Goal: Task Accomplishment & Management: Manage account settings

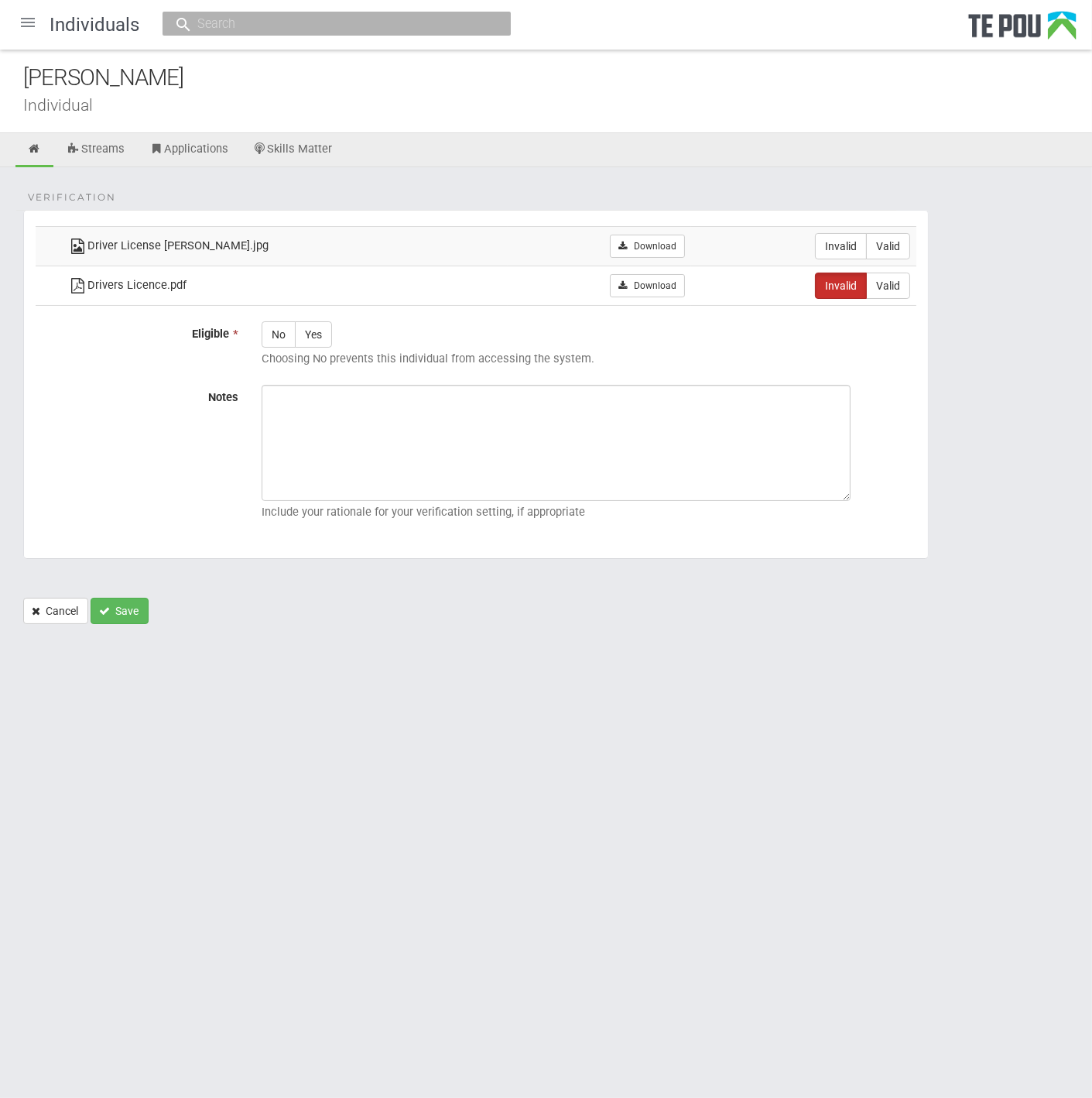
click at [559, 80] on div "Shiona Quayle" at bounding box center [557, 78] width 1068 height 33
click at [52, 427] on div "Notes Include your rationale for your verification setting, if appropriate" at bounding box center [476, 455] width 904 height 142
click at [25, 139] on link at bounding box center [35, 150] width 38 height 34
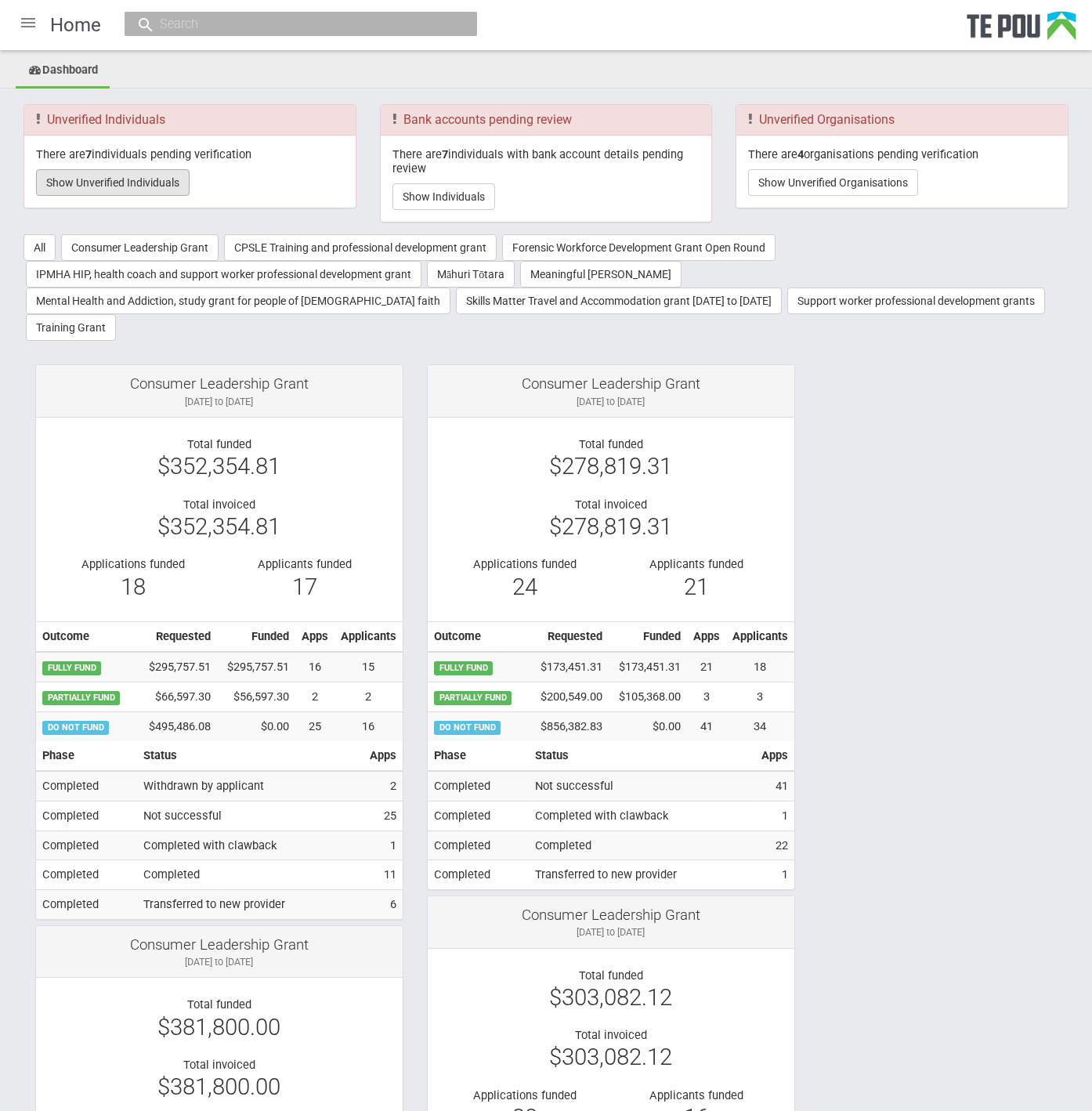
click at [161, 184] on button "Show Unverified Individuals" at bounding box center [112, 182] width 153 height 26
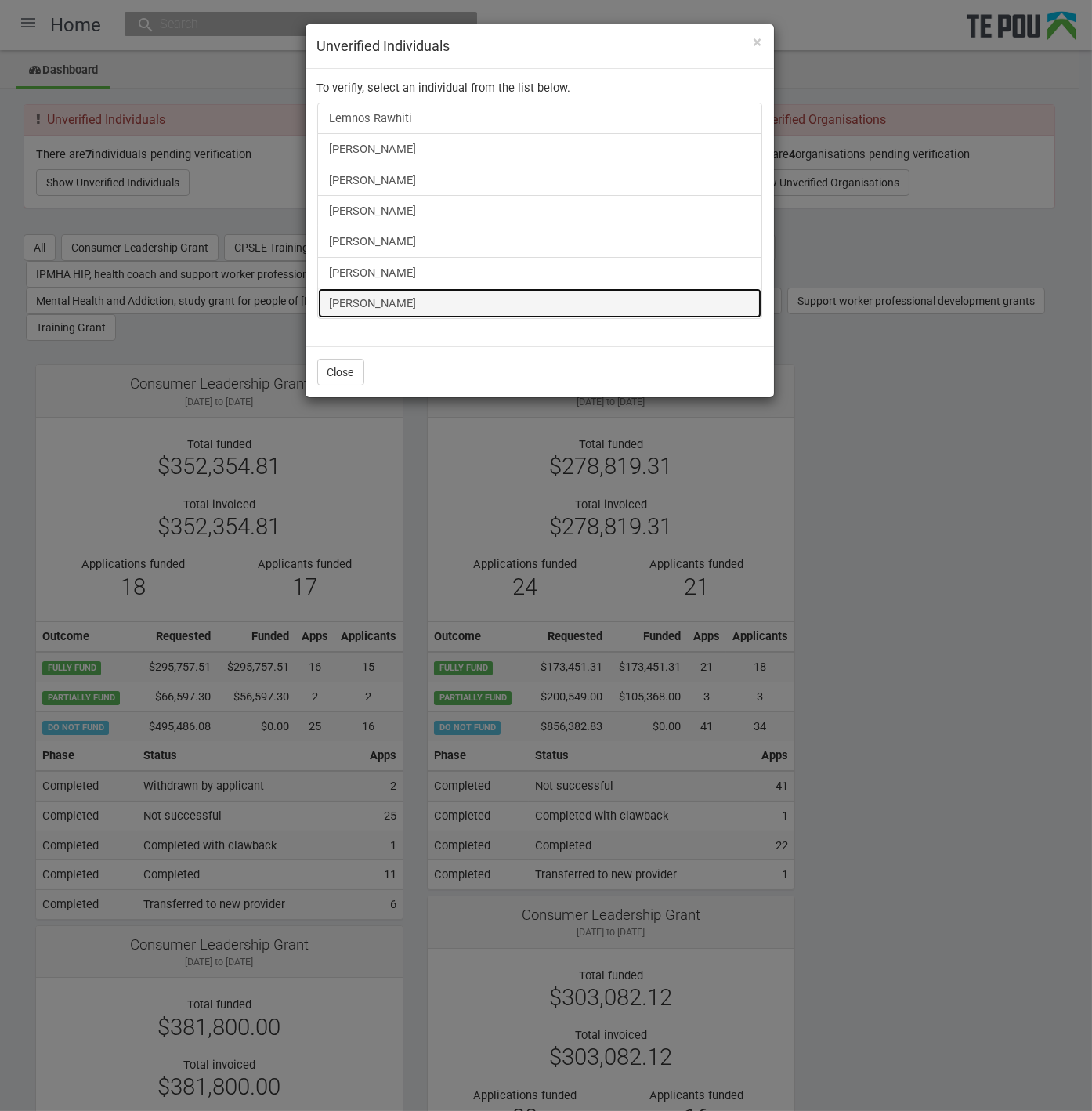
click at [356, 303] on link "[PERSON_NAME]" at bounding box center [540, 303] width 445 height 31
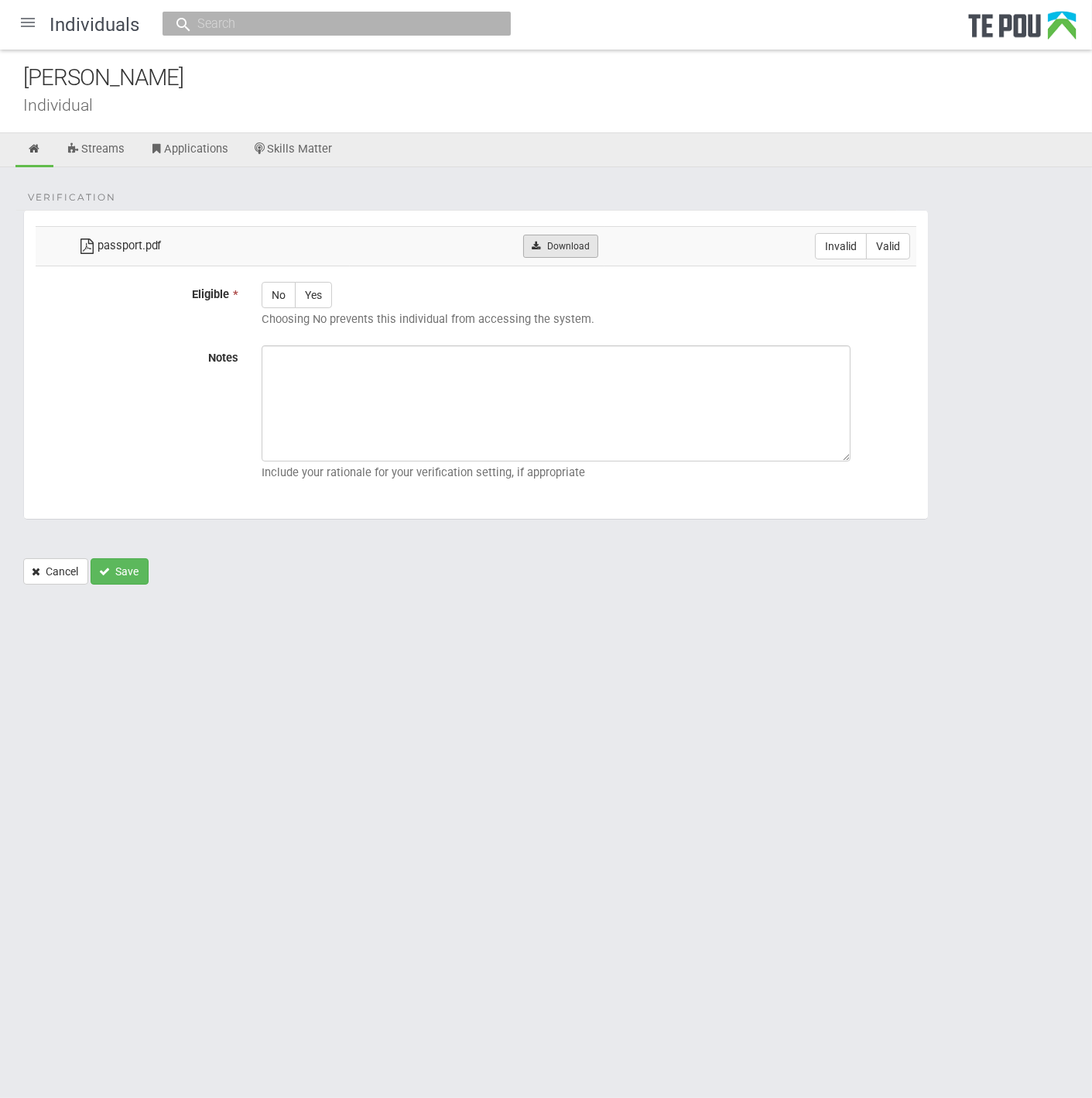
click at [550, 240] on link "Download" at bounding box center [561, 246] width 75 height 23
click at [875, 239] on label "Valid" at bounding box center [888, 246] width 44 height 26
radio input "true"
click at [318, 296] on label "Yes" at bounding box center [313, 294] width 37 height 26
radio input "true"
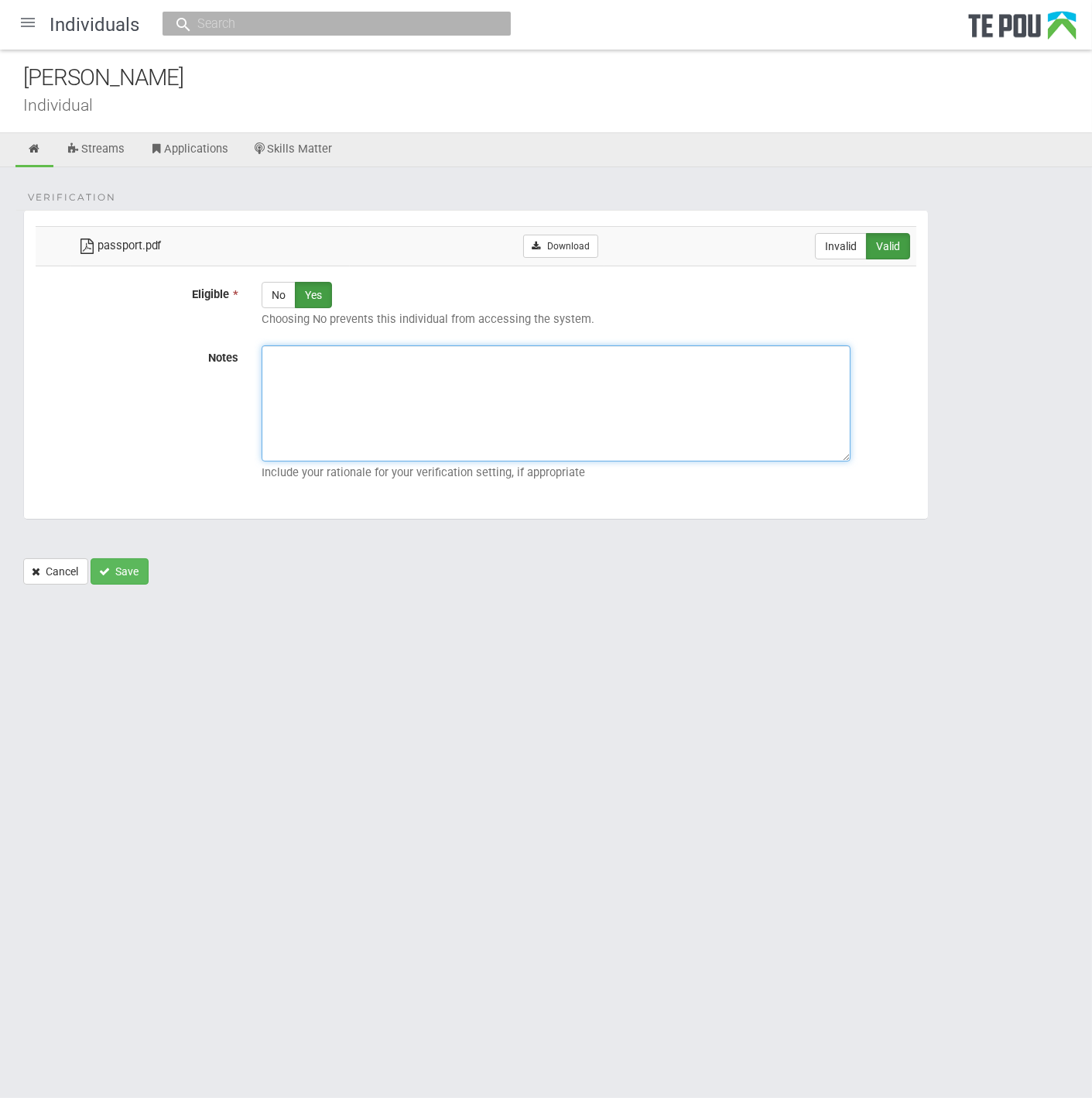
click at [508, 418] on textarea "Notes" at bounding box center [556, 403] width 589 height 116
paste textarea "Verified by Melody @ [DATE]"
type textarea "Verified by Melody @ 13/10/2025"
click at [114, 569] on button "Save" at bounding box center [119, 571] width 58 height 26
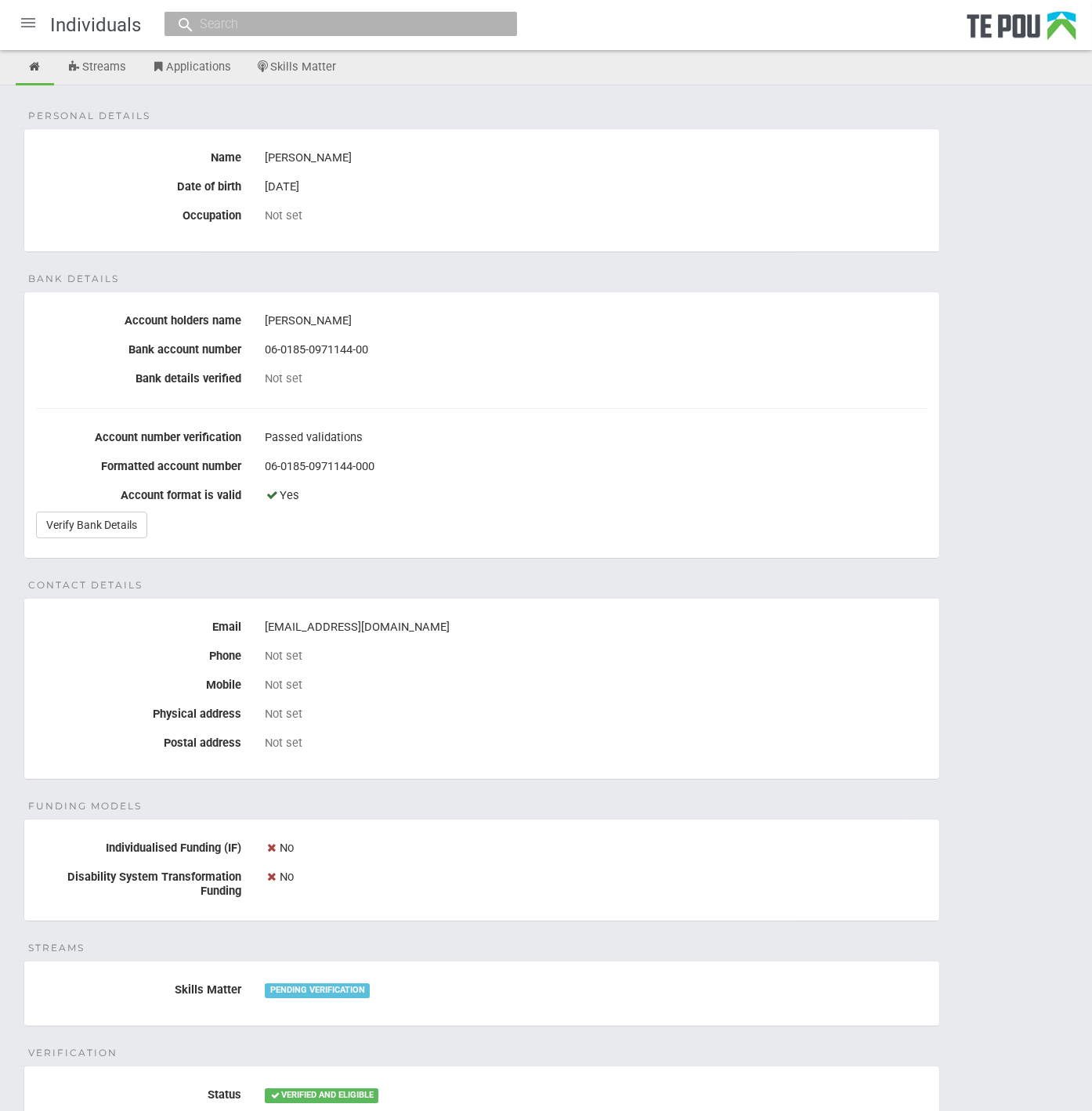
scroll to position [87, 0]
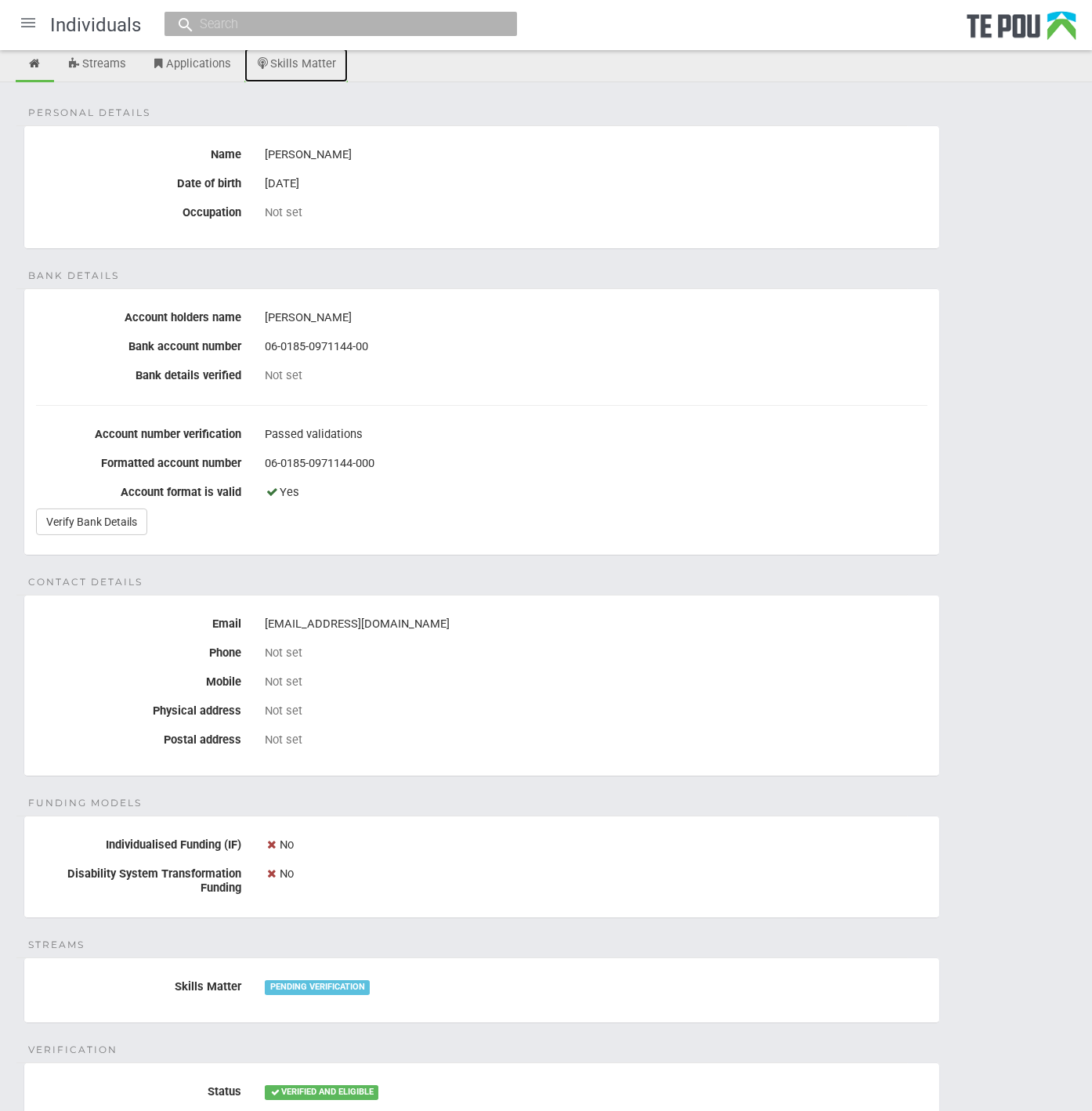
click at [312, 66] on link "Skills Matter" at bounding box center [296, 65] width 104 height 35
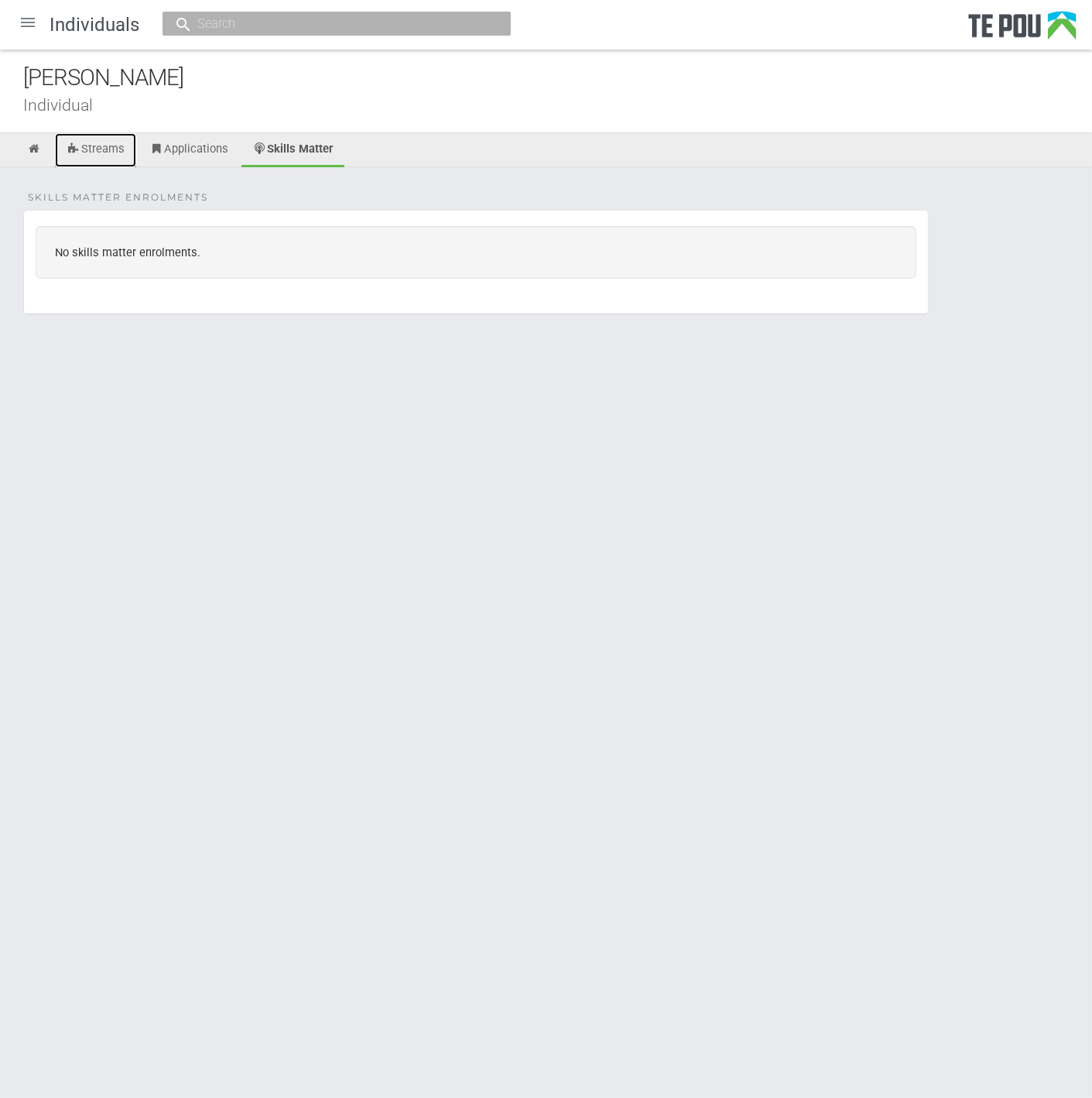
click at [97, 140] on link "Streams" at bounding box center [95, 150] width 81 height 34
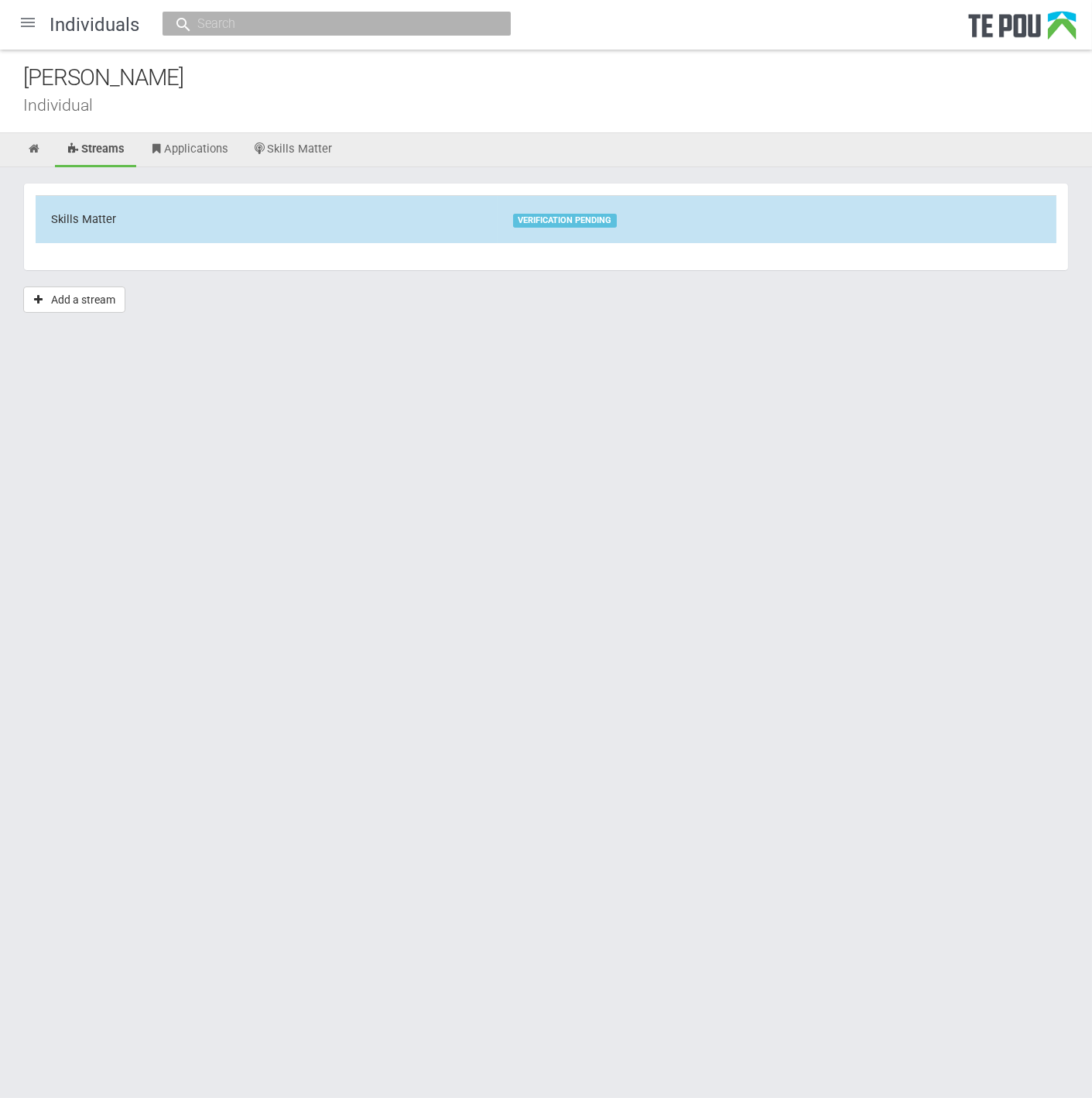
click at [292, 198] on td "Skills Matter" at bounding box center [266, 219] width 462 height 48
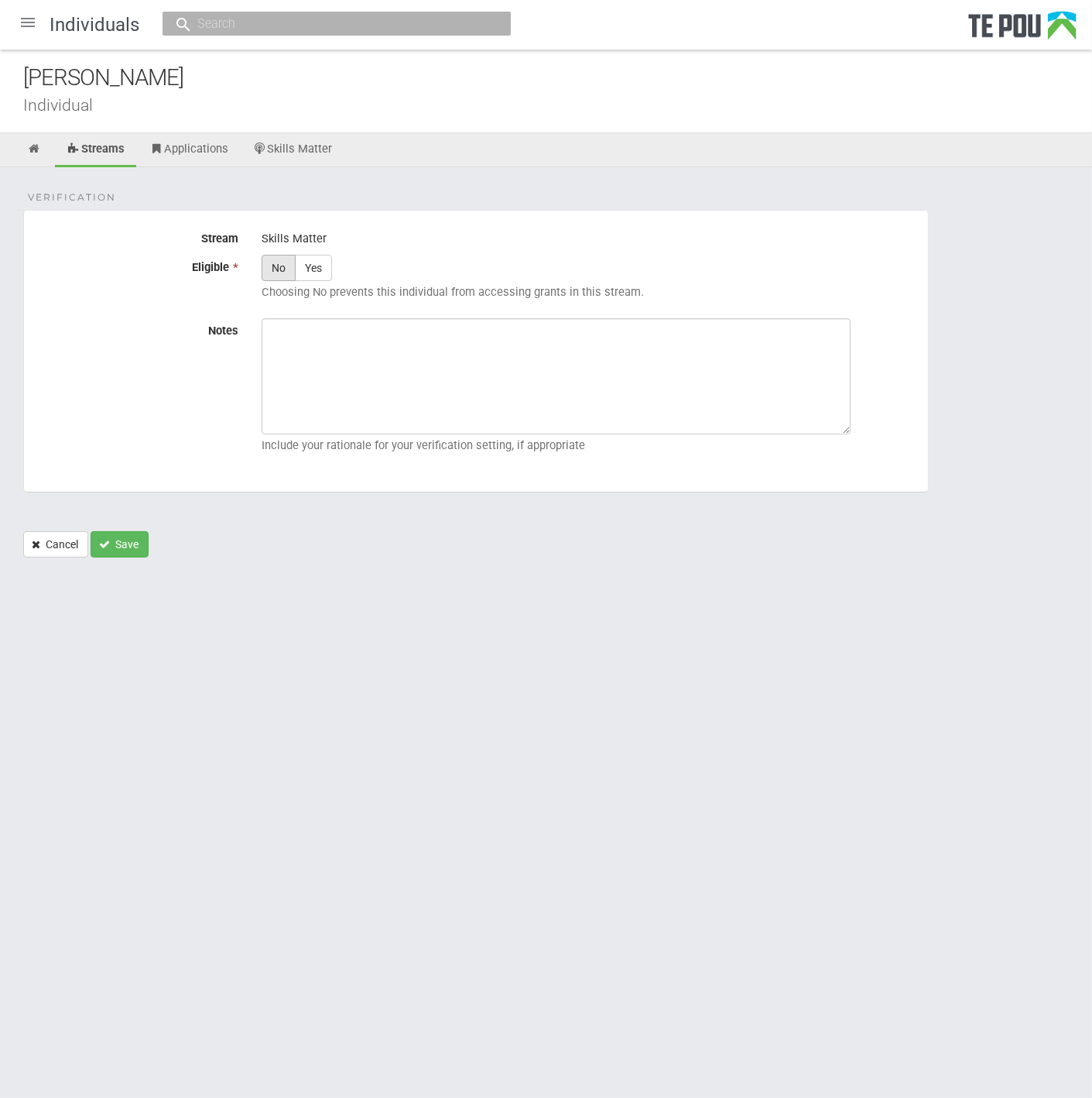
click at [276, 255] on label "No" at bounding box center [278, 267] width 34 height 26
radio input "true"
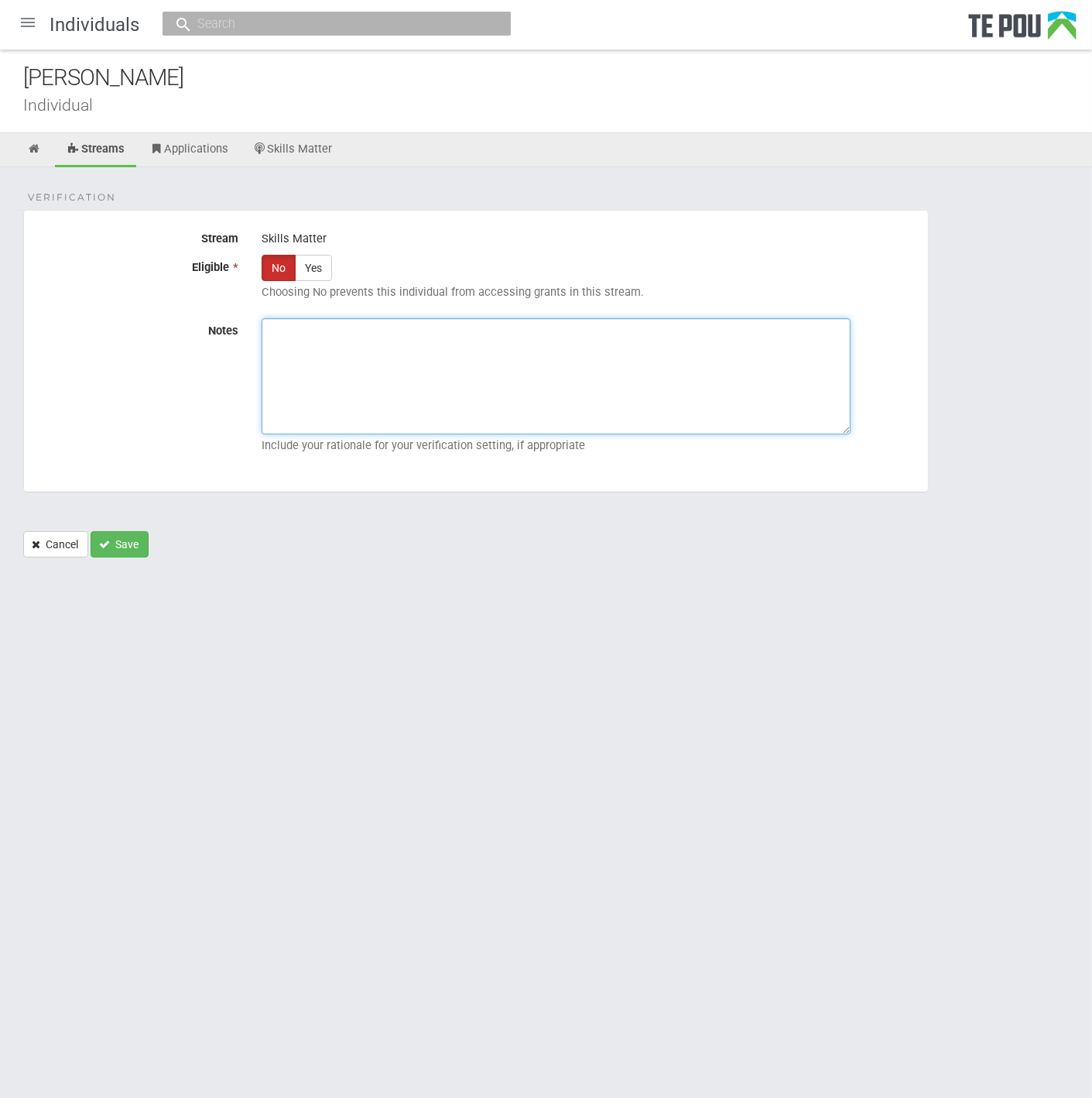
paste textarea "Verified by Melody @ [DATE]"
type textarea "Verified by Melody @ [DATE]"
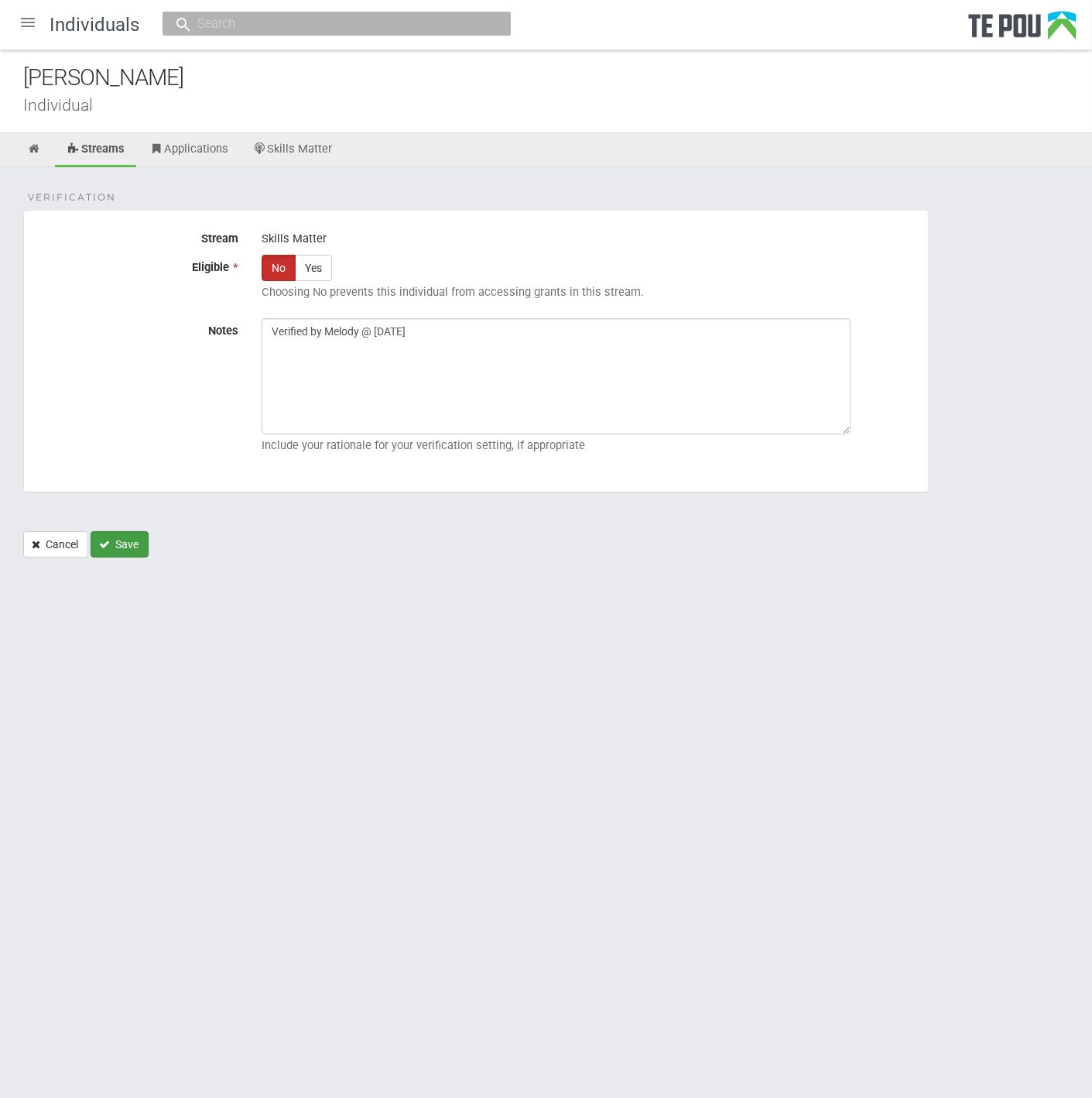
click at [124, 543] on button "Save" at bounding box center [119, 543] width 58 height 26
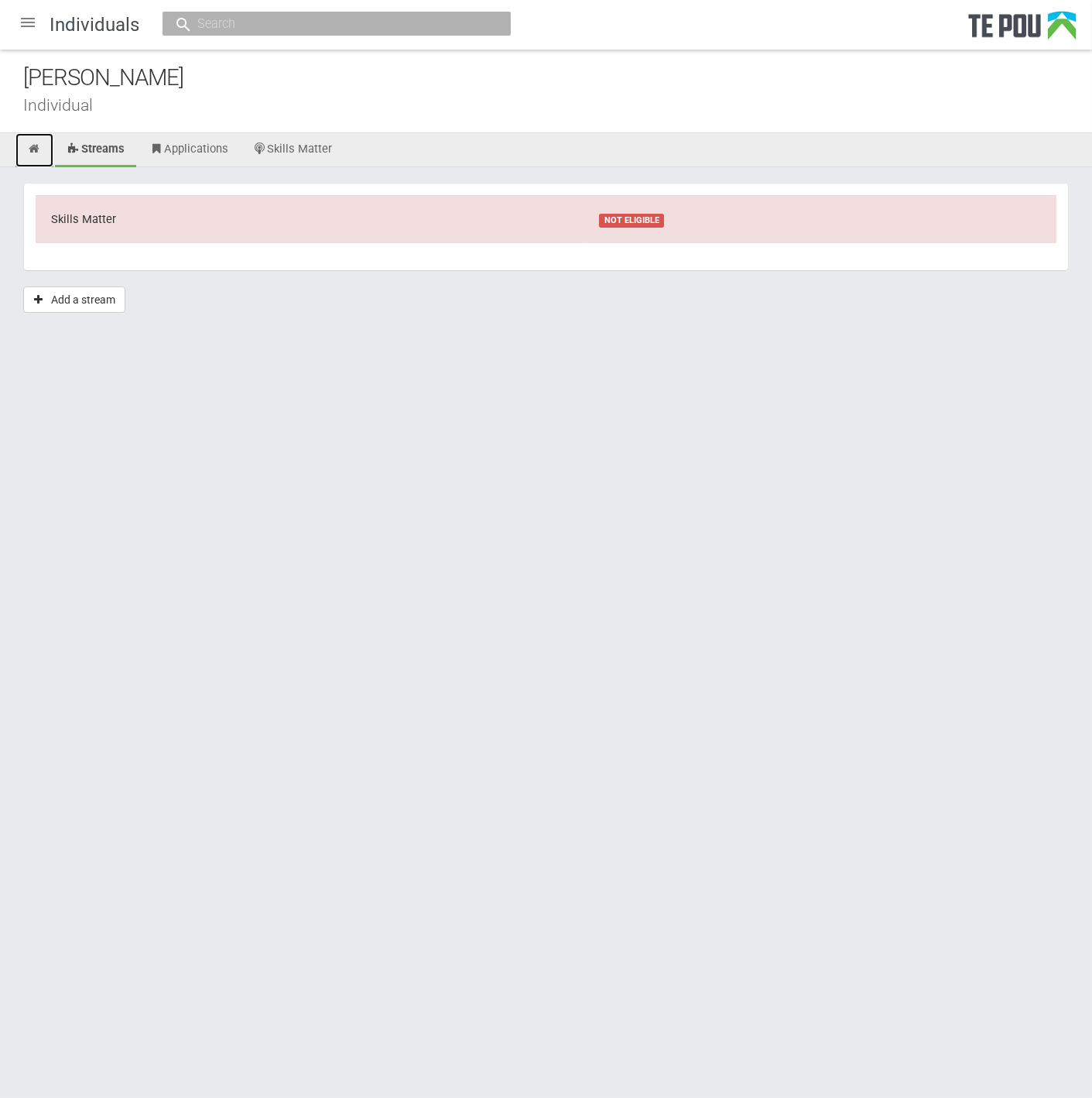
click at [35, 148] on icon at bounding box center [34, 149] width 15 height 12
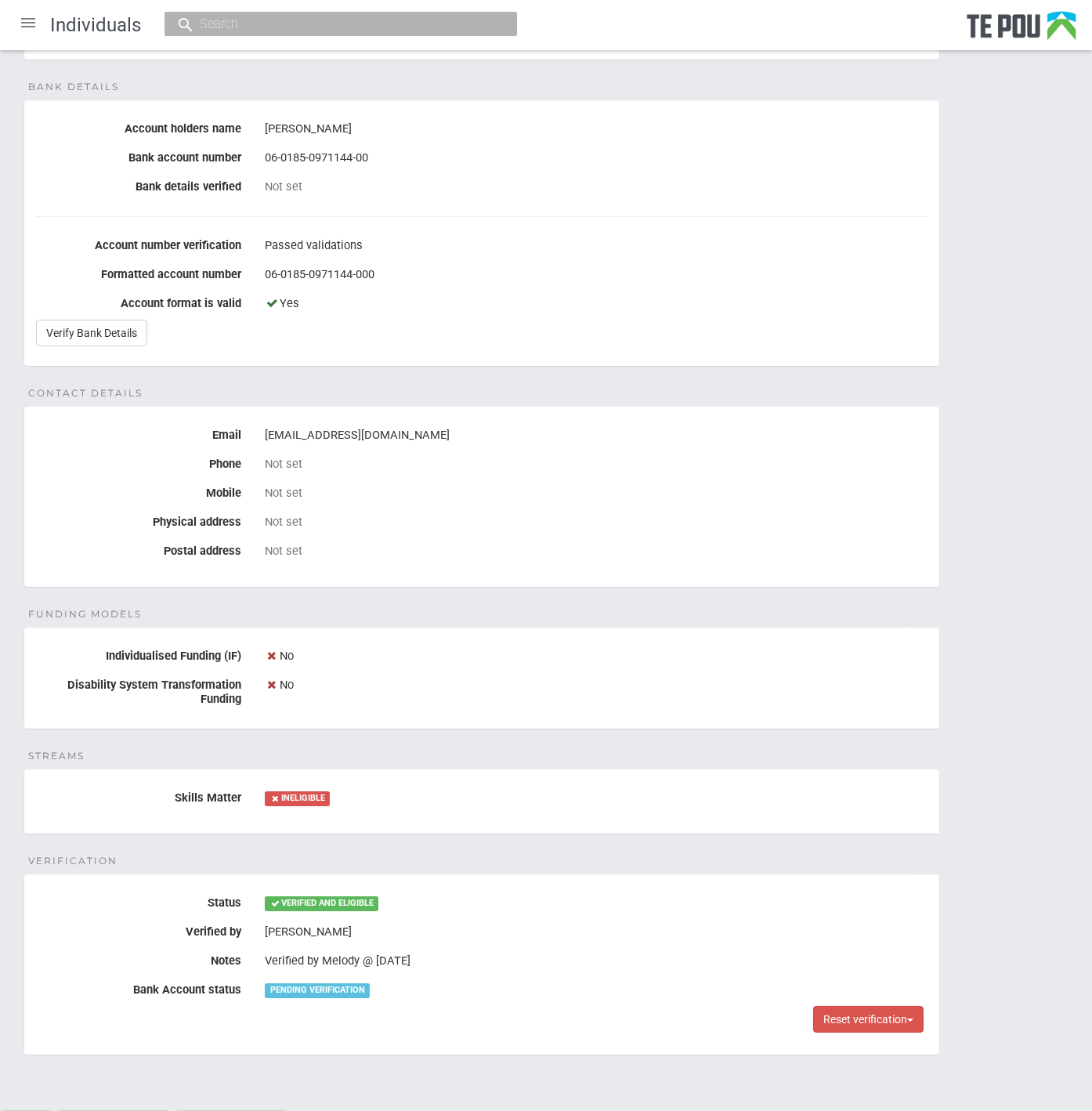
scroll to position [336, 0]
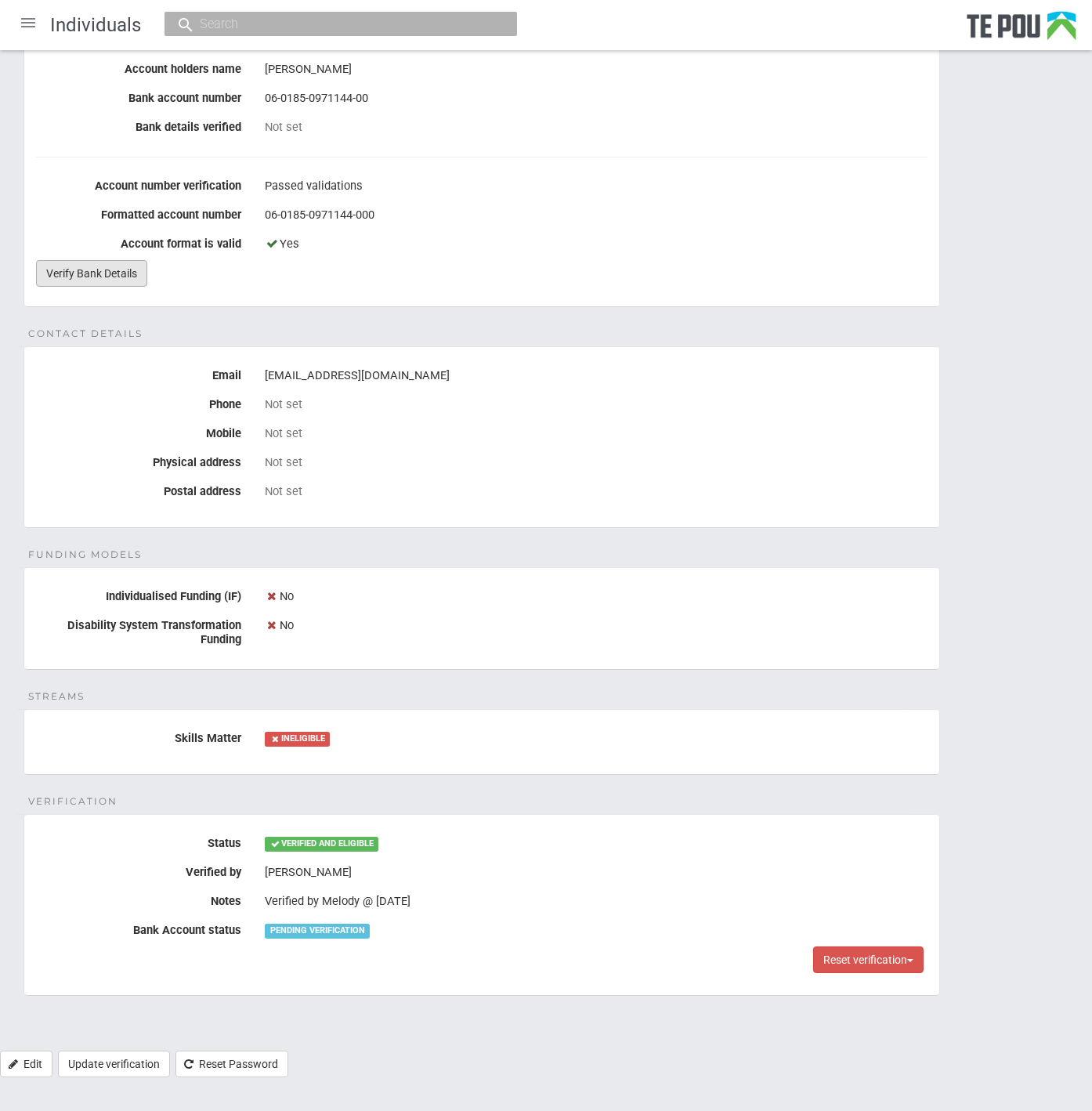
click at [116, 275] on link "Verify Bank Details" at bounding box center [92, 273] width 112 height 26
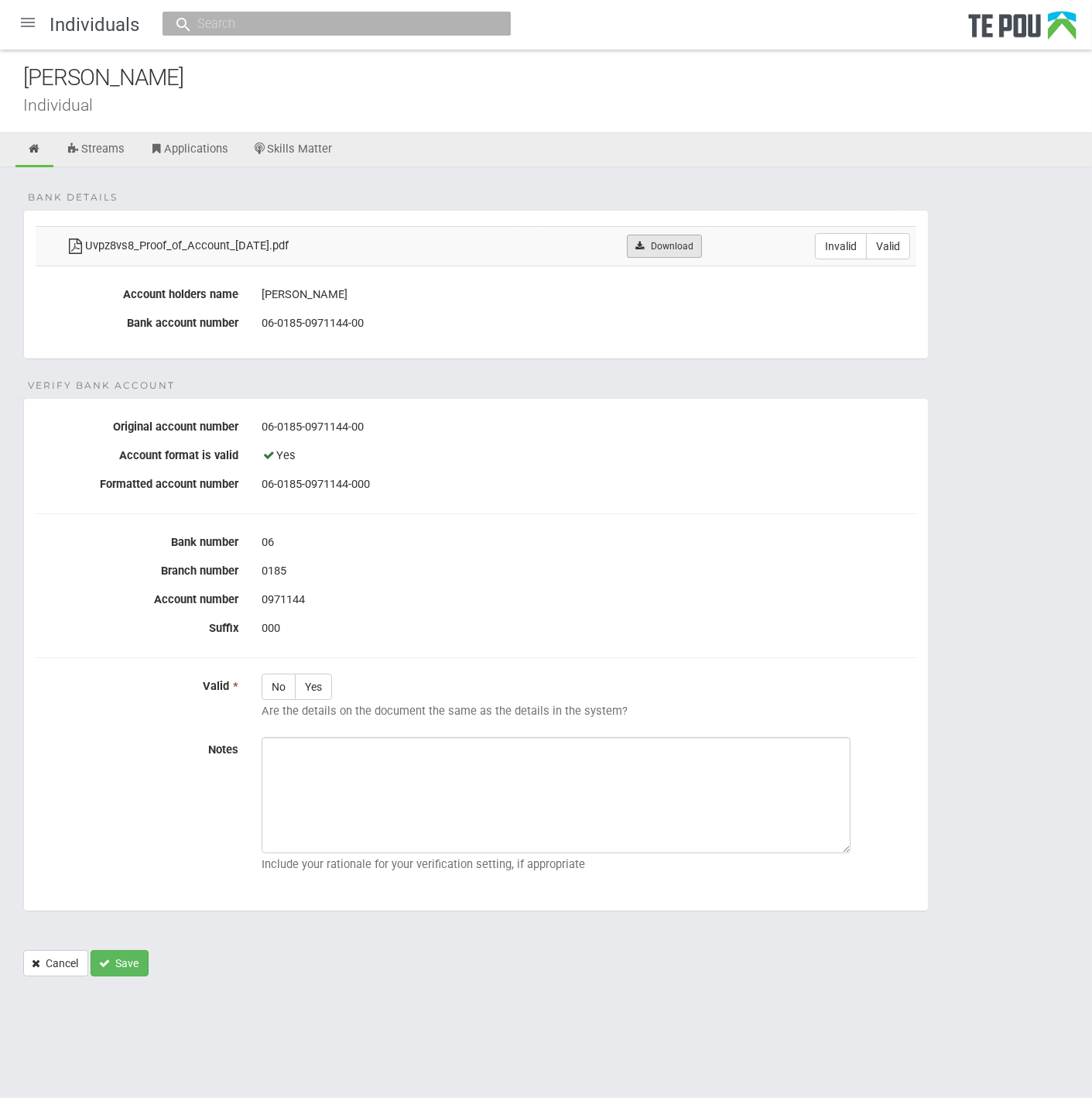
click at [661, 251] on link "Download" at bounding box center [664, 246] width 75 height 23
click at [898, 249] on label "Valid" at bounding box center [888, 246] width 44 height 26
radio input "true"
click at [320, 688] on label "Yes" at bounding box center [313, 686] width 37 height 26
radio input "true"
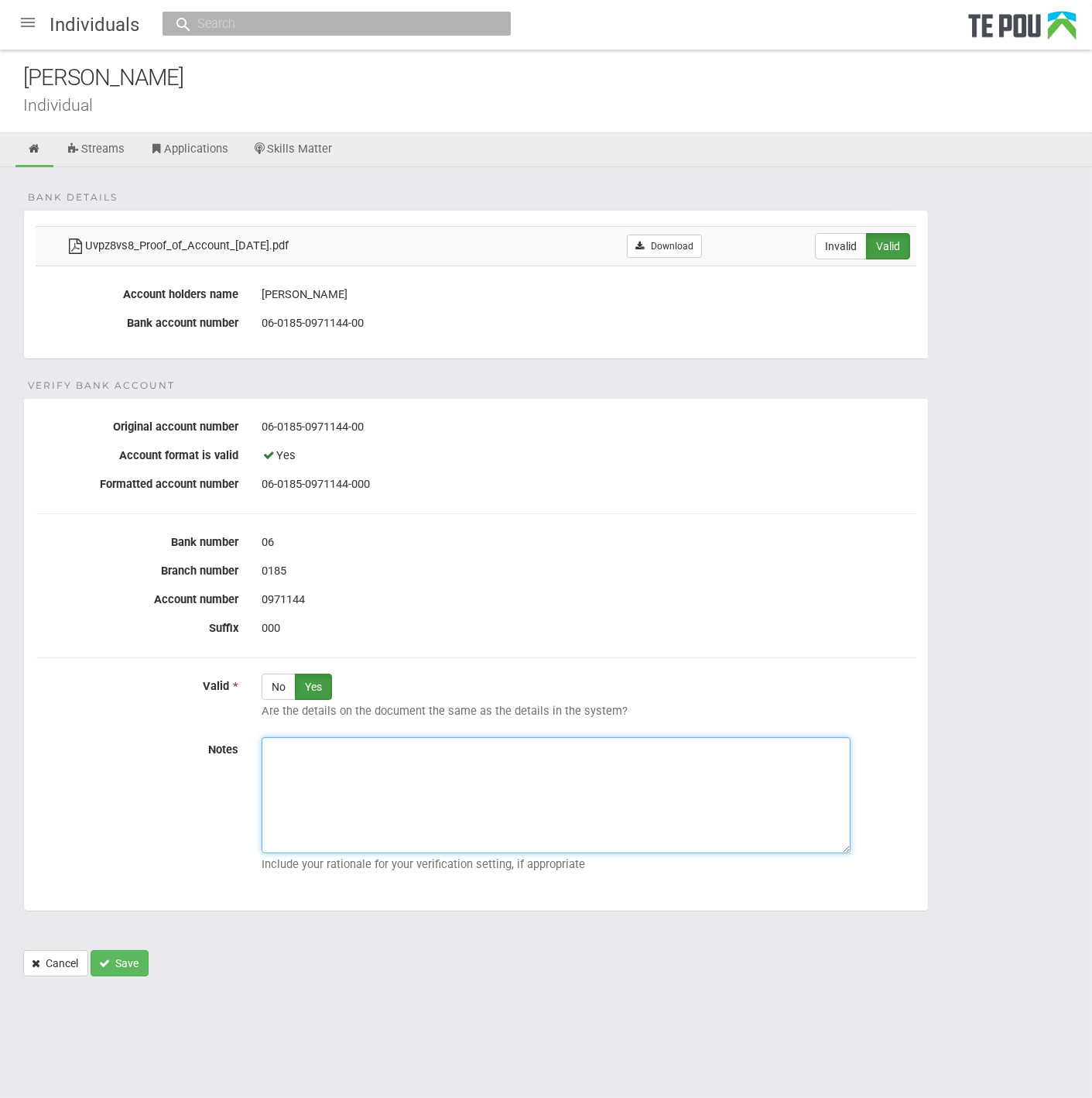
paste textarea "Verified by Melody @ [DATE]"
type textarea "Verified by Melody @ [DATE]"
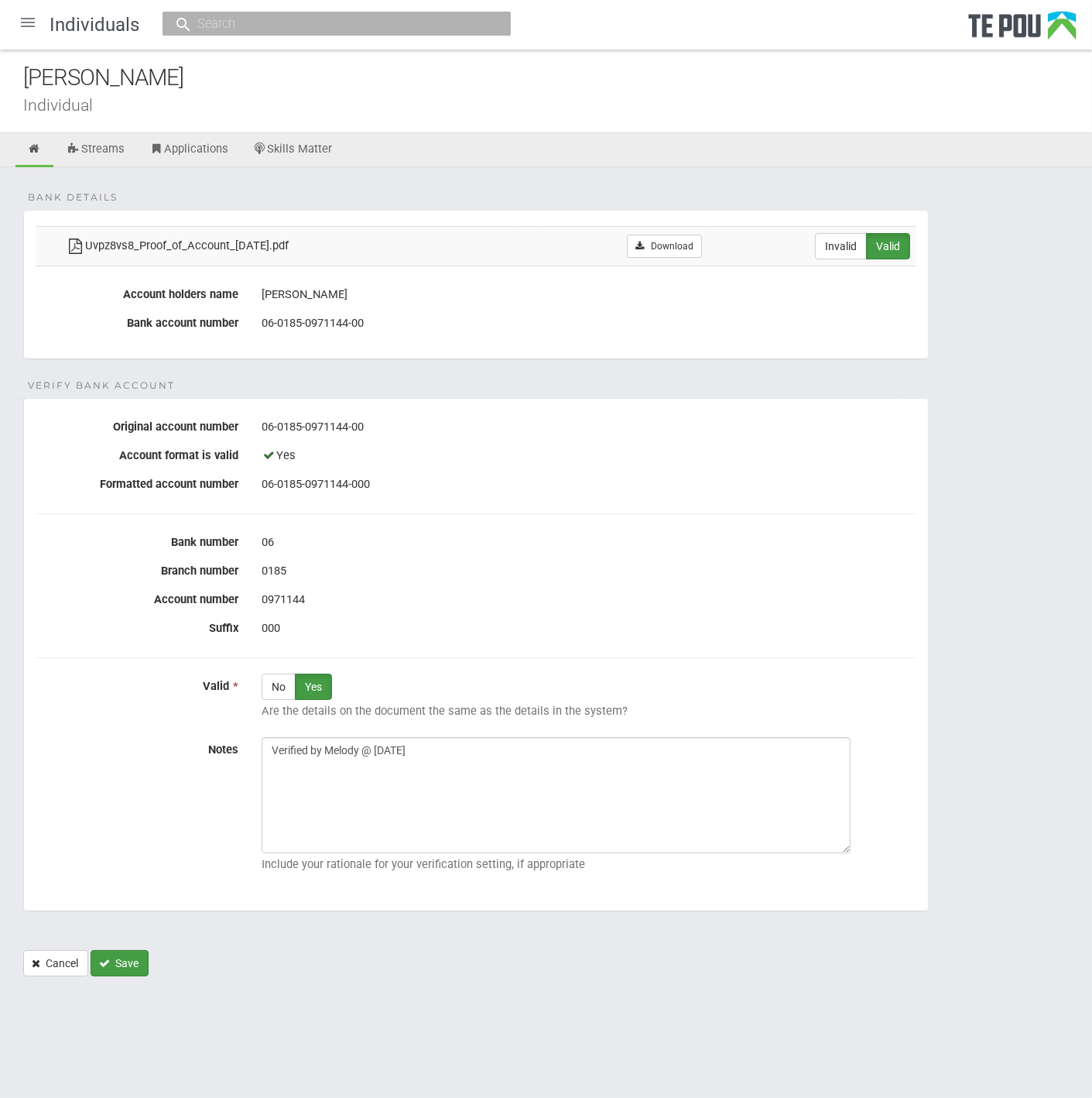
click at [132, 961] on button "Save" at bounding box center [119, 962] width 58 height 26
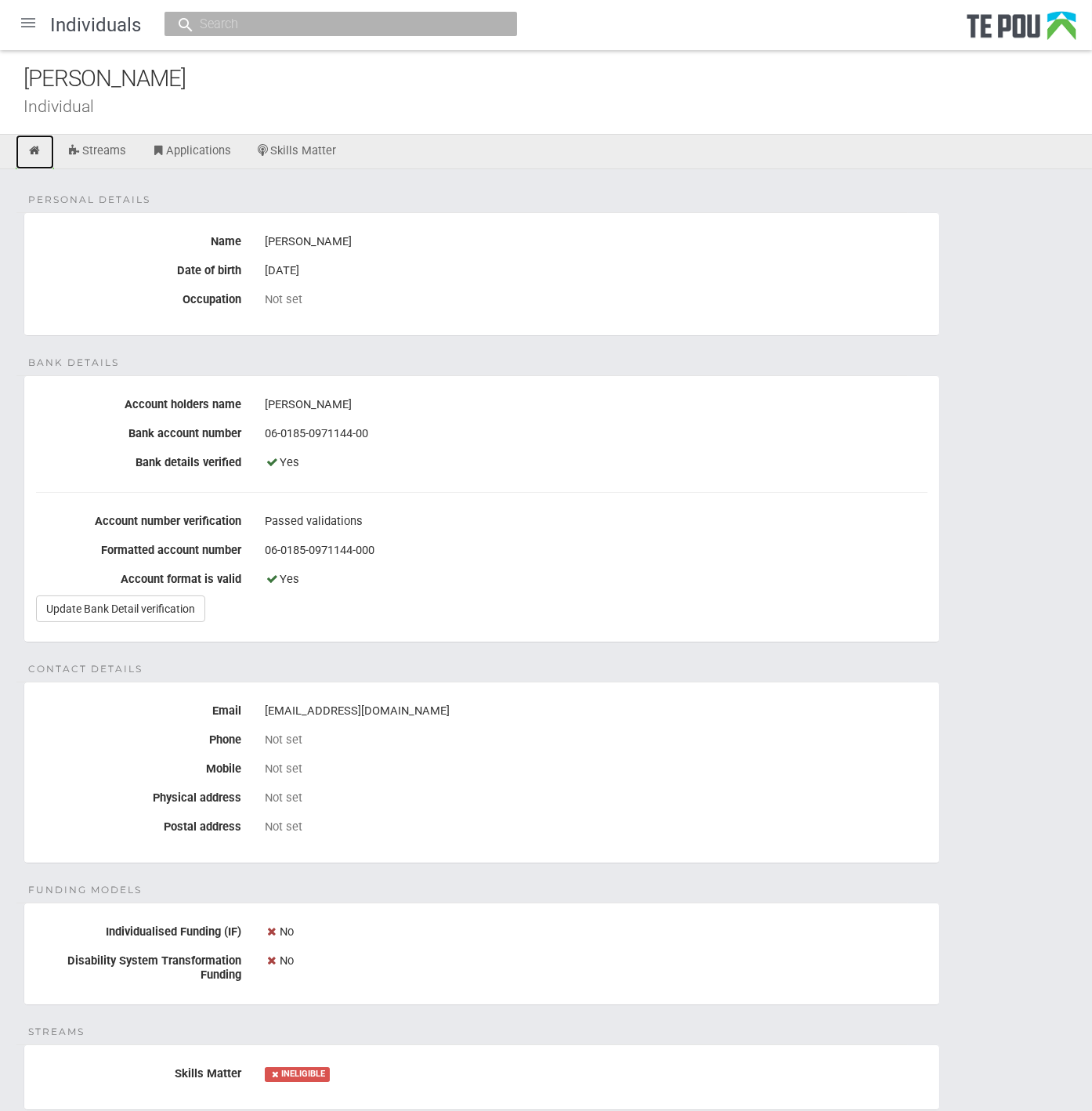
click at [29, 147] on icon at bounding box center [35, 151] width 15 height 12
click at [47, 153] on link at bounding box center [35, 152] width 39 height 35
click at [24, 15] on div at bounding box center [28, 22] width 38 height 38
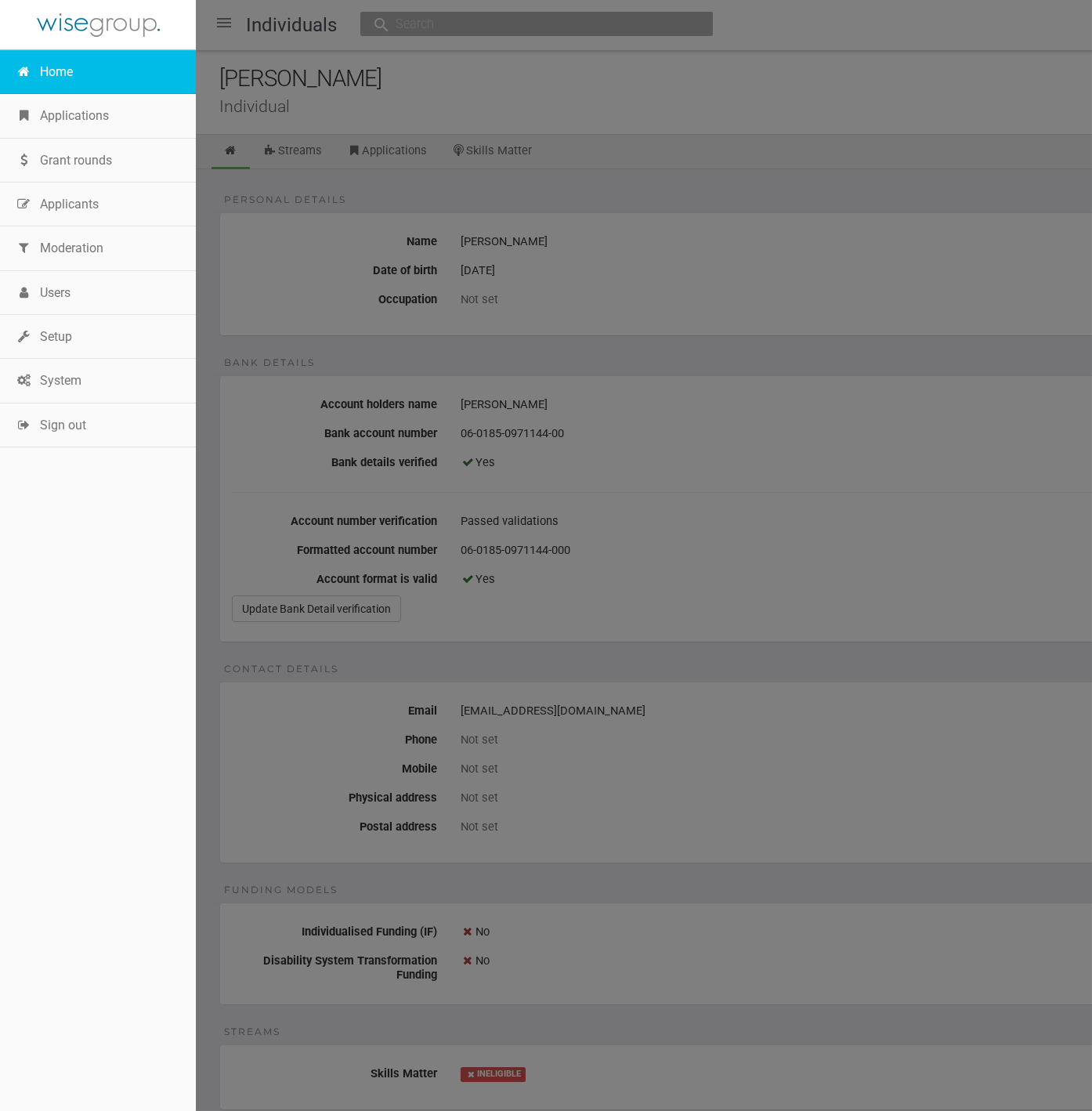
click at [51, 66] on link "Home" at bounding box center [98, 71] width 196 height 44
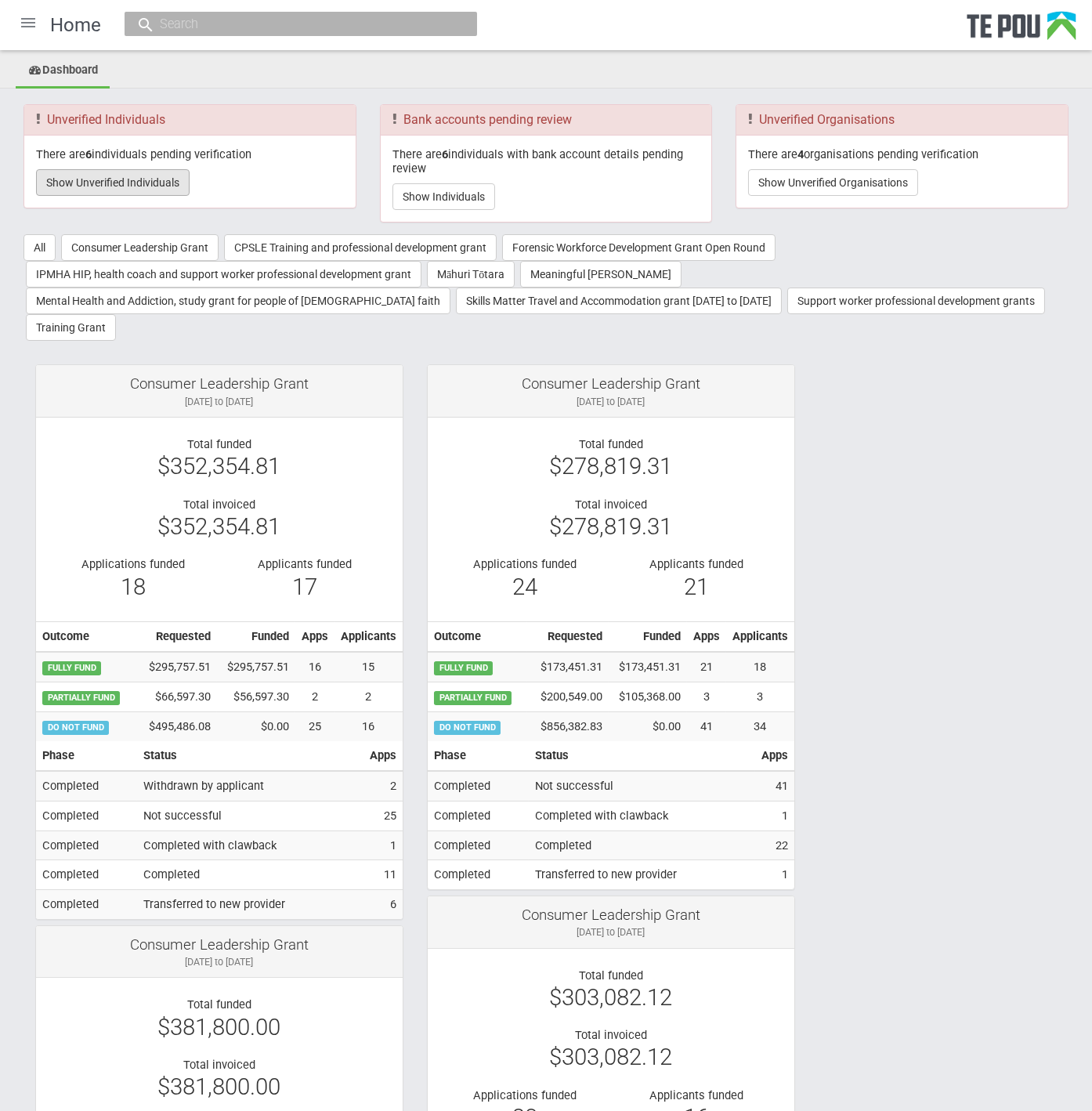
click at [132, 177] on button "Show Unverified Individuals" at bounding box center [112, 182] width 153 height 26
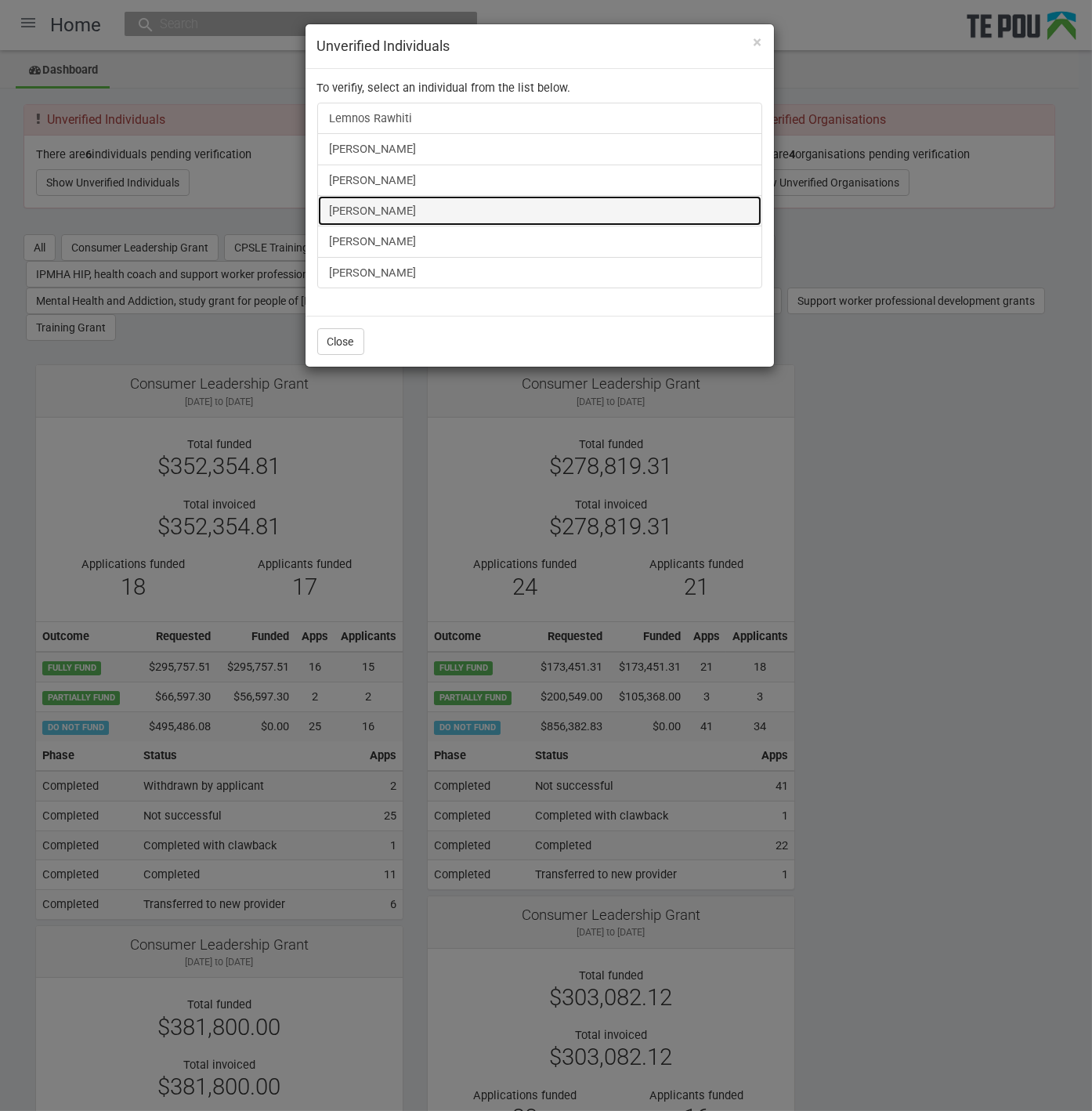
click at [380, 207] on link "[PERSON_NAME]" at bounding box center [540, 210] width 445 height 31
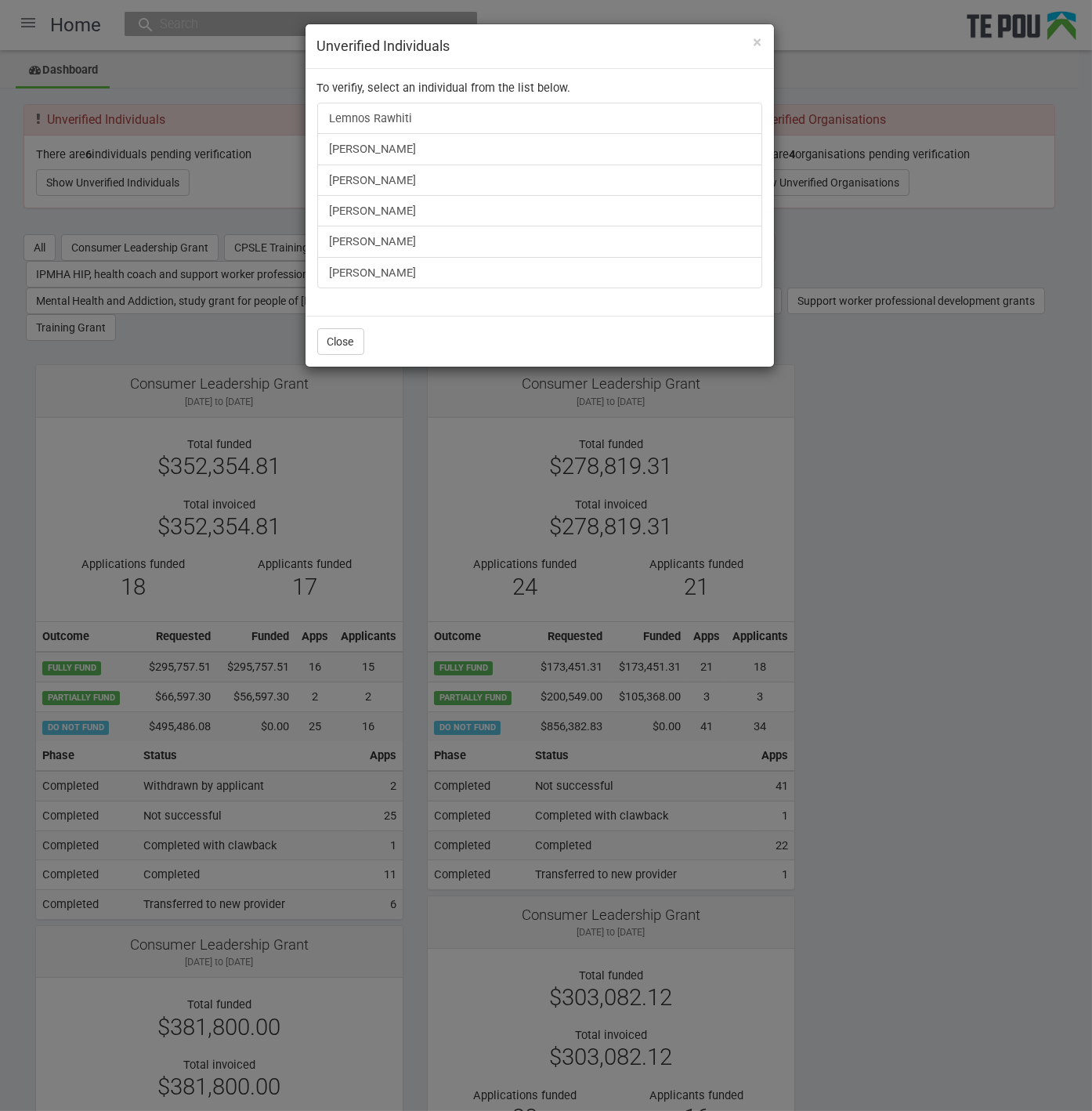
click at [1035, 554] on div "× Unverified Individuals To verifiy, select an individual from the list below. …" at bounding box center [546, 556] width 1092 height 1111
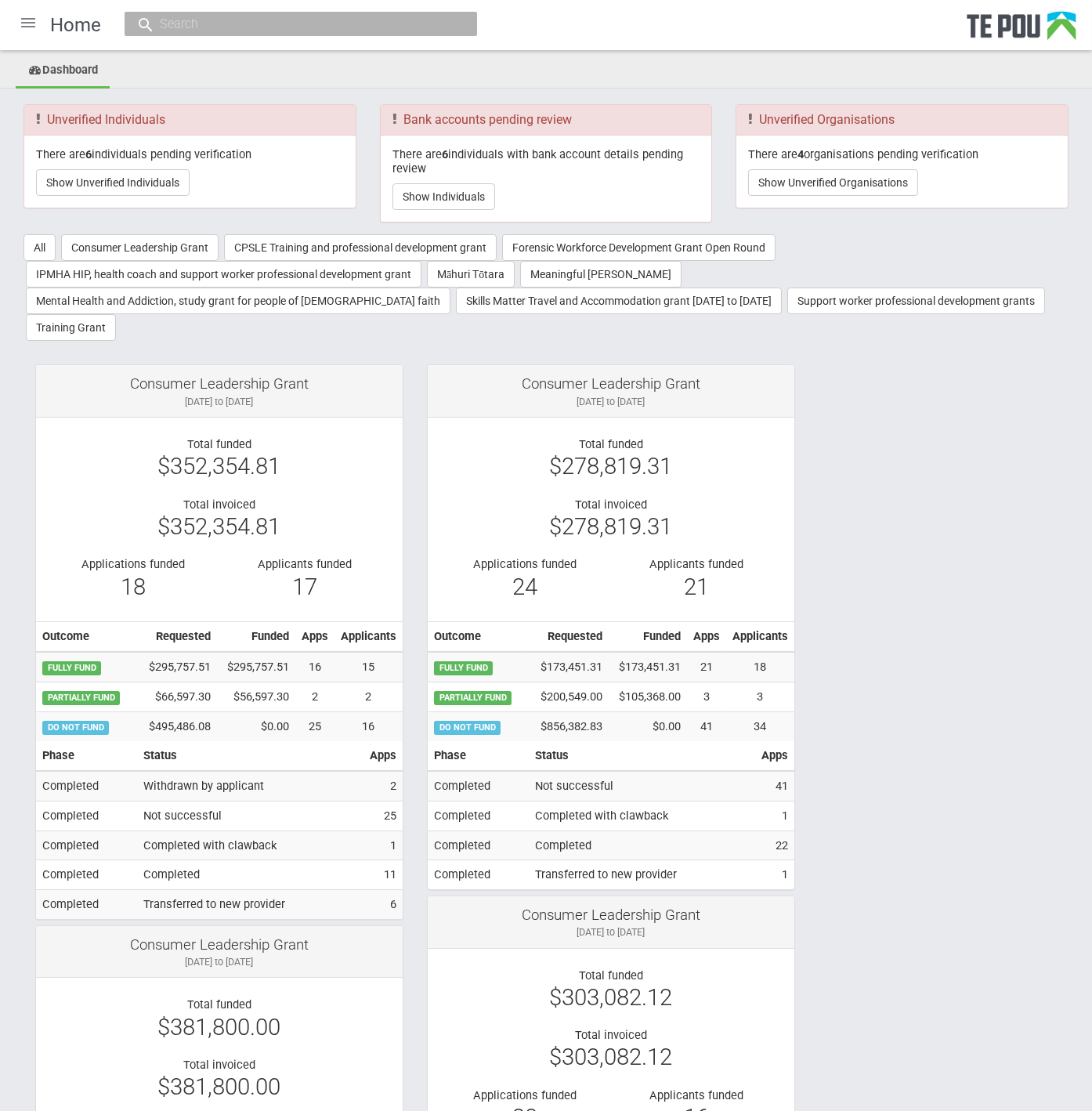
click at [34, 14] on div at bounding box center [28, 22] width 38 height 38
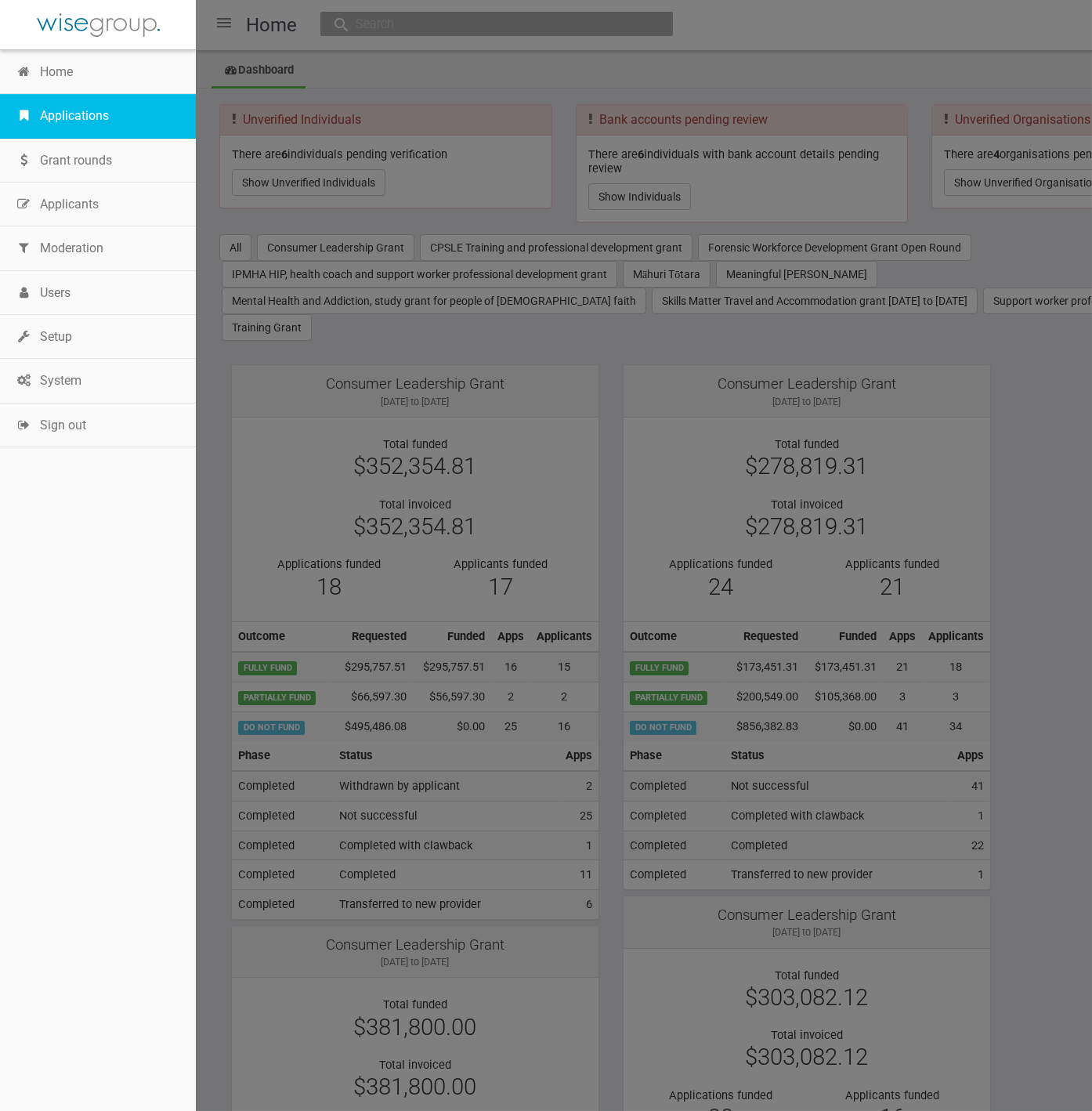
click at [69, 104] on link "Applications" at bounding box center [98, 116] width 196 height 44
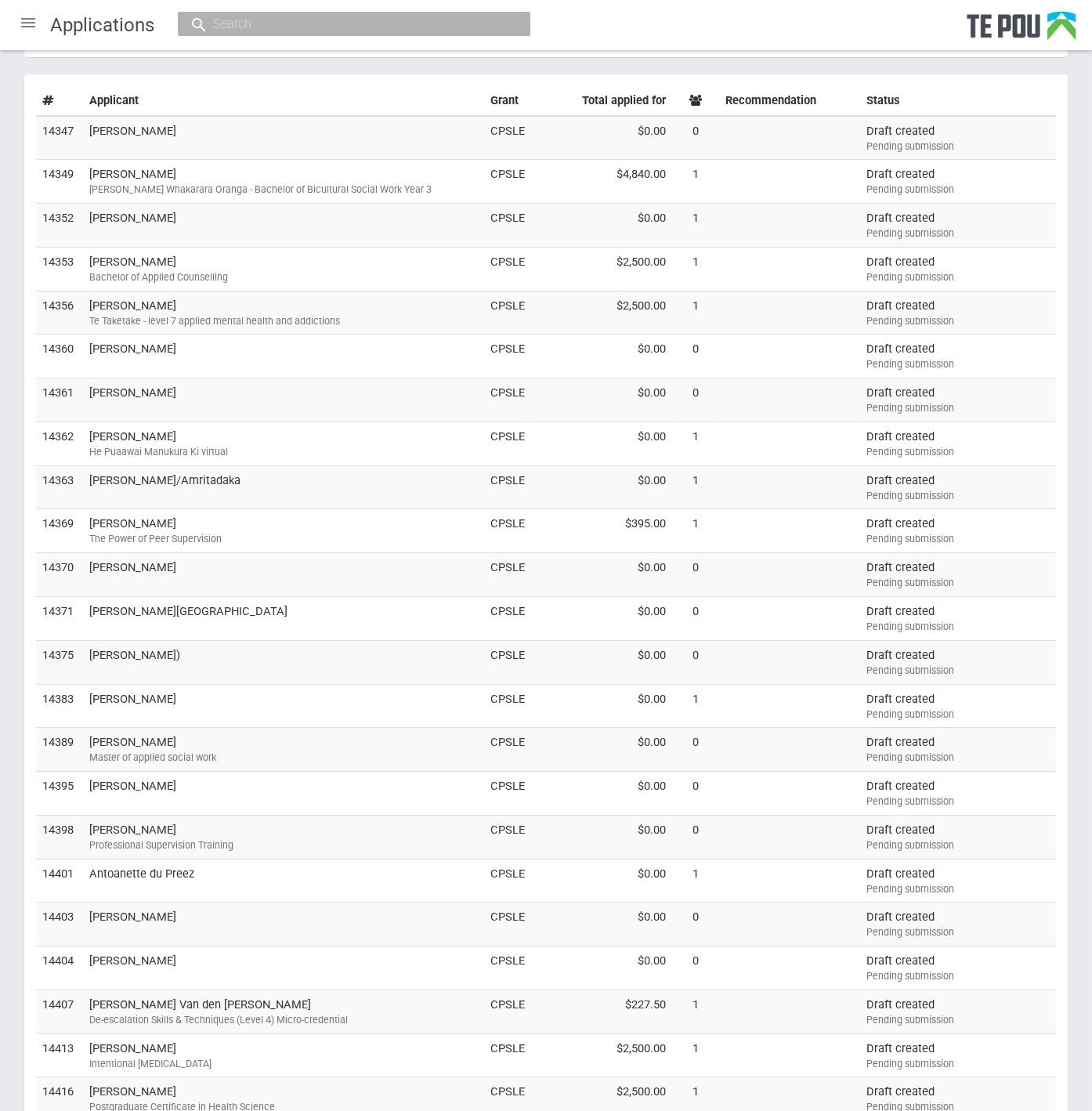
scroll to position [201, 0]
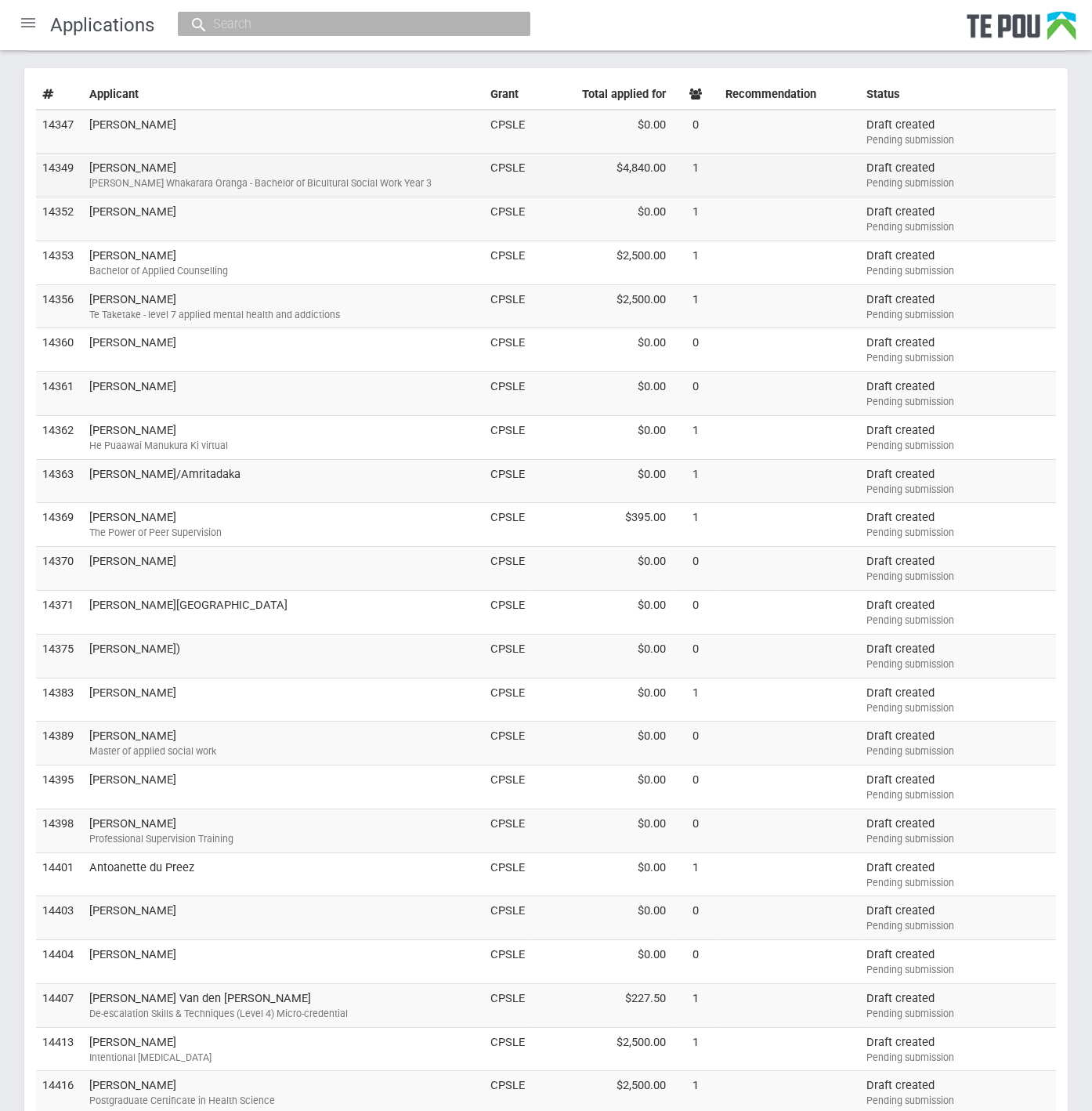
click at [129, 166] on td "Fran Mackay Ngā Poutoko Whakarara Oranga - Bachelor of Bicultural Social Work Y…" at bounding box center [283, 175] width 401 height 44
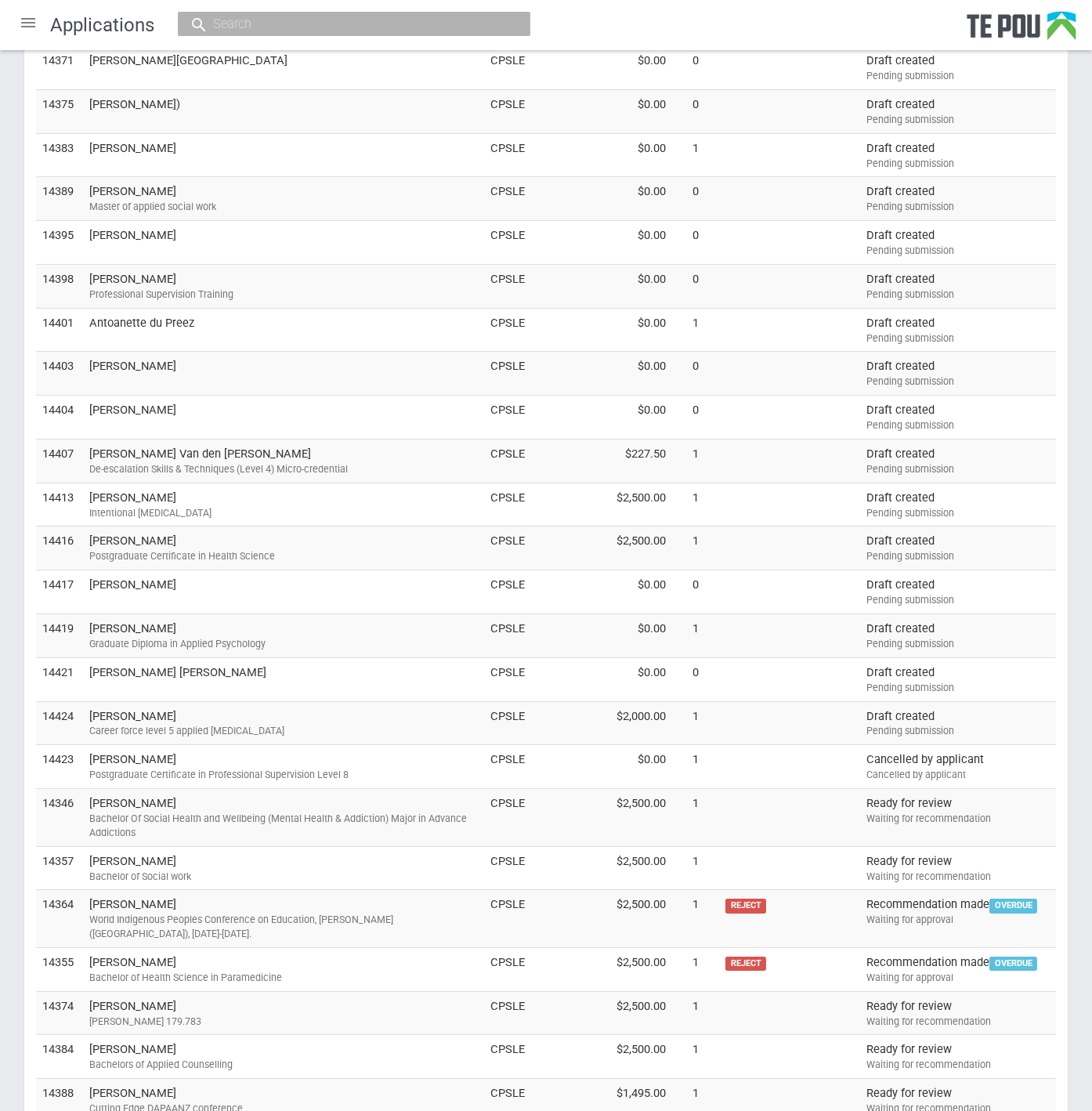
scroll to position [0, 0]
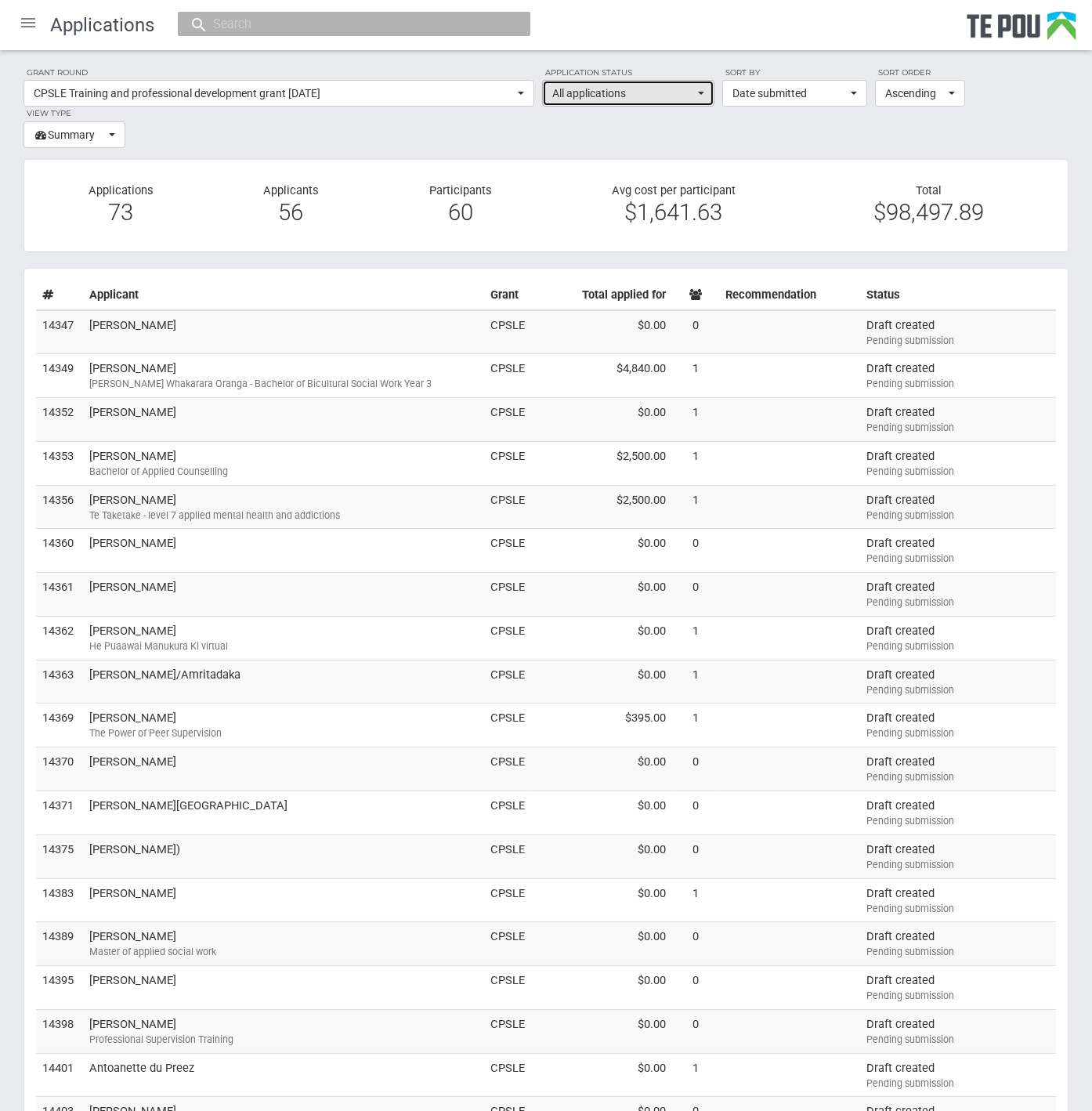
click at [685, 83] on button "All applications" at bounding box center [628, 93] width 173 height 26
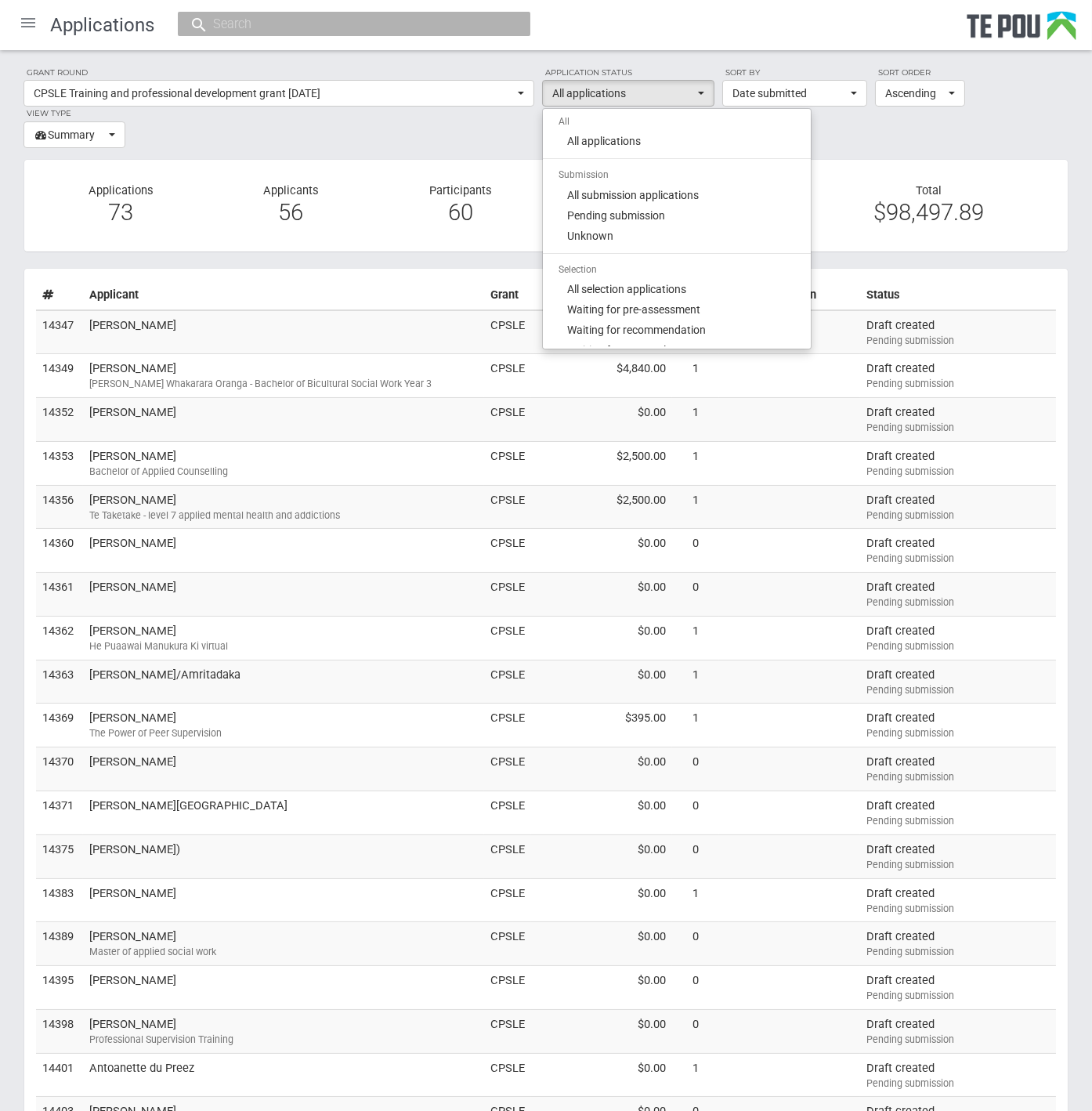
click at [946, 134] on section "Grant round CPSLE Training and professional development grant September 2025 Al…" at bounding box center [546, 107] width 1045 height 82
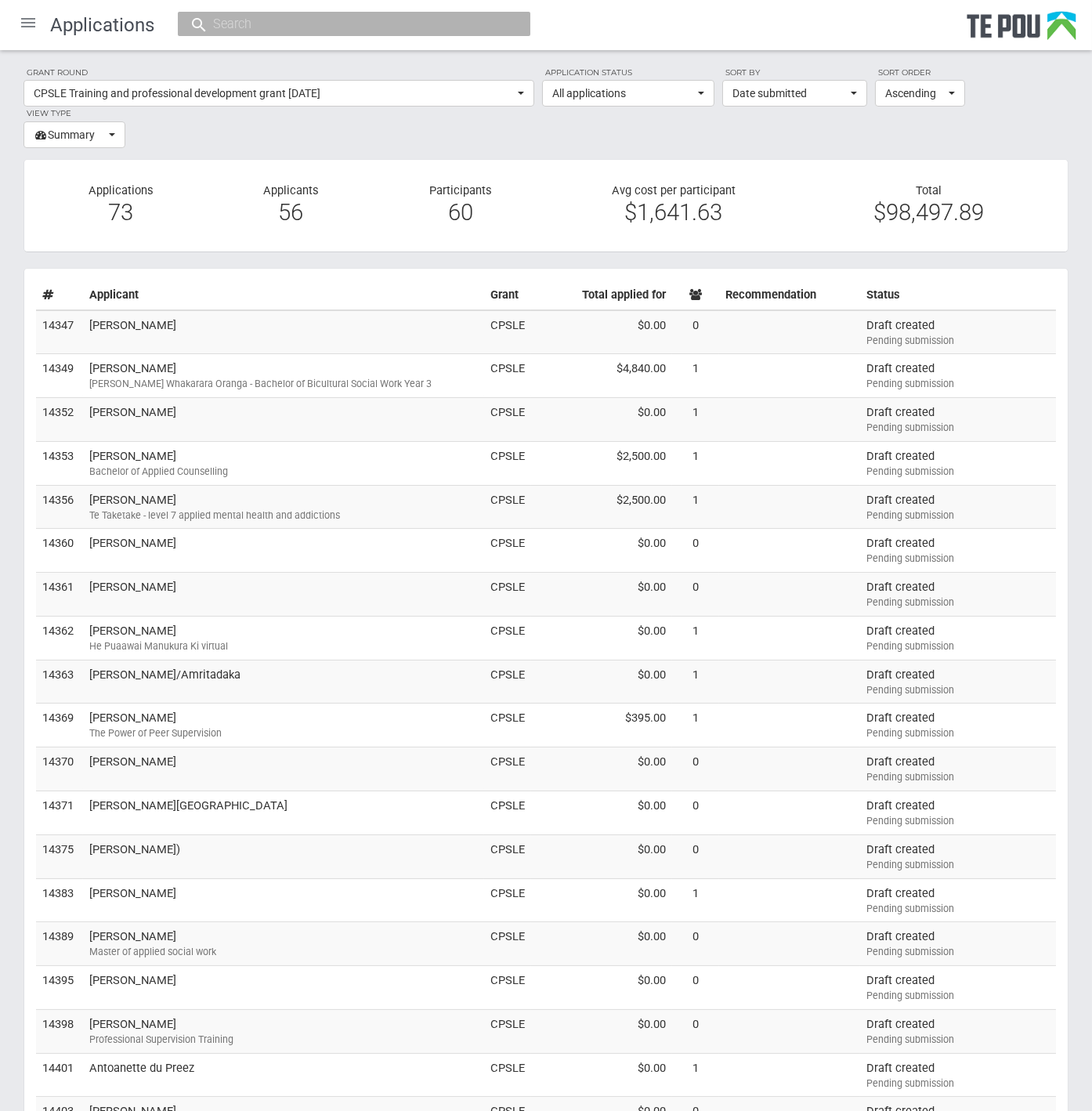
click at [946, 134] on section "Grant round CPSLE Training and professional development grant September 2025 Al…" at bounding box center [546, 107] width 1045 height 82
click at [675, 140] on section "Grant round CPSLE Training and professional development grant September 2025 Al…" at bounding box center [546, 107] width 1045 height 82
click at [234, 137] on section "Grant round CPSLE Training and professional development grant September 2025 Al…" at bounding box center [546, 107] width 1045 height 82
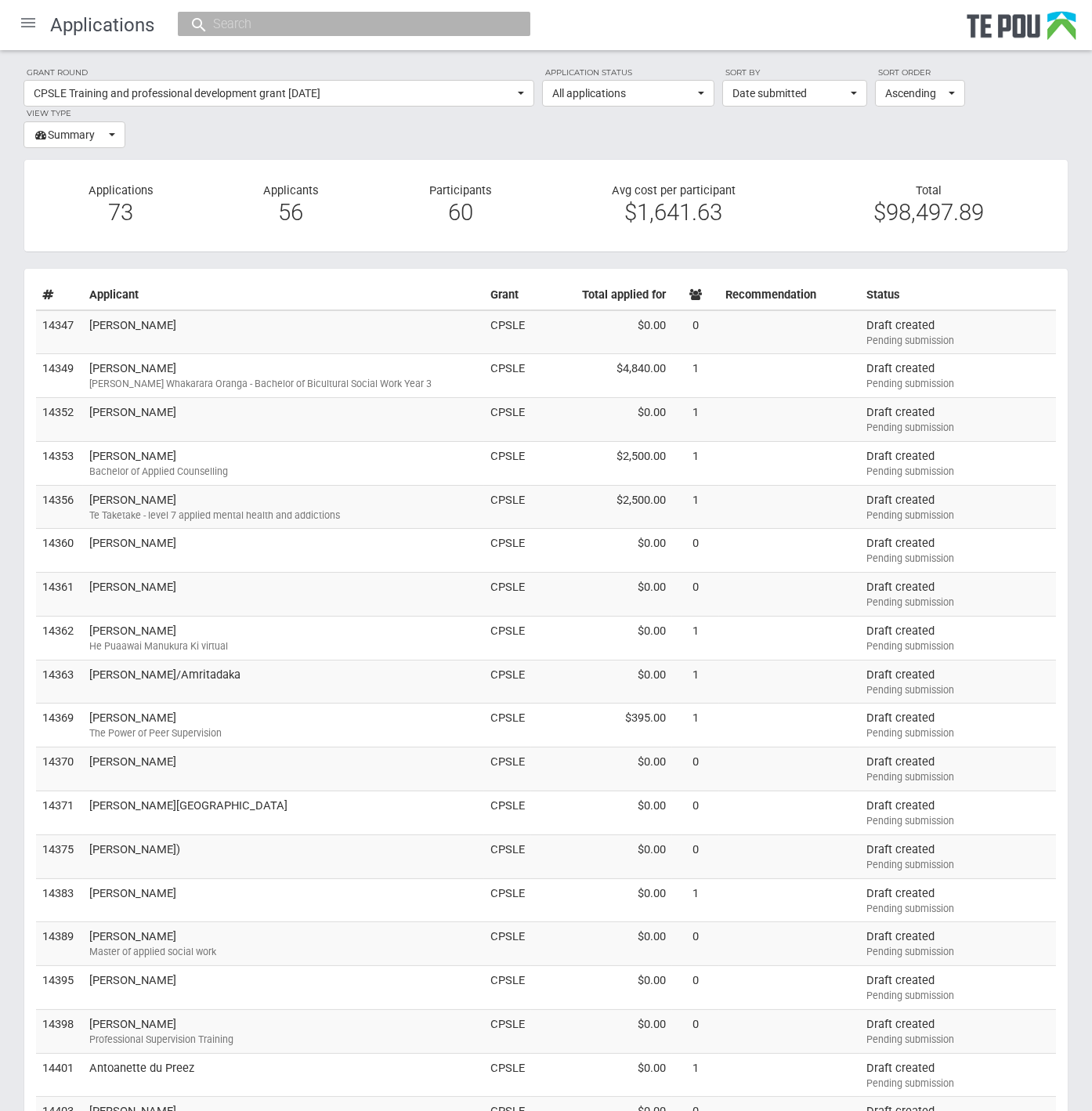
click at [234, 137] on section "Grant round CPSLE Training and professional development grant September 2025 Al…" at bounding box center [546, 107] width 1045 height 82
click at [338, 136] on section "Grant round CPSLE Training and professional development grant September 2025 Al…" at bounding box center [546, 107] width 1045 height 82
click at [338, 136] on section "Grant round CPSLE Training and professional development grant [DATE] All All [P…" at bounding box center [546, 107] width 1045 height 82
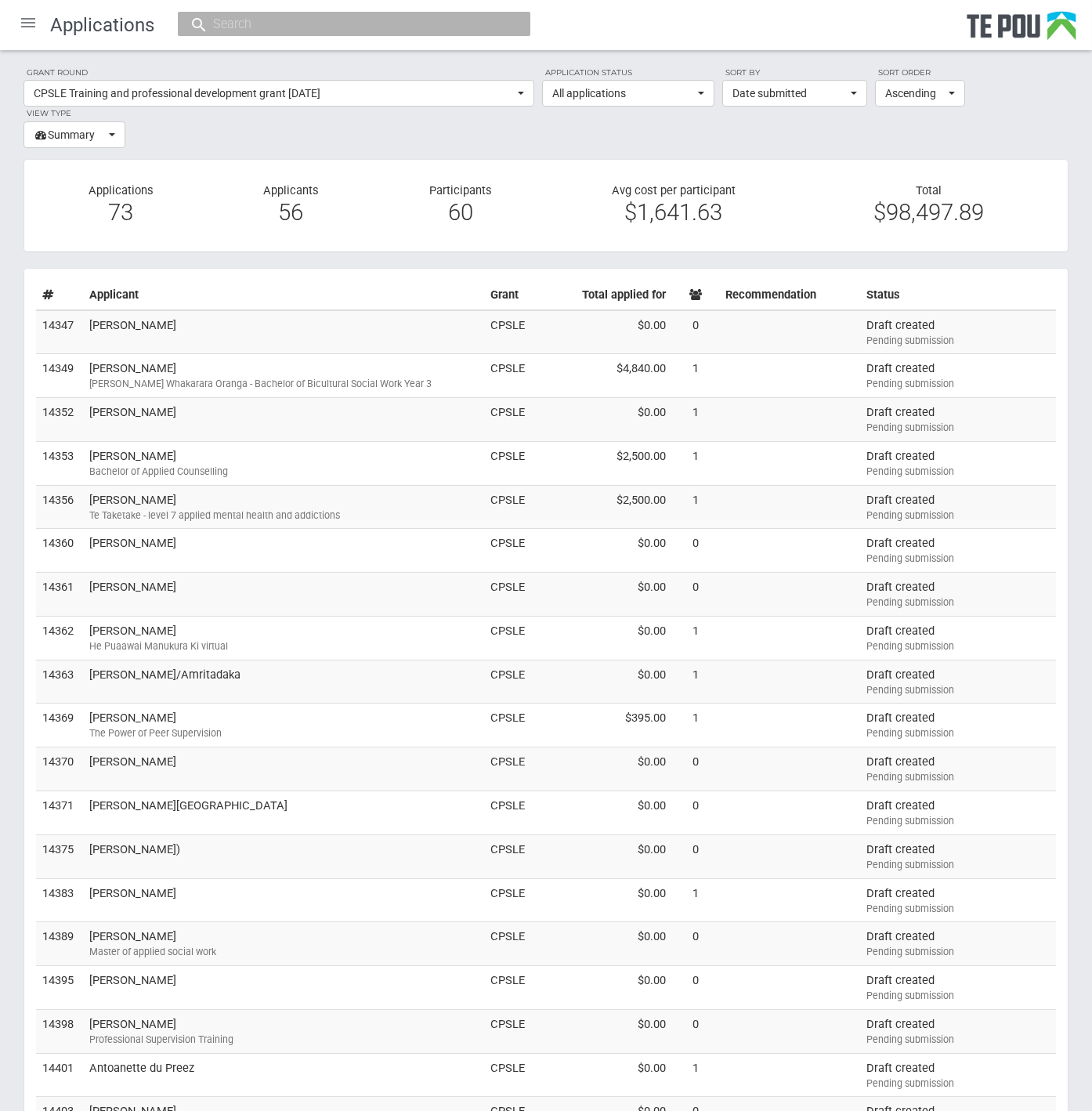
click at [28, 24] on div at bounding box center [28, 22] width 38 height 38
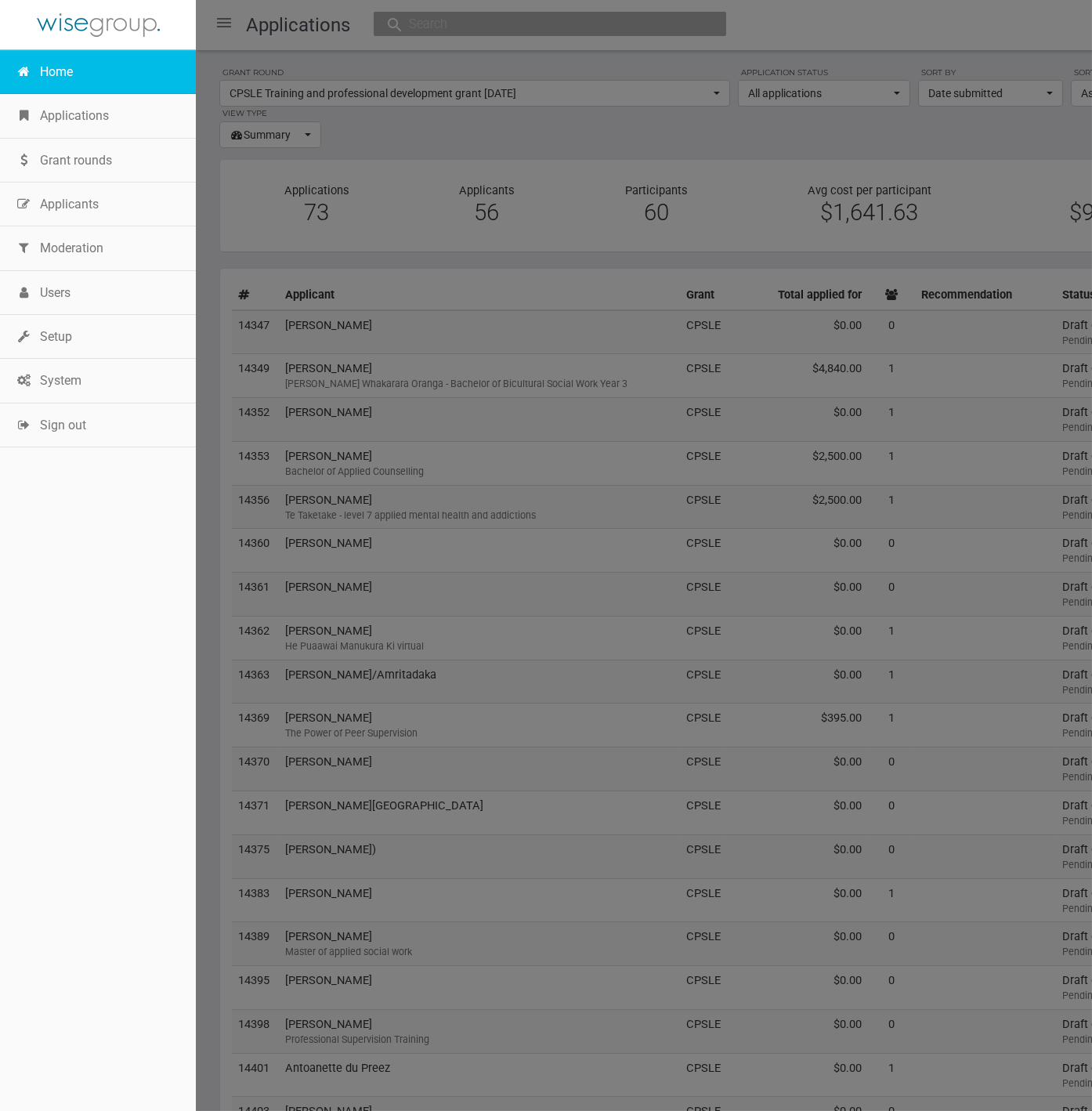
click at [69, 84] on link "Home" at bounding box center [98, 71] width 196 height 44
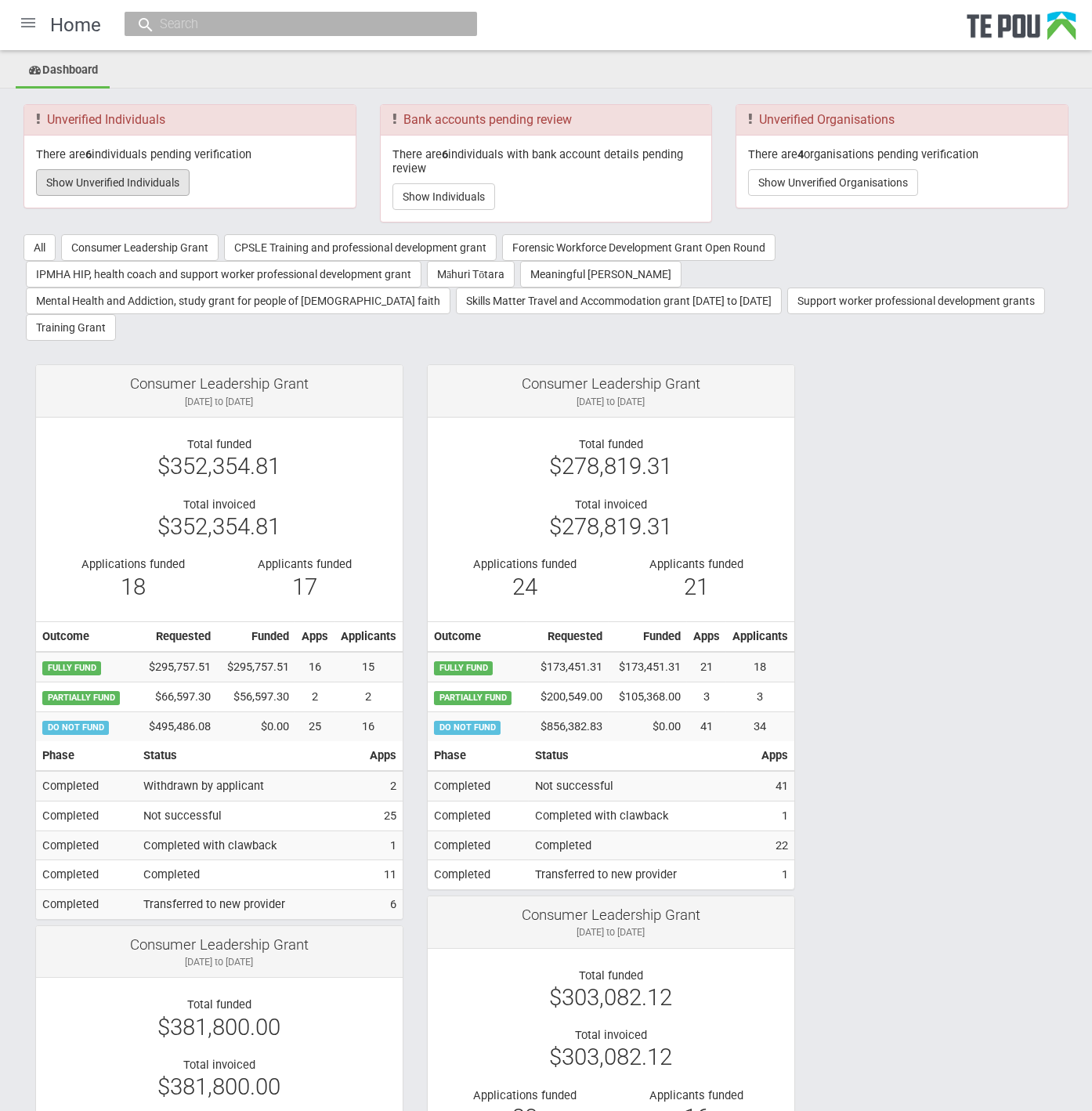
click at [51, 180] on button "Show Unverified Individuals" at bounding box center [112, 182] width 153 height 26
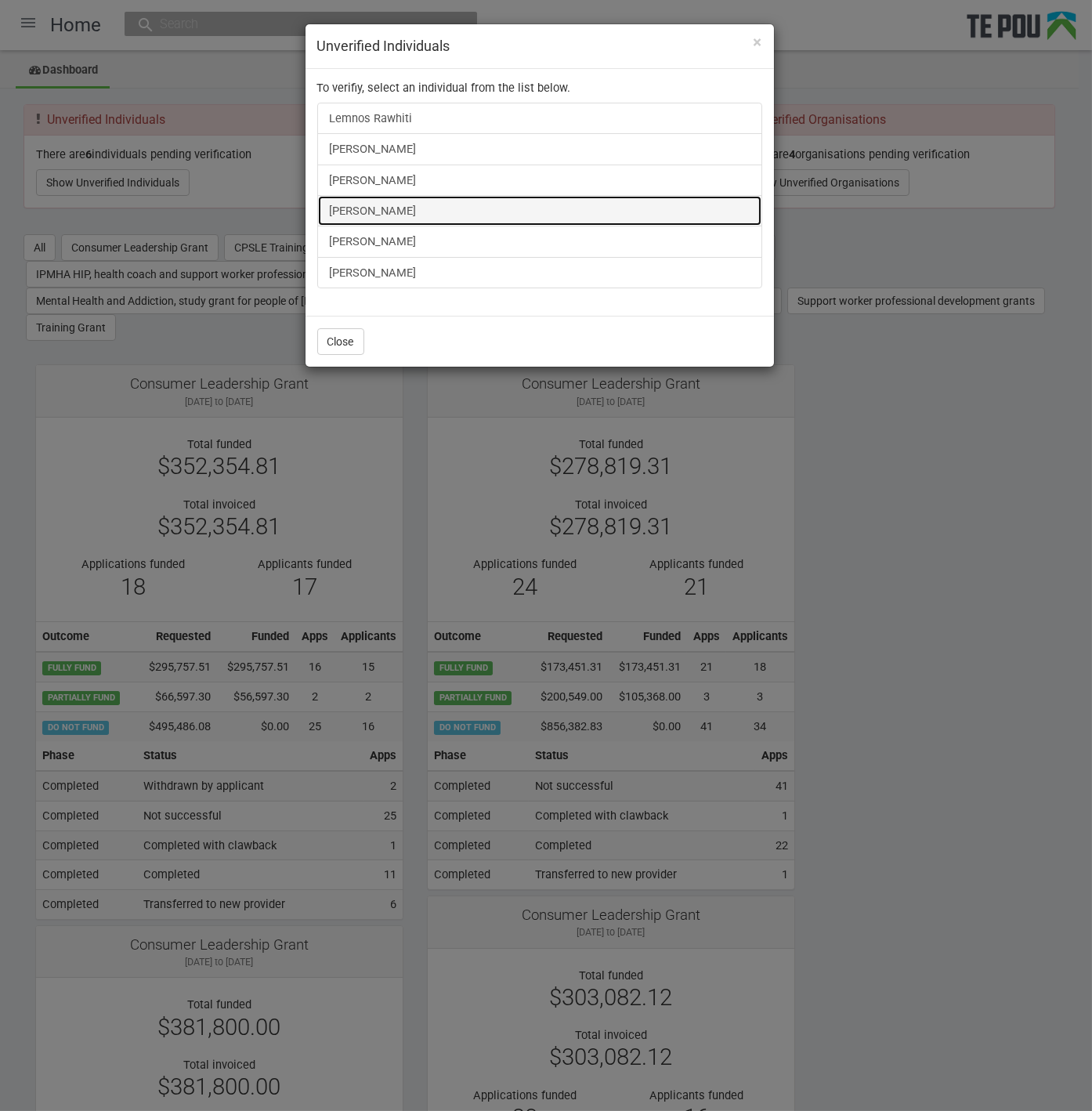
click at [375, 206] on link "[PERSON_NAME]" at bounding box center [540, 210] width 445 height 31
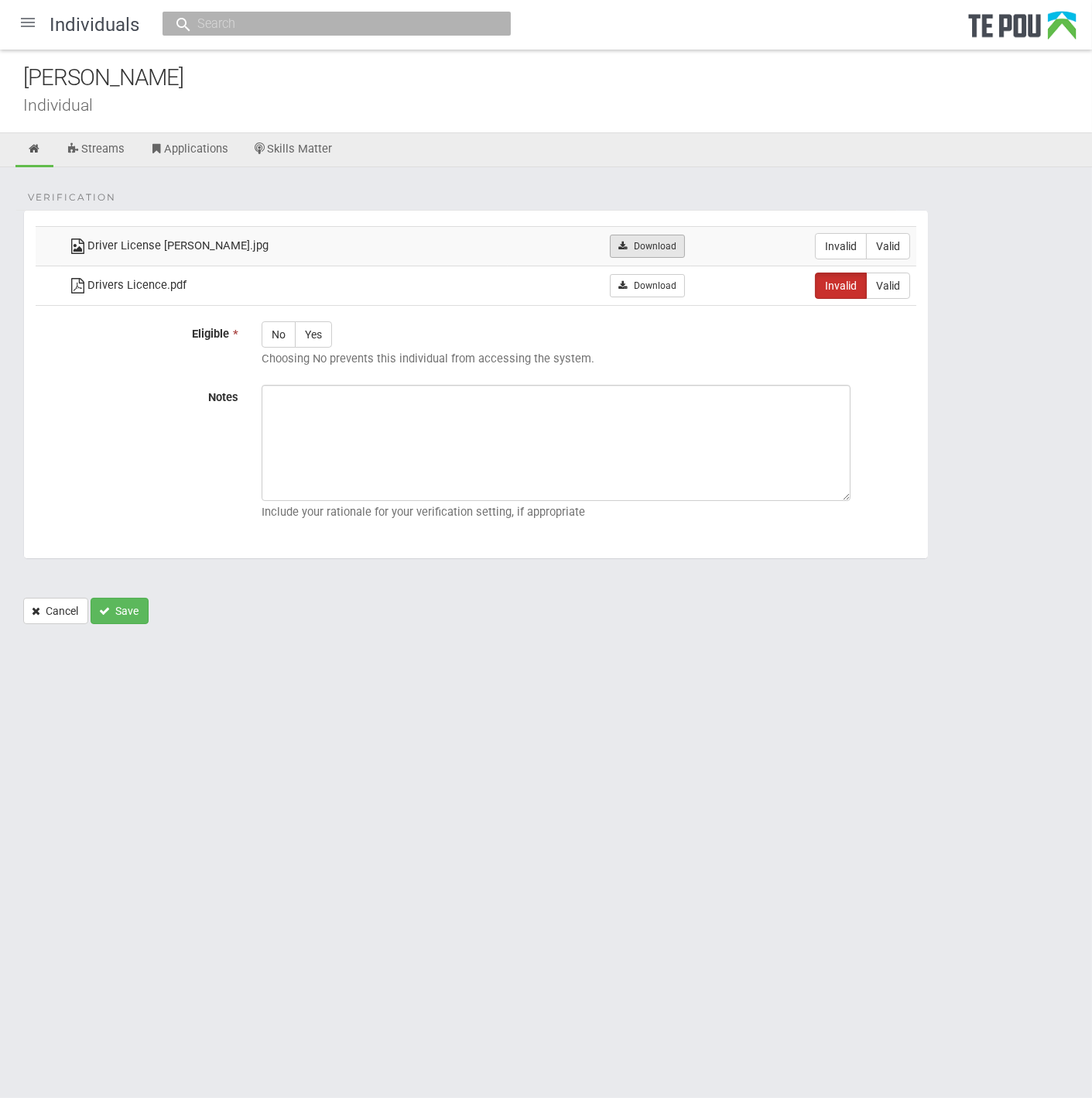
click at [639, 244] on link "Download" at bounding box center [647, 246] width 75 height 23
click at [48, 405] on div "Notes Include your rationale for your verification setting, if appropriate" at bounding box center [476, 455] width 904 height 142
click at [895, 240] on label "Valid" at bounding box center [888, 246] width 44 height 26
radio input "true"
click at [318, 323] on label "Yes" at bounding box center [313, 334] width 37 height 26
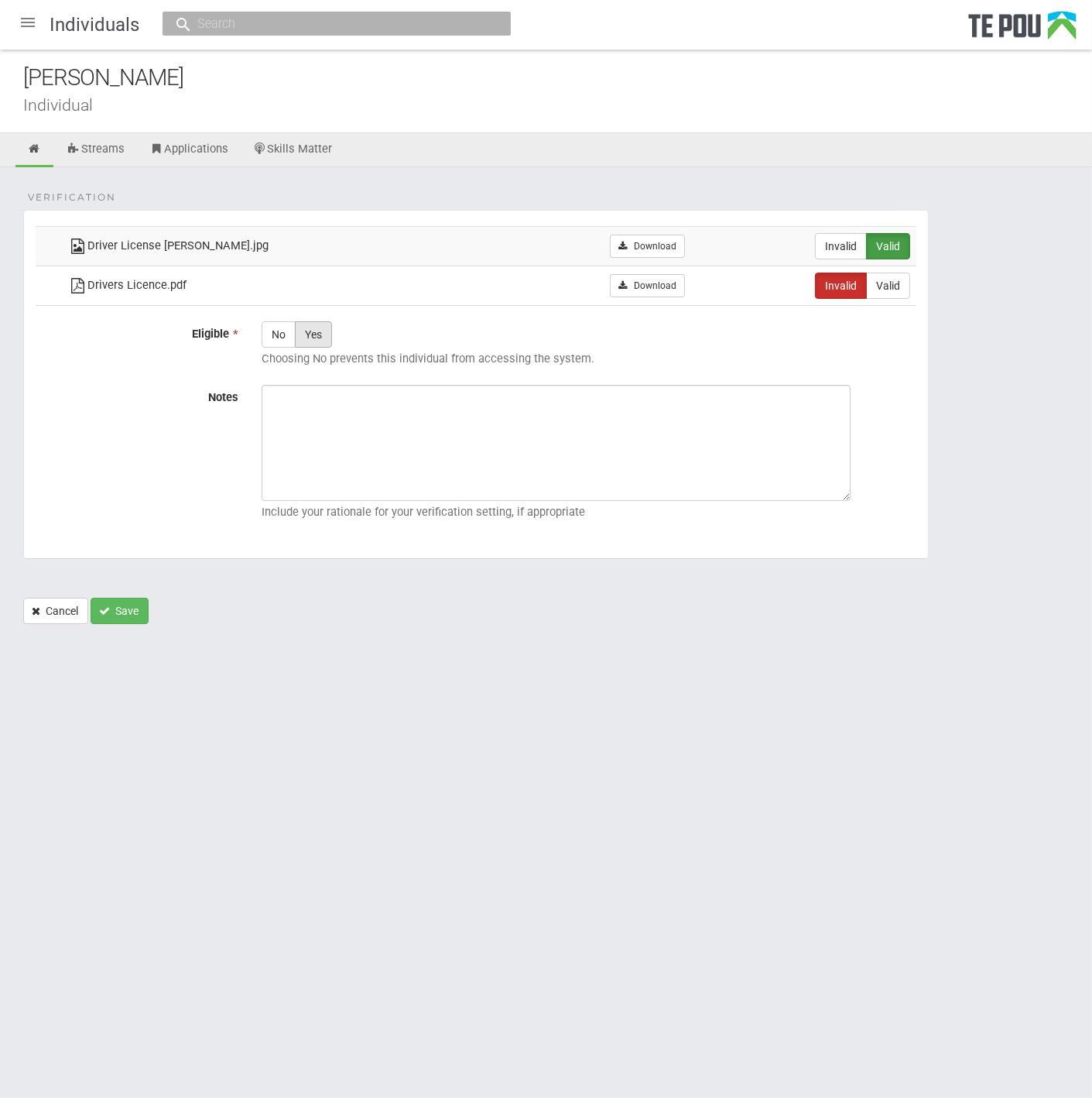
radio input "true"
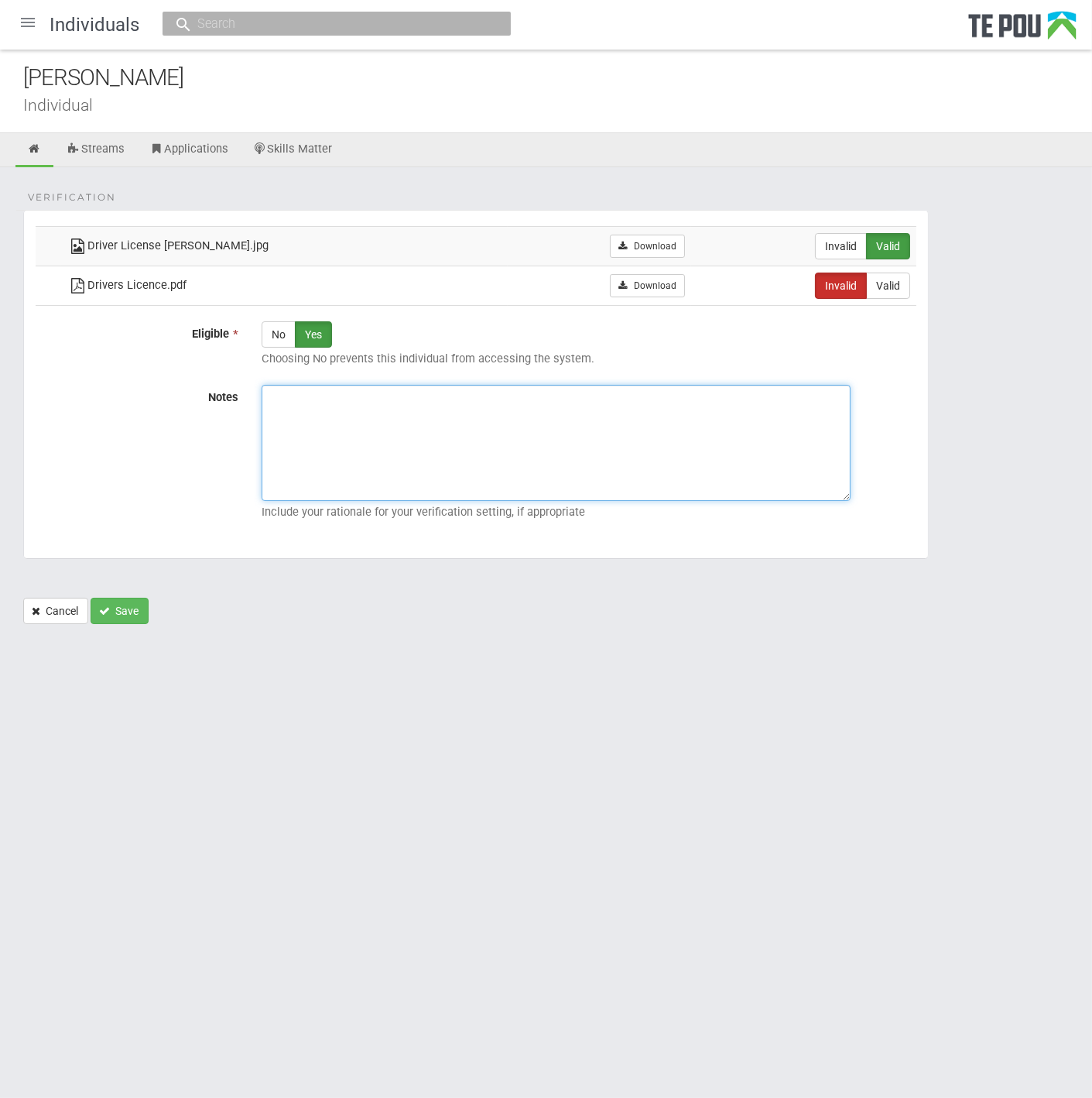
click at [480, 463] on textarea "Notes" at bounding box center [556, 443] width 589 height 116
paste textarea "accept Shiona's front page DL"
click at [339, 393] on textarea "Martin accept Shiona's front page DL" at bounding box center [556, 443] width 589 height 116
click at [510, 388] on textarea "Martin accepted Shiona's front page DL" at bounding box center [556, 443] width 589 height 116
click at [459, 397] on textarea "Martin accepted Shiona's front page DL. 12.27pm 13/10/2025" at bounding box center [556, 443] width 589 height 116
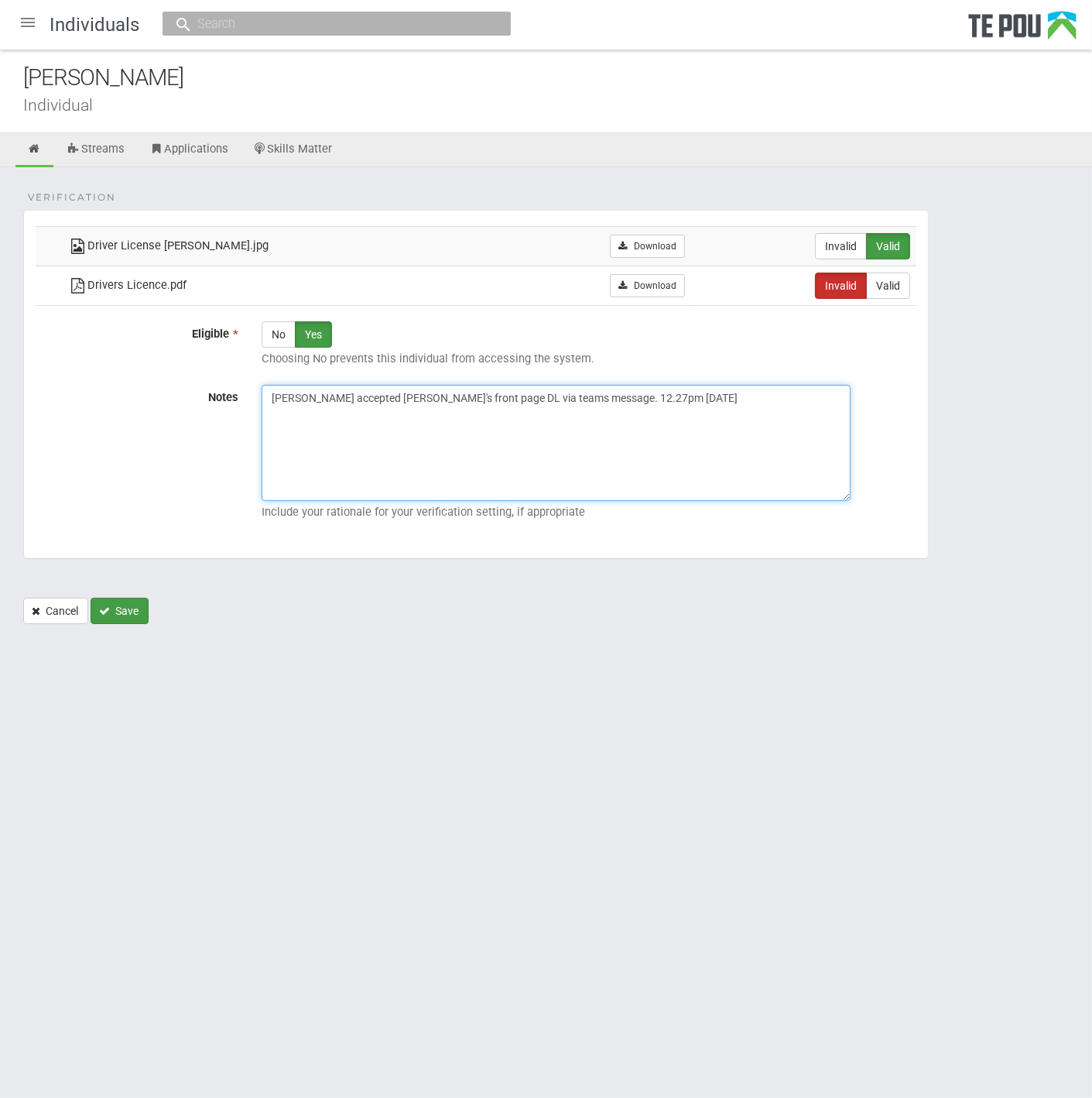
type textarea "[PERSON_NAME] accepted [PERSON_NAME]'s front page DL via teams message. 12.27pm…"
click at [116, 607] on button "Save" at bounding box center [119, 610] width 58 height 26
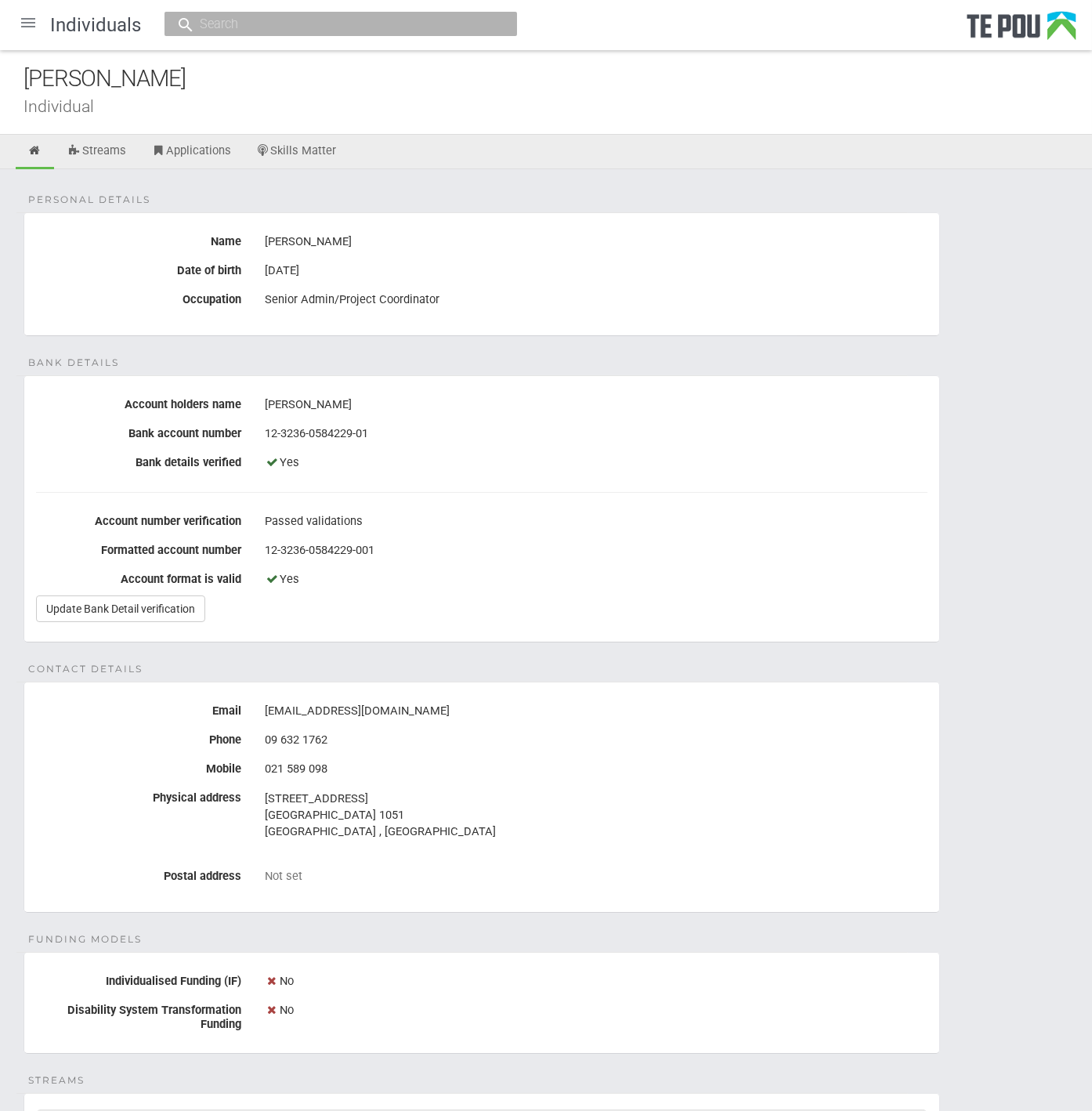
click at [569, 534] on fieldset "Bank details Account holders name [PERSON_NAME] Bank account number [FINANCIAL_…" at bounding box center [482, 508] width 917 height 267
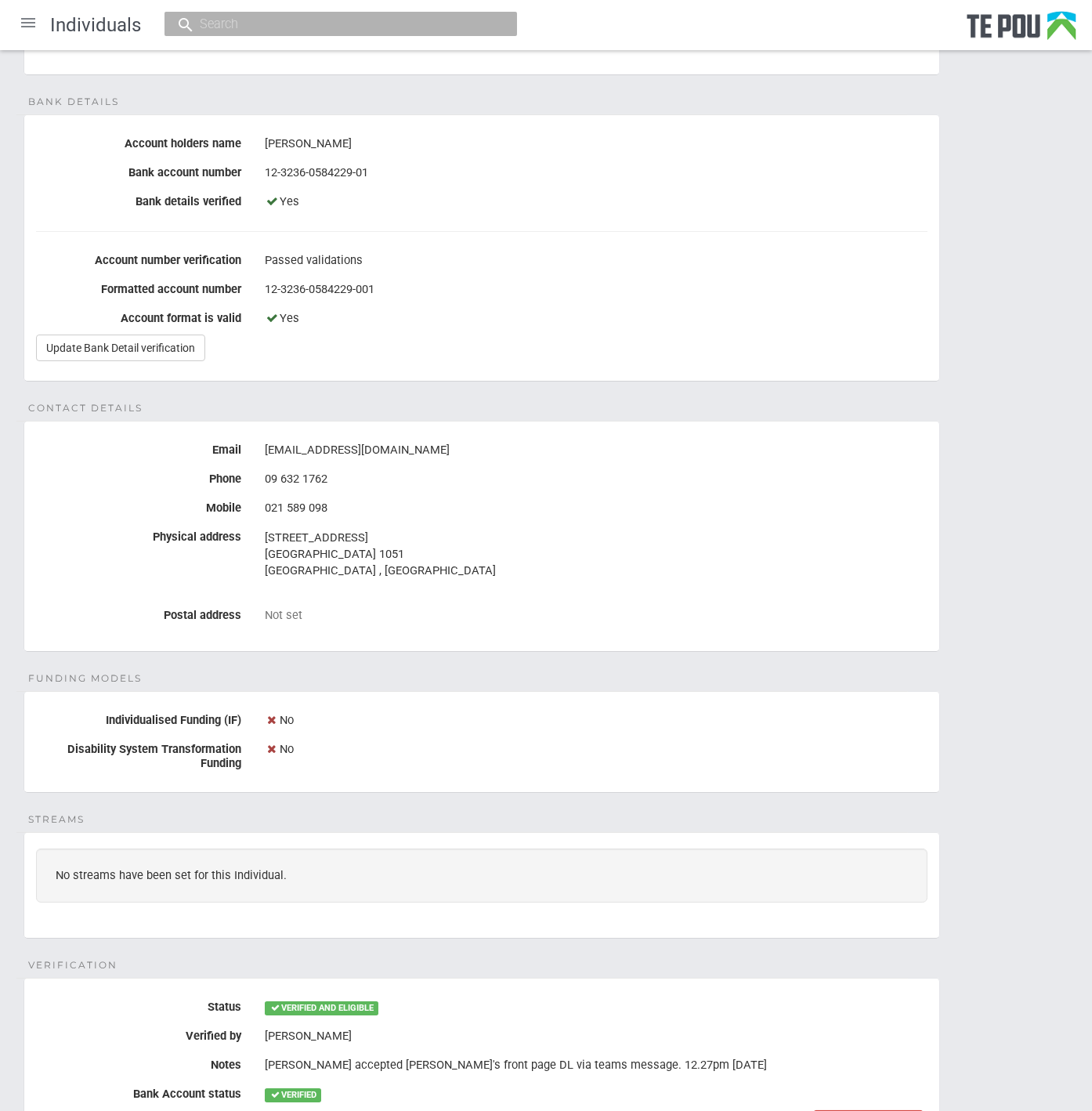
scroll to position [425, 0]
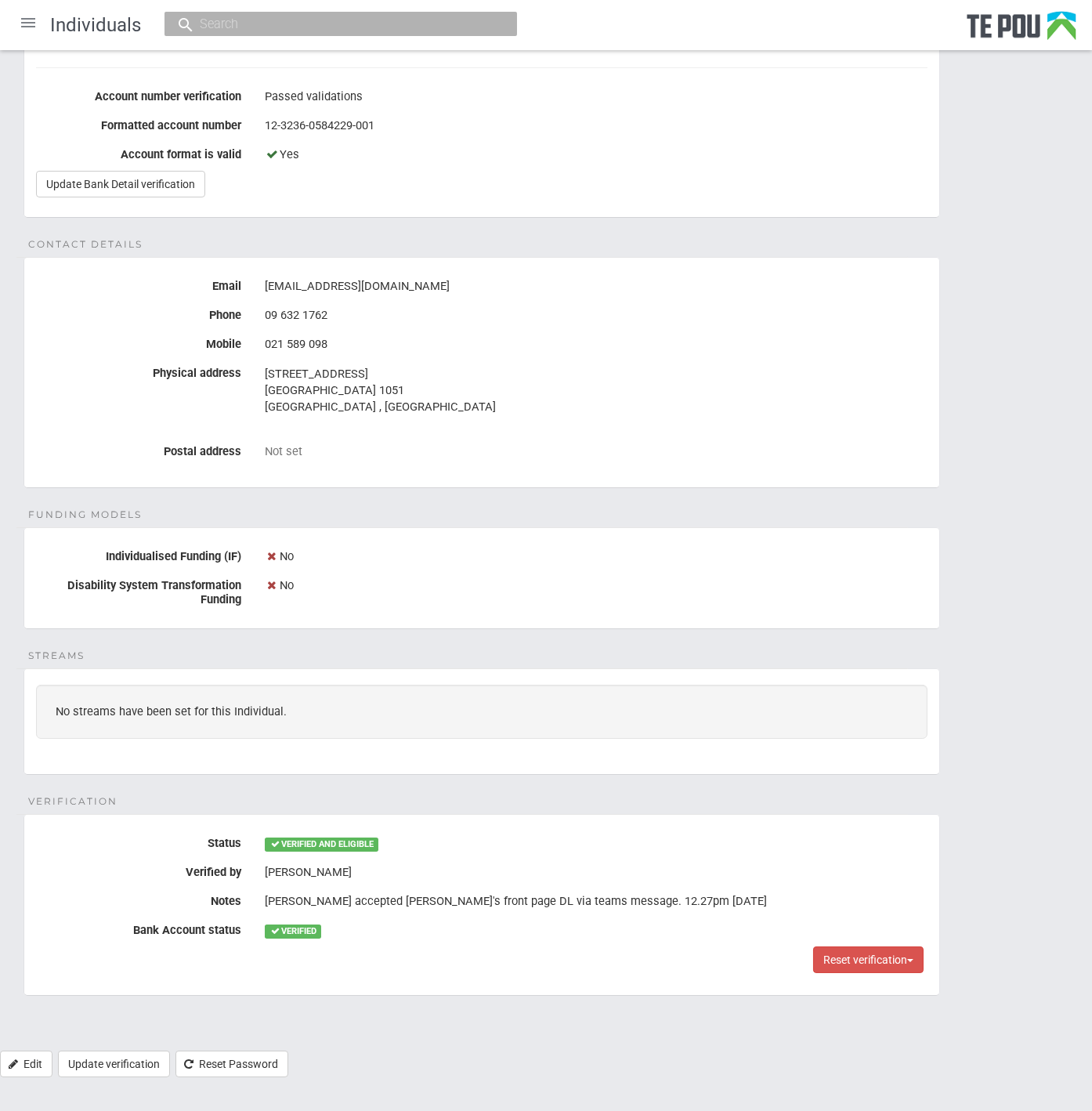
click at [614, 908] on div "[PERSON_NAME] accepted [PERSON_NAME]'s front page DL via teams message. 12.27pm…" at bounding box center [596, 901] width 662 height 26
click at [571, 896] on div "[PERSON_NAME] accepted [PERSON_NAME]'s front page DL via teams message. 12.27pm…" at bounding box center [596, 901] width 662 height 26
click at [476, 893] on div "[PERSON_NAME] accepted [PERSON_NAME]'s front page DL via teams message. 12.27pm…" at bounding box center [596, 901] width 662 height 26
click at [481, 897] on div "[PERSON_NAME] accepted [PERSON_NAME]'s front page DL via teams message. 12.27pm…" at bounding box center [596, 901] width 662 height 26
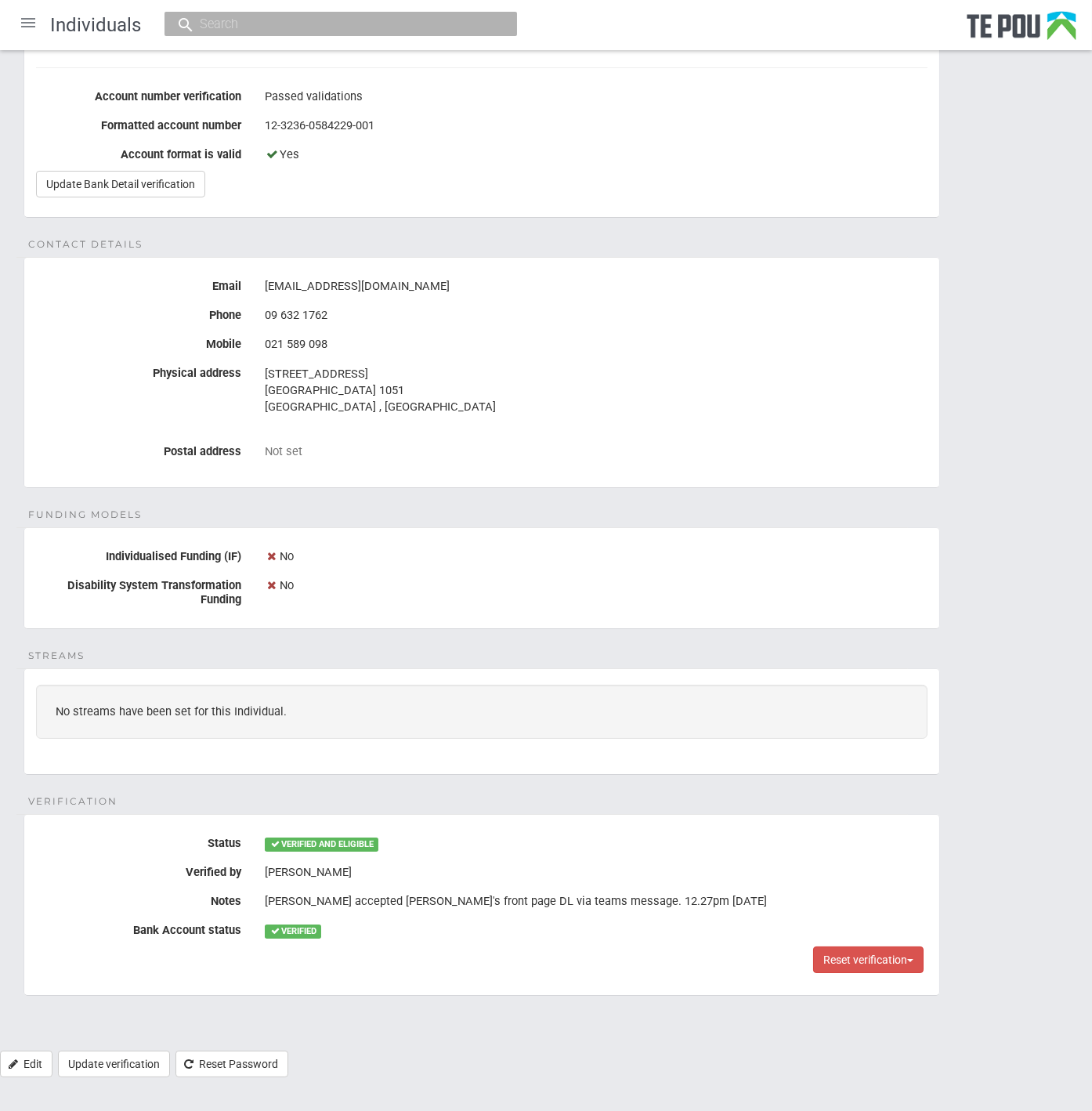
click at [480, 891] on div "[PERSON_NAME] accepted [PERSON_NAME]'s front page DL via teams message. 12.27pm…" at bounding box center [596, 901] width 662 height 26
click at [605, 891] on div "[PERSON_NAME] accepted [PERSON_NAME]'s front page DL via teams message. 12.27pm…" at bounding box center [596, 901] width 662 height 26
click at [653, 905] on div "[PERSON_NAME] accepted [PERSON_NAME]'s front page DL via teams message. 12.27pm…" at bounding box center [596, 901] width 662 height 26
click at [483, 873] on div "[PERSON_NAME]" at bounding box center [596, 872] width 662 height 26
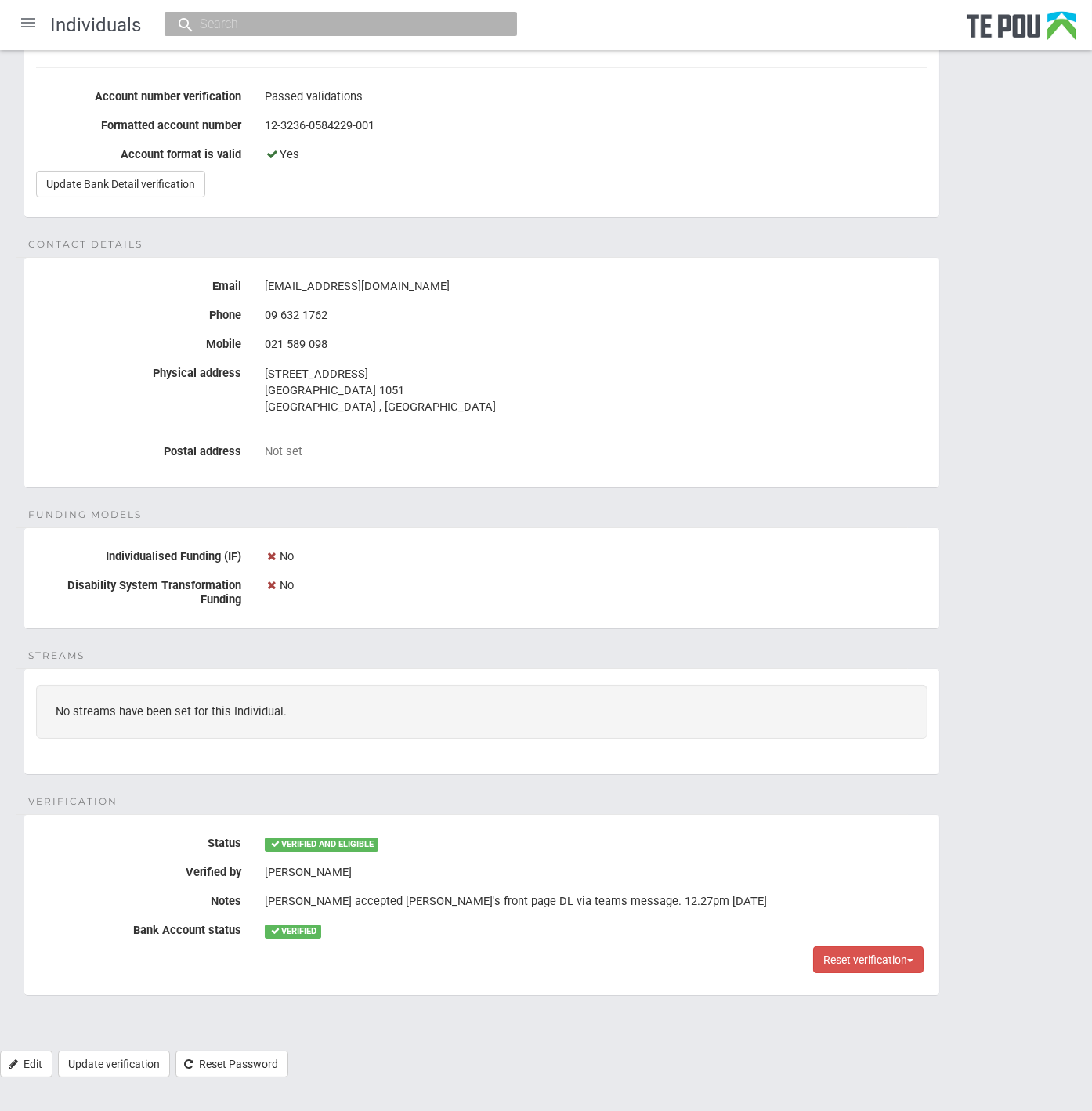
click at [614, 789] on div "Personal details Name [PERSON_NAME] Date of birth [DEMOGRAPHIC_DATA] Occupation…" at bounding box center [546, 397] width 1092 height 1306
click at [613, 787] on div "Personal details Name [PERSON_NAME] Date of birth [DEMOGRAPHIC_DATA] Occupation…" at bounding box center [546, 397] width 1092 height 1306
click at [582, 797] on div "Personal details Name [PERSON_NAME] Date of birth [DEMOGRAPHIC_DATA] Occupation…" at bounding box center [546, 397] width 1092 height 1306
click at [548, 798] on div "Personal details Name [PERSON_NAME] Date of birth [DEMOGRAPHIC_DATA] Occupation…" at bounding box center [546, 397] width 1092 height 1306
click at [529, 785] on div "Personal details Name [PERSON_NAME] Date of birth [DEMOGRAPHIC_DATA] Occupation…" at bounding box center [546, 397] width 1092 height 1306
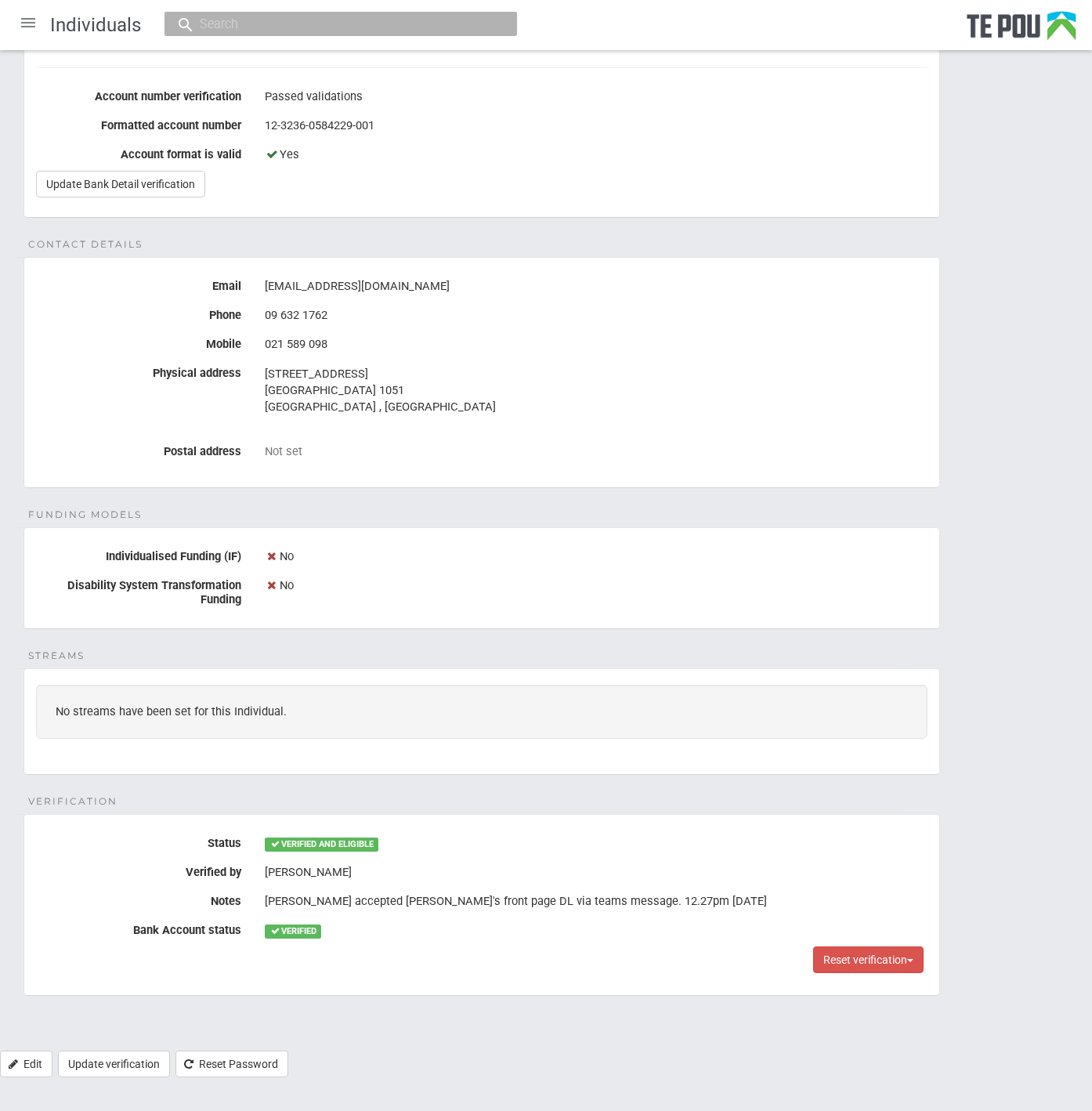
click at [529, 785] on div "Personal details Name [PERSON_NAME] Date of birth [DEMOGRAPHIC_DATA] Occupation…" at bounding box center [546, 397] width 1092 height 1306
click at [530, 785] on div "Personal details Name [PERSON_NAME] Date of birth [DEMOGRAPHIC_DATA] Occupation…" at bounding box center [546, 397] width 1092 height 1306
click at [502, 787] on div "Personal details Name Shiona Quayle Date of birth 14 Jun 1977 Occupation Senior…" at bounding box center [546, 397] width 1092 height 1306
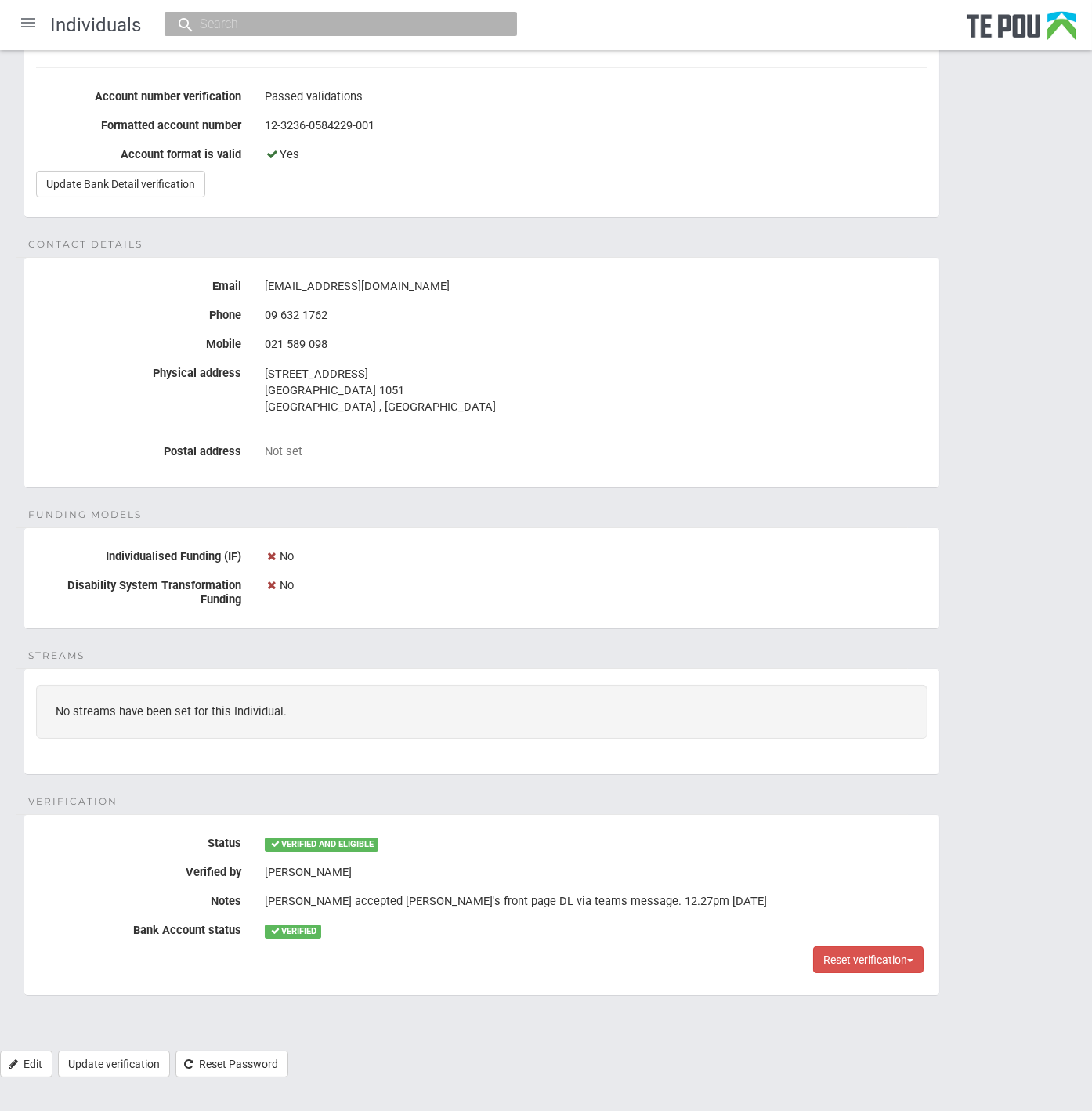
click at [502, 787] on div "Personal details Name Shiona Quayle Date of birth 14 Jun 1977 Occupation Senior…" at bounding box center [546, 397] width 1092 height 1306
click at [516, 787] on div "Personal details Name Shiona Quayle Date of birth 14 Jun 1977 Occupation Senior…" at bounding box center [546, 397] width 1092 height 1306
click at [507, 788] on div "Personal details Name Shiona Quayle Date of birth 14 Jun 1977 Occupation Senior…" at bounding box center [546, 397] width 1092 height 1306
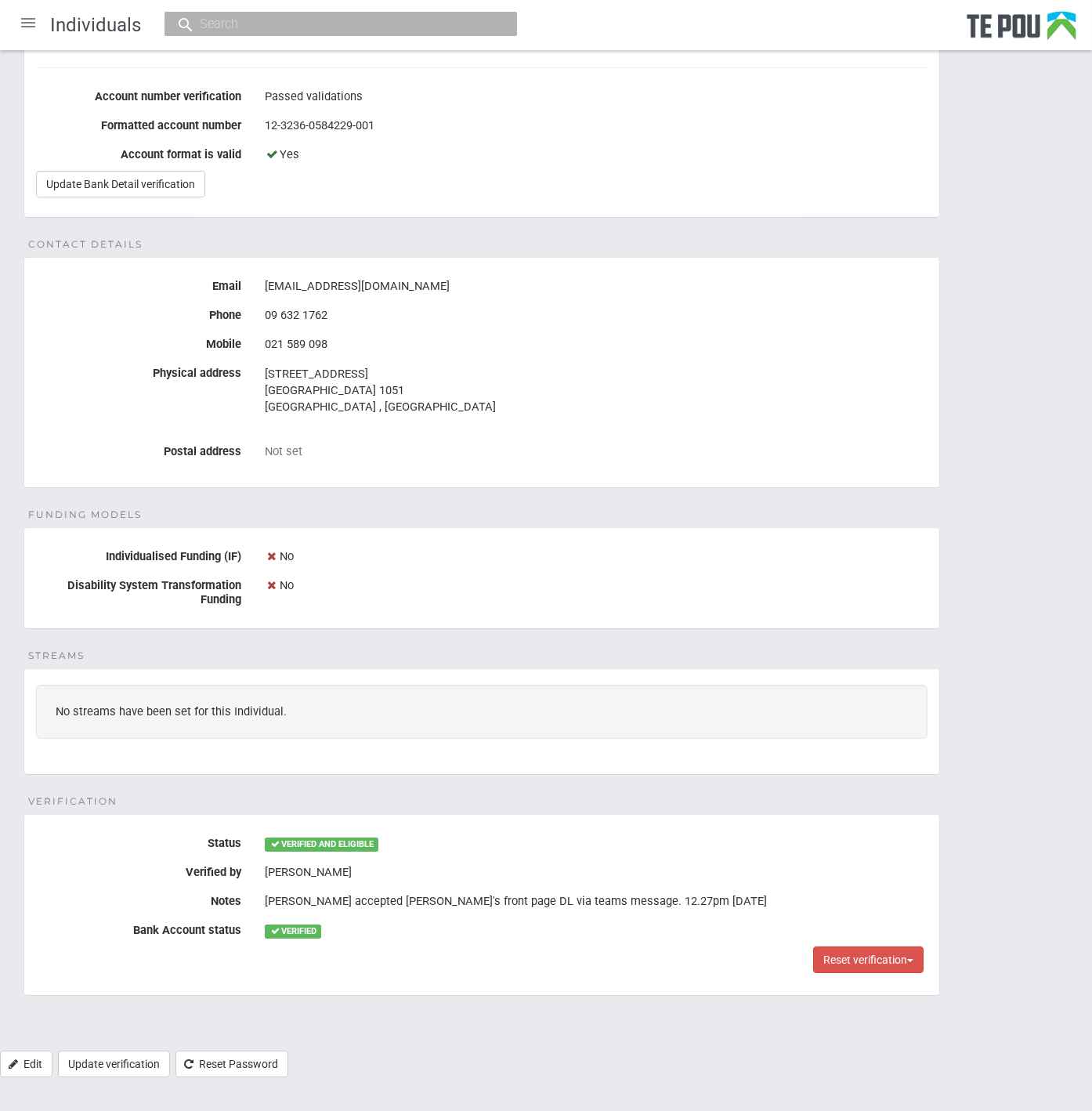
click at [490, 783] on div "Personal details Name Shiona Quayle Date of birth 14 Jun 1977 Occupation Senior…" at bounding box center [546, 397] width 1092 height 1306
click at [436, 648] on div "Personal details Name Shiona Quayle Date of birth 14 Jun 1977 Occupation Senior…" at bounding box center [546, 397] width 1092 height 1306
click at [427, 783] on div "Personal details Name Shiona Quayle Date of birth 14 Jun 1977 Occupation Senior…" at bounding box center [546, 397] width 1092 height 1306
click at [414, 791] on div "Personal details Name Shiona Quayle Date of birth 14 Jun 1977 Occupation Senior…" at bounding box center [546, 397] width 1092 height 1306
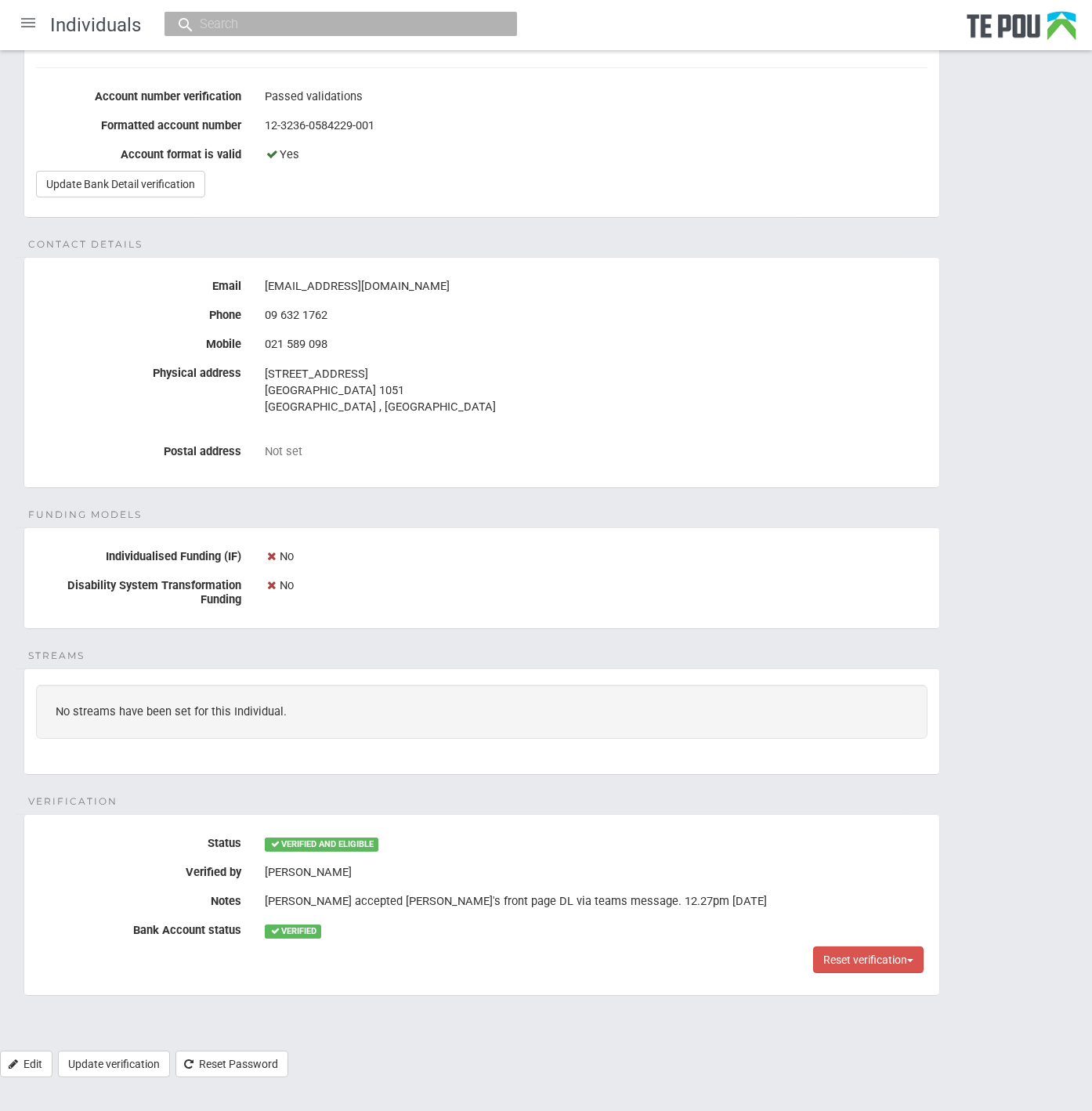
click at [403, 789] on div "Personal details Name Shiona Quayle Date of birth 14 Jun 1977 Occupation Senior…" at bounding box center [546, 397] width 1092 height 1306
click at [397, 787] on div "Personal details Name Shiona Quayle Date of birth 14 Jun 1977 Occupation Senior…" at bounding box center [546, 397] width 1092 height 1306
drag, startPoint x: 397, startPoint y: 787, endPoint x: 461, endPoint y: 785, distance: 64.0
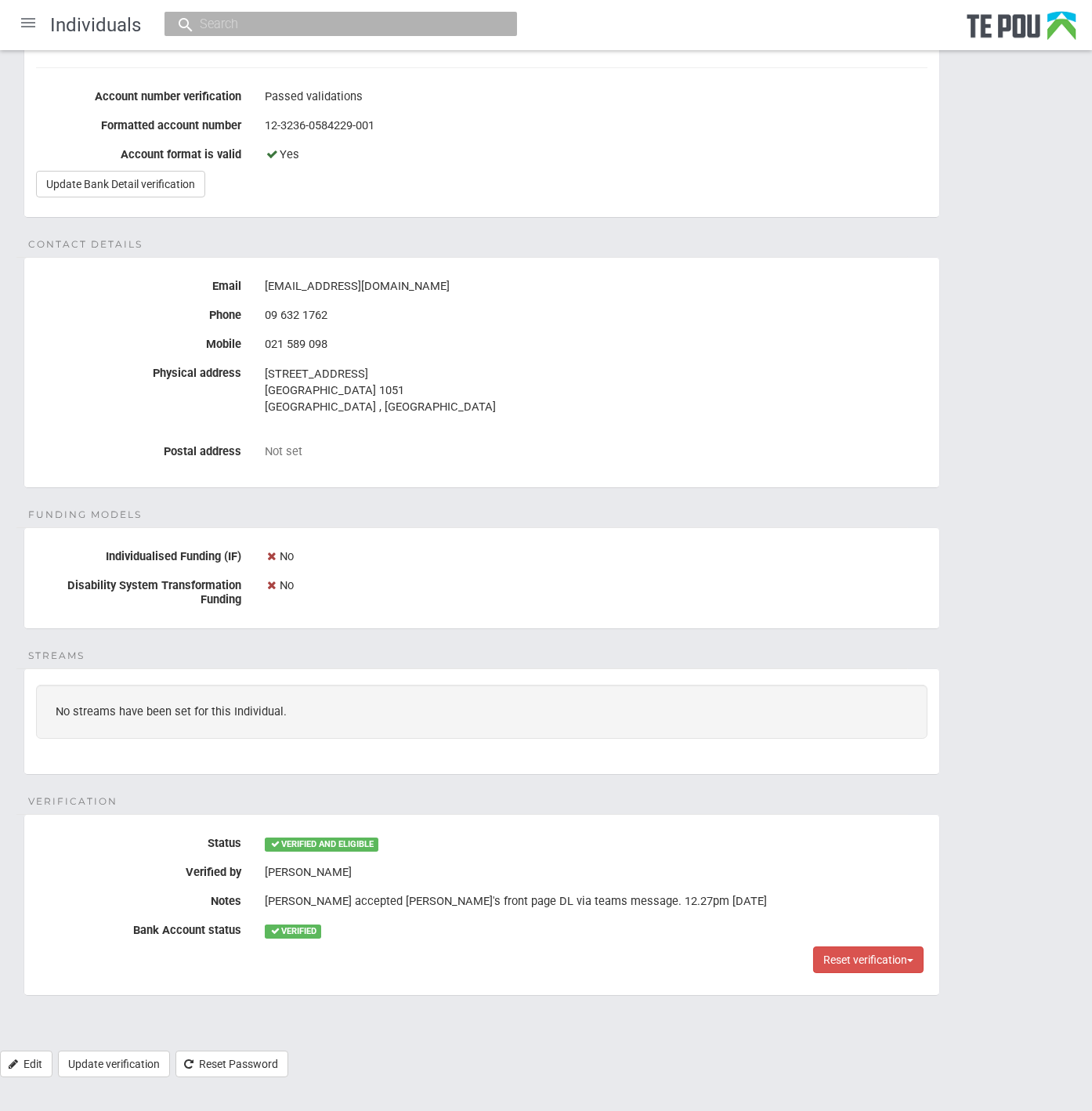
click at [461, 785] on div "Personal details Name Shiona Quayle Date of birth 14 Jun 1977 Occupation Senior…" at bounding box center [546, 397] width 1092 height 1306
click at [507, 504] on div "Personal details Name Shiona Quayle Date of birth 14 Jun 1977 Occupation Senior…" at bounding box center [546, 397] width 1092 height 1306
click at [486, 515] on div "Personal details Name Shiona Quayle Date of birth 14 Jun 1977 Occupation Senior…" at bounding box center [546, 397] width 1092 height 1306
click at [480, 510] on div "Personal details Name Shiona Quayle Date of birth 14 Jun 1977 Occupation Senior…" at bounding box center [546, 397] width 1092 height 1306
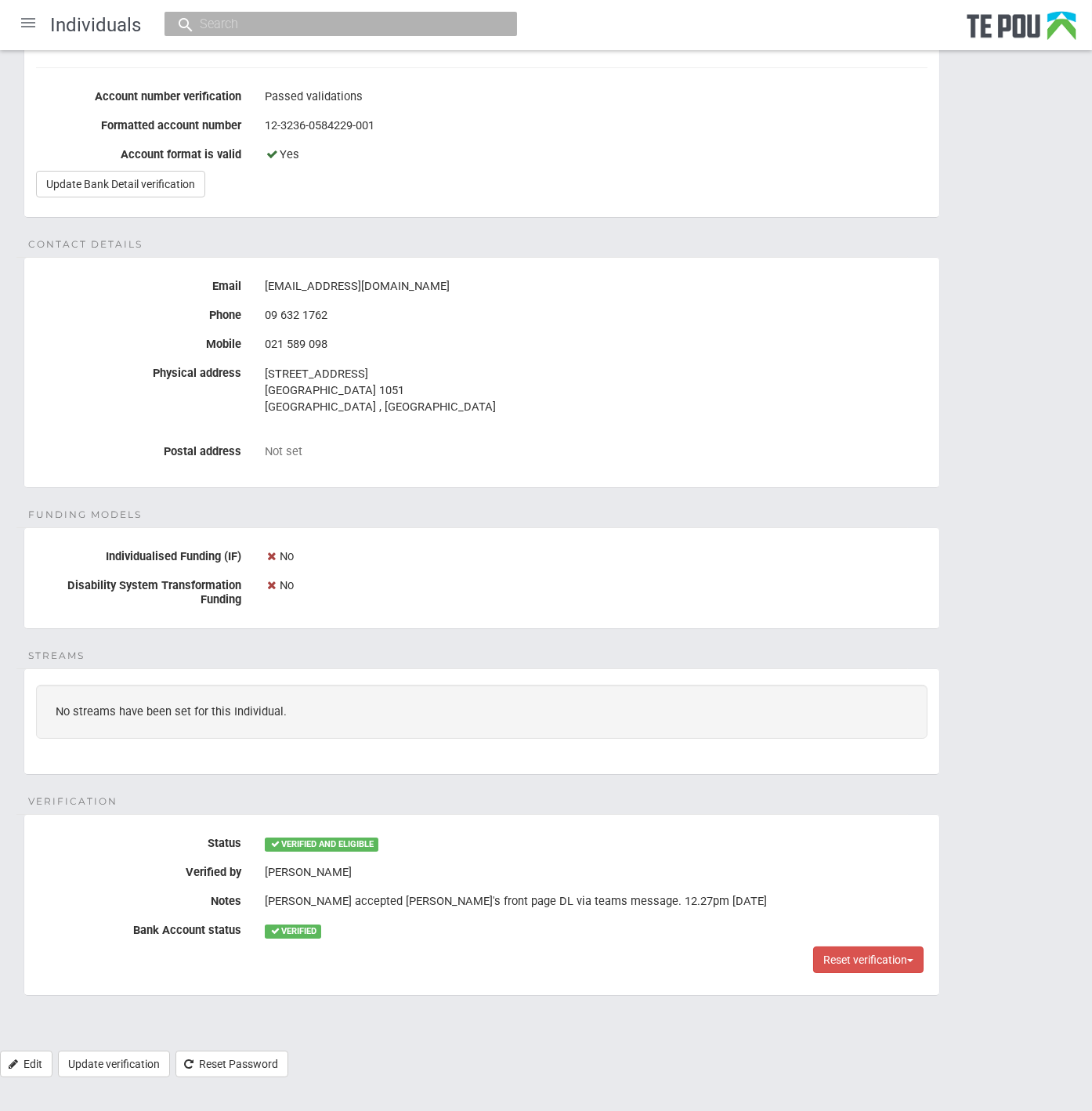
click at [467, 501] on div "Personal details Name Shiona Quayle Date of birth 14 Jun 1977 Occupation Senior…" at bounding box center [546, 397] width 1092 height 1306
click at [466, 500] on div "Personal details Name Shiona Quayle Date of birth 14 Jun 1977 Occupation Senior…" at bounding box center [546, 397] width 1092 height 1306
drag, startPoint x: 740, startPoint y: 501, endPoint x: 710, endPoint y: 482, distance: 35.5
click at [740, 501] on div "Personal details Name Shiona Quayle Date of birth 14 Jun 1977 Occupation Senior…" at bounding box center [546, 397] width 1092 height 1306
click at [798, 507] on div "Personal details Name Shiona Quayle Date of birth 14 Jun 1977 Occupation Senior…" at bounding box center [546, 397] width 1092 height 1306
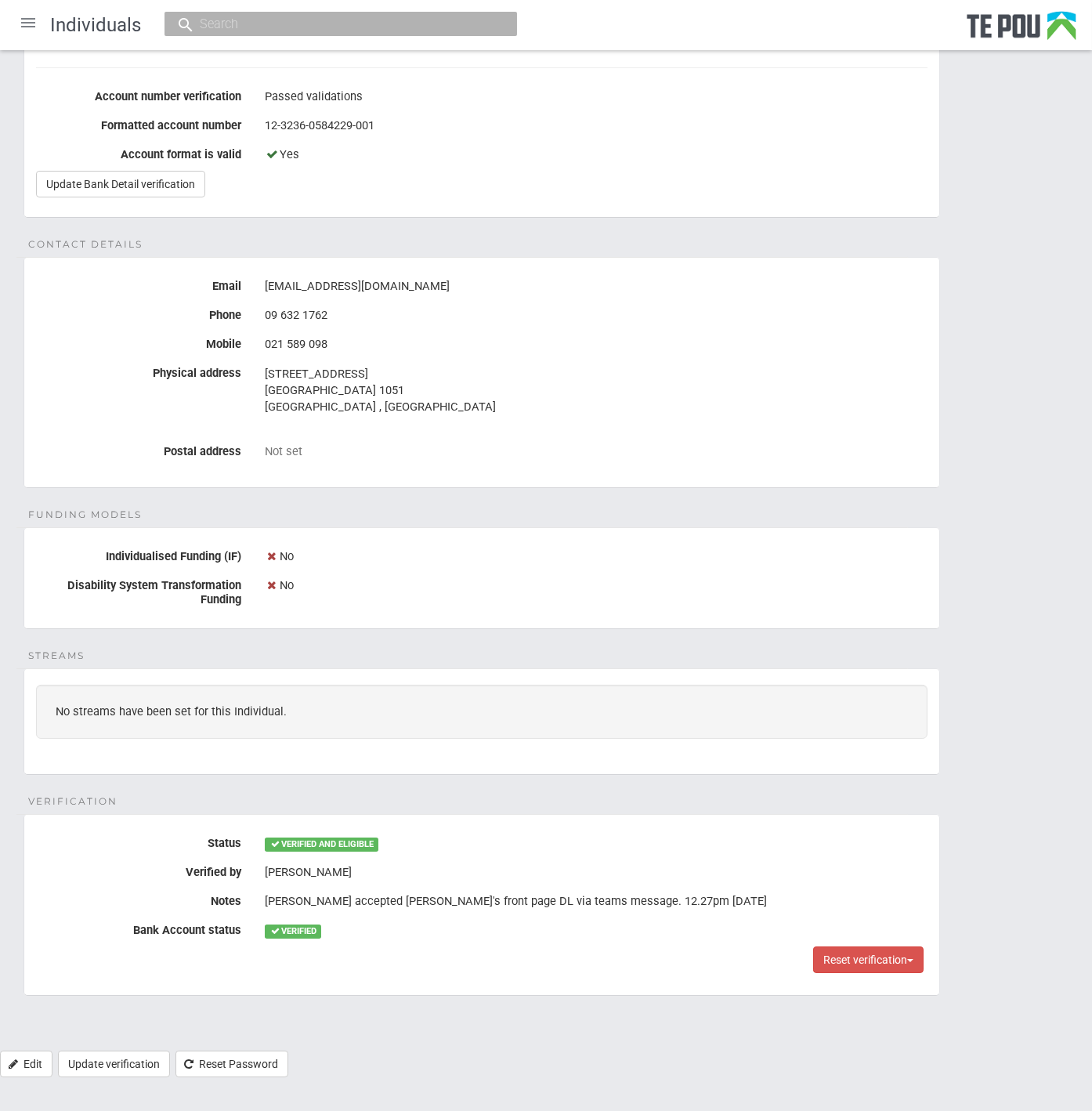
scroll to position [0, 0]
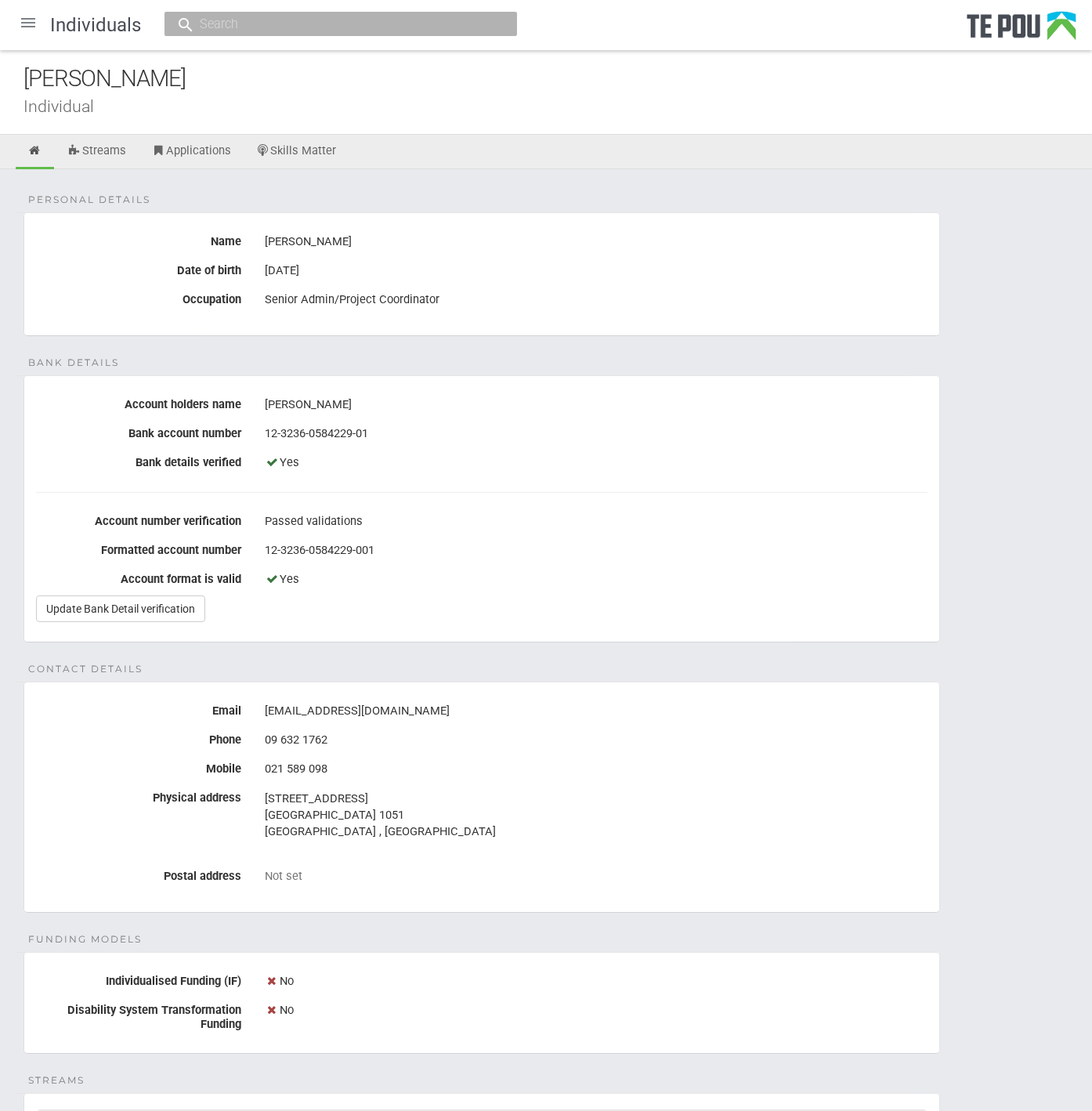
click at [26, 38] on div at bounding box center [28, 22] width 38 height 38
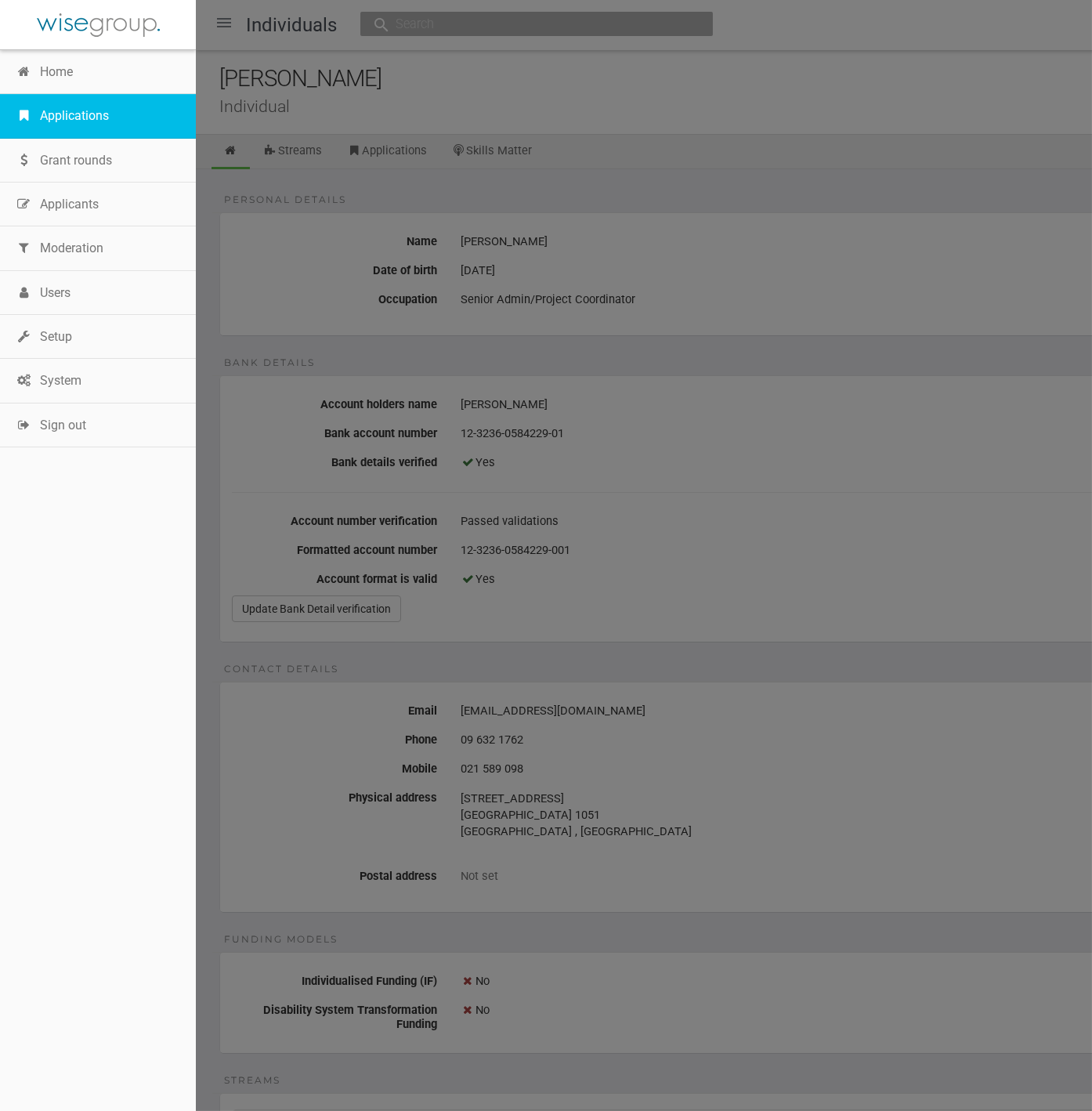
click at [71, 113] on link "Applications" at bounding box center [98, 116] width 196 height 44
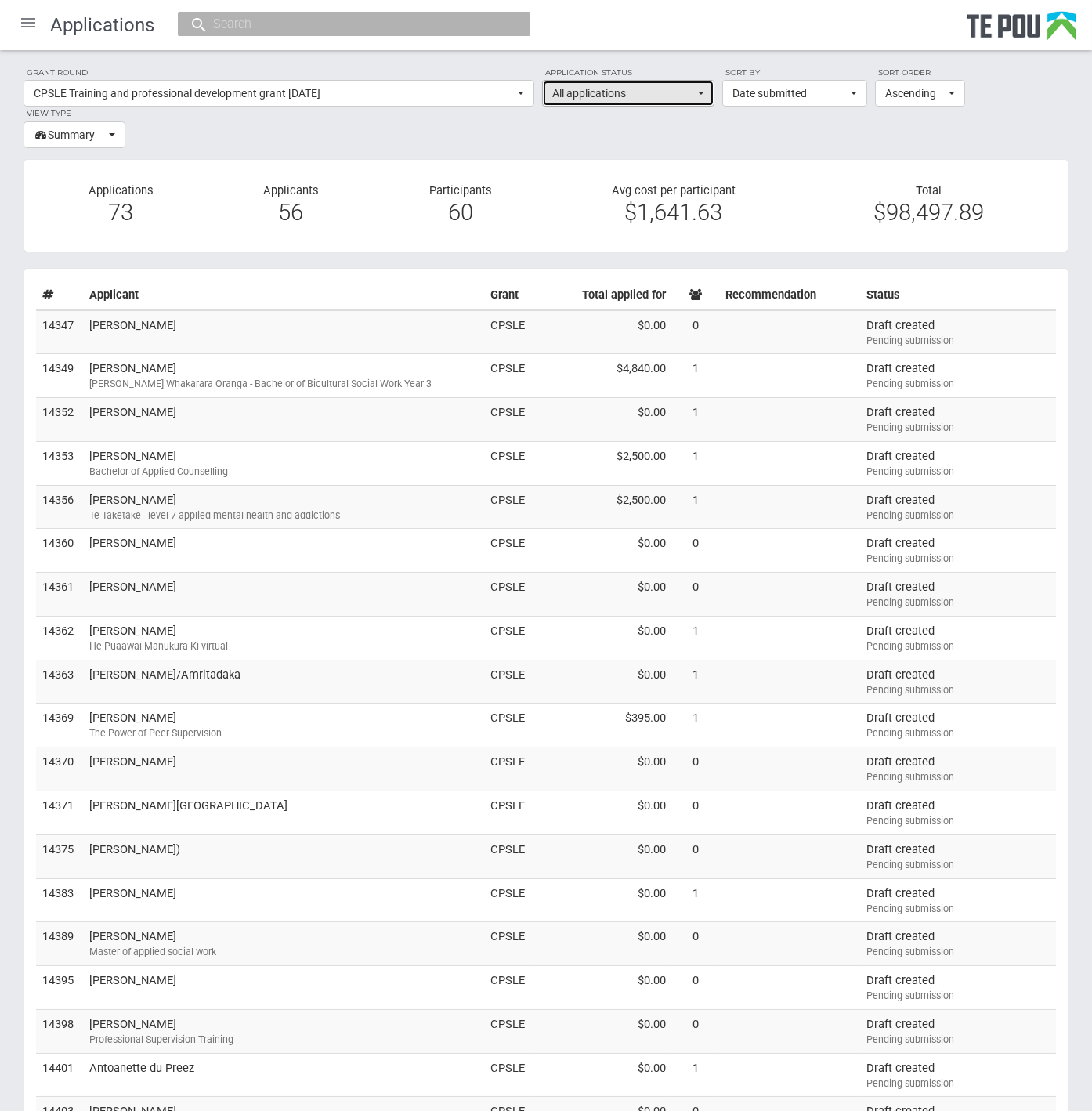
click at [668, 90] on span "All applications" at bounding box center [623, 93] width 142 height 16
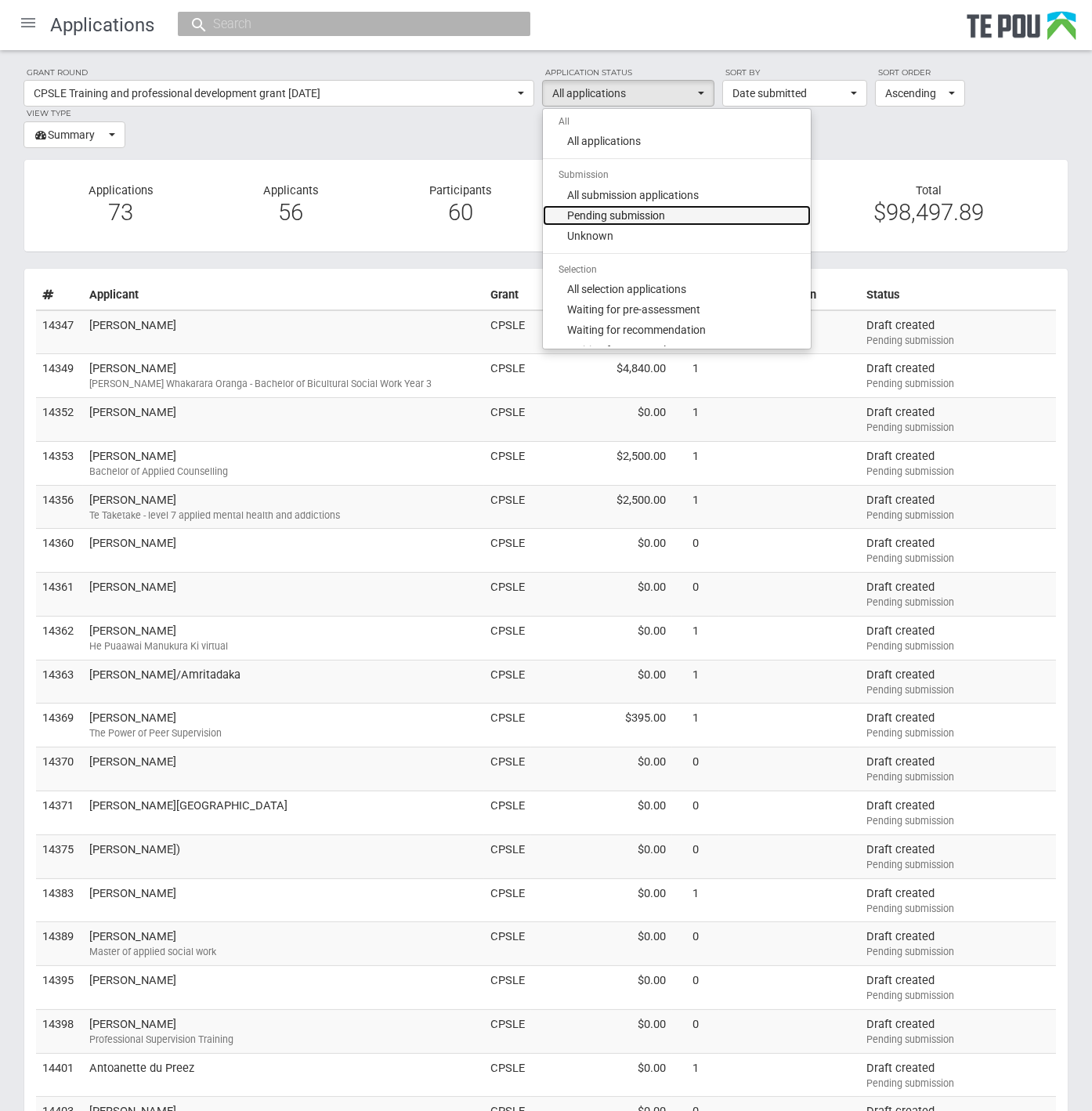
click at [743, 217] on link "Pending submission" at bounding box center [677, 215] width 268 height 20
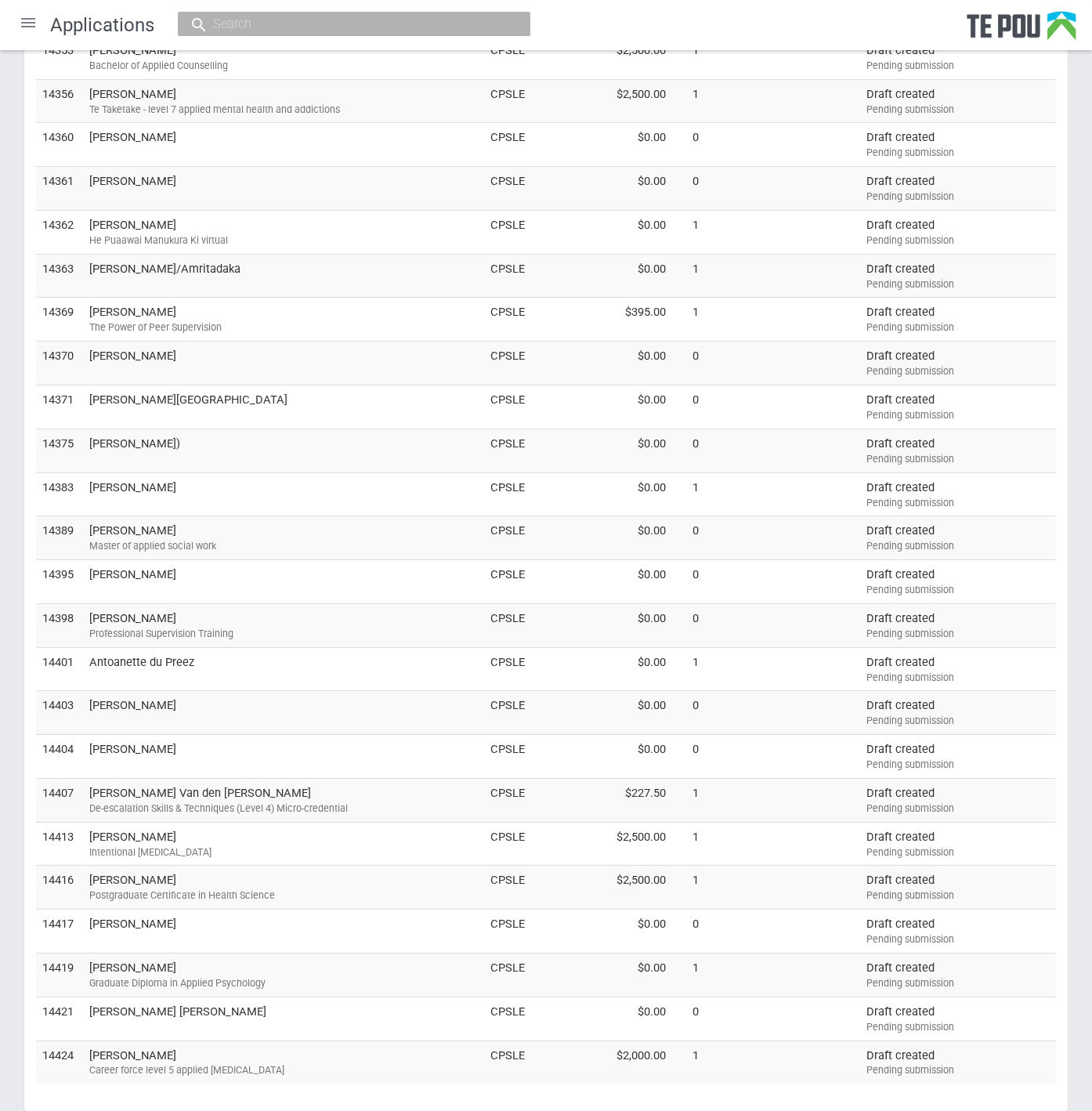
scroll to position [404, 0]
click at [16, 184] on div "Grant round CPSLE Training and professional development grant September 2025 Al…" at bounding box center [546, 395] width 1092 height 1499
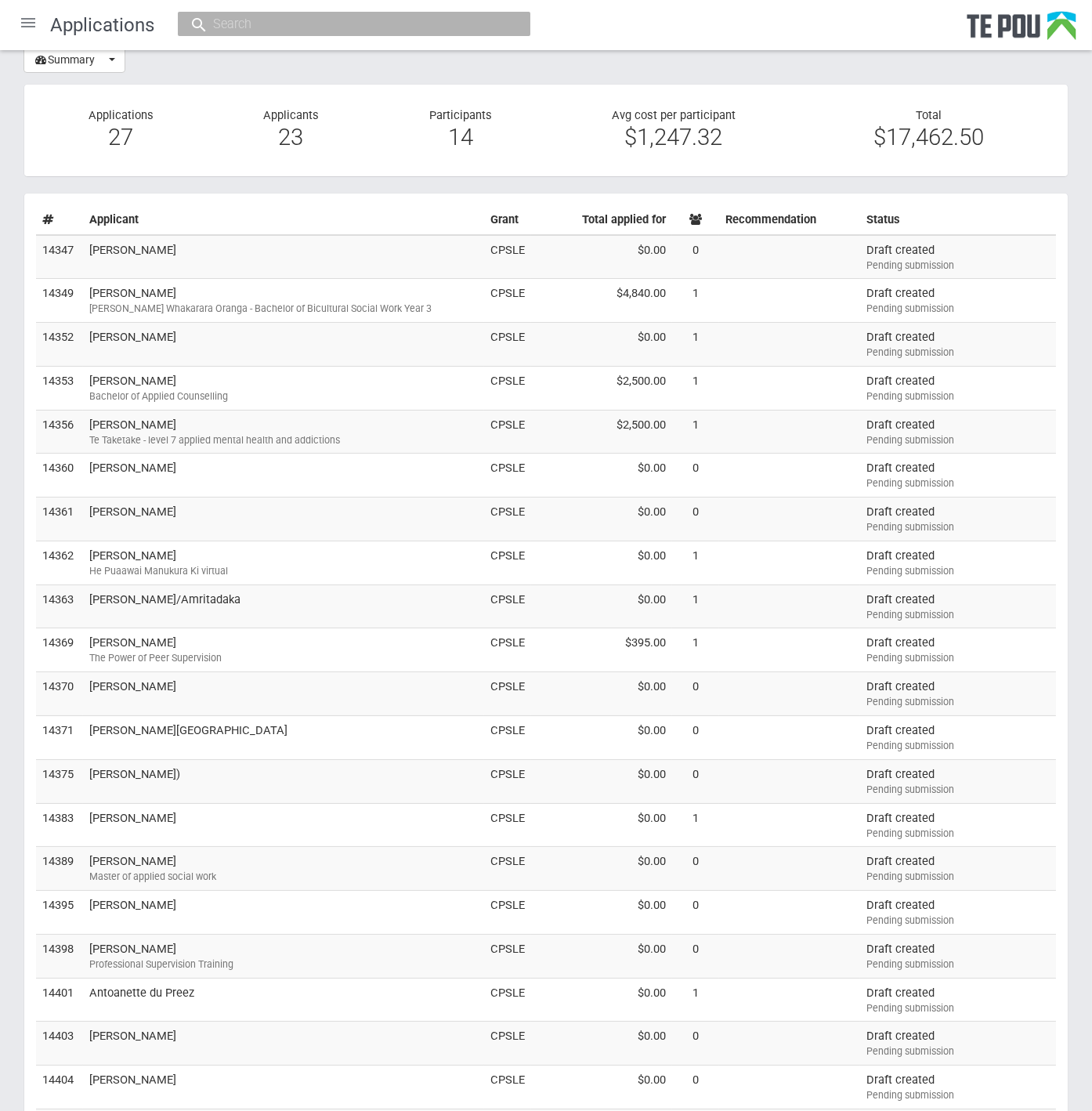
scroll to position [0, 0]
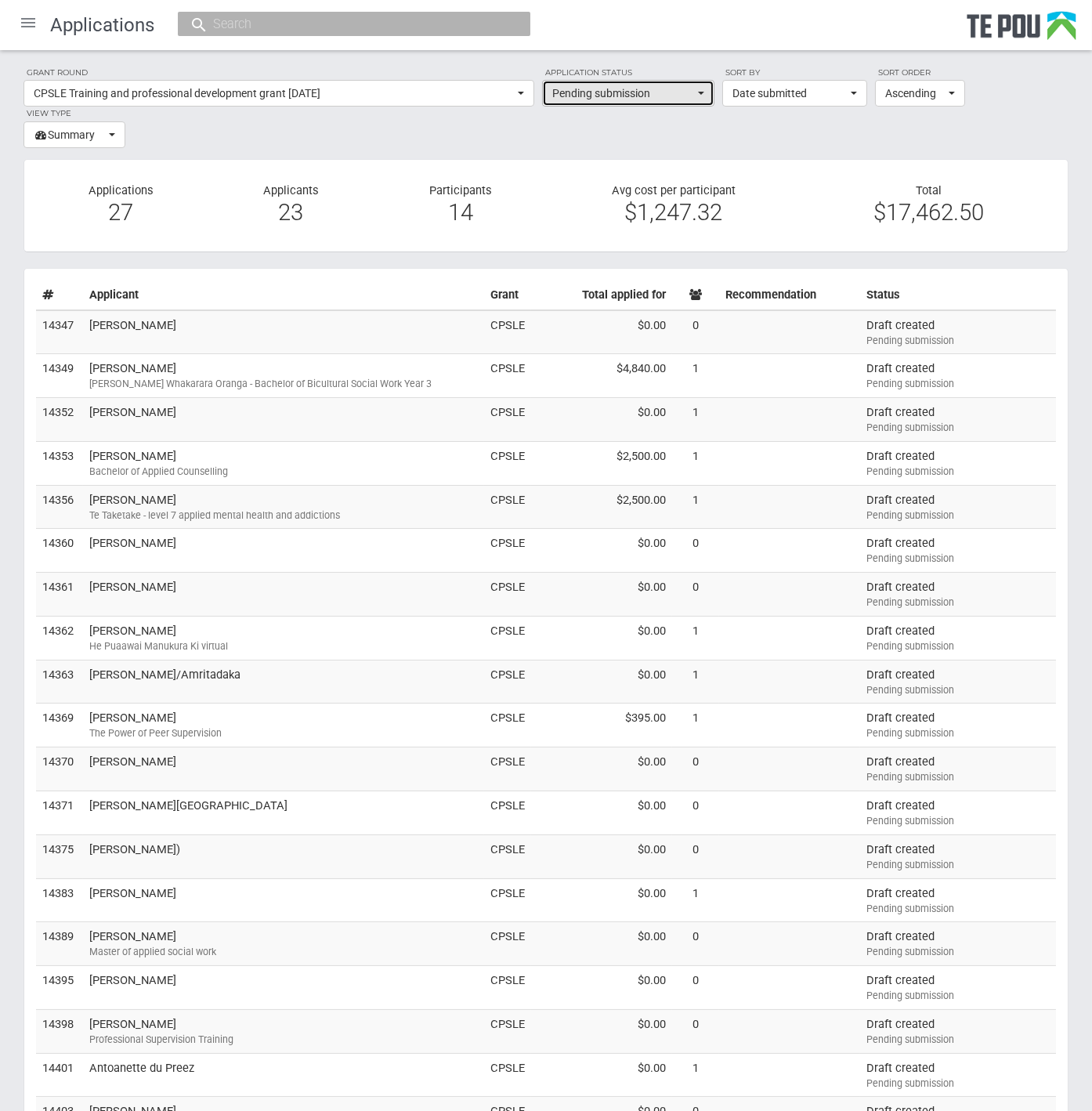
click at [670, 94] on span "Pending submission" at bounding box center [623, 93] width 142 height 16
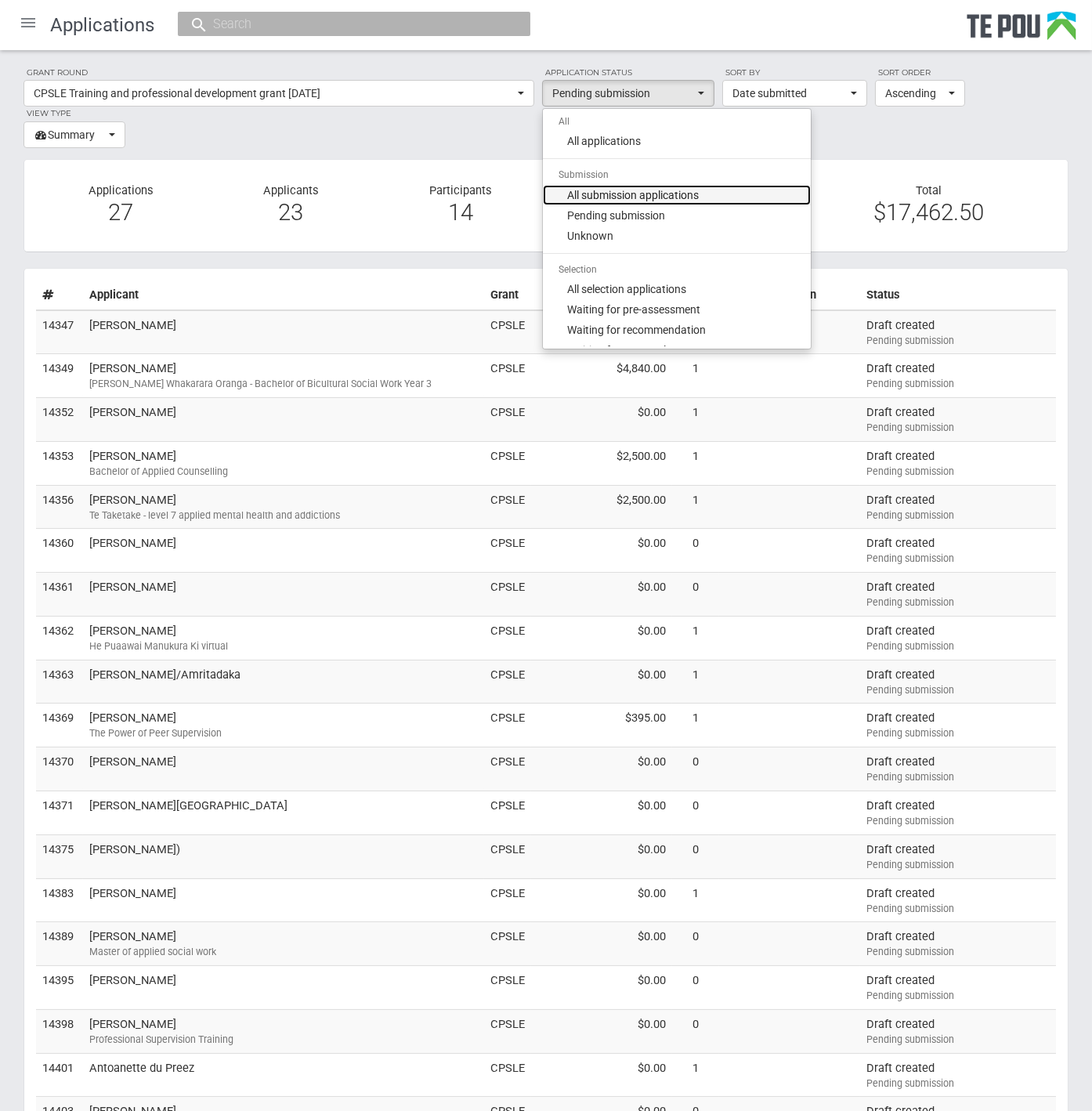
click at [707, 189] on link "All submission applications" at bounding box center [677, 194] width 268 height 20
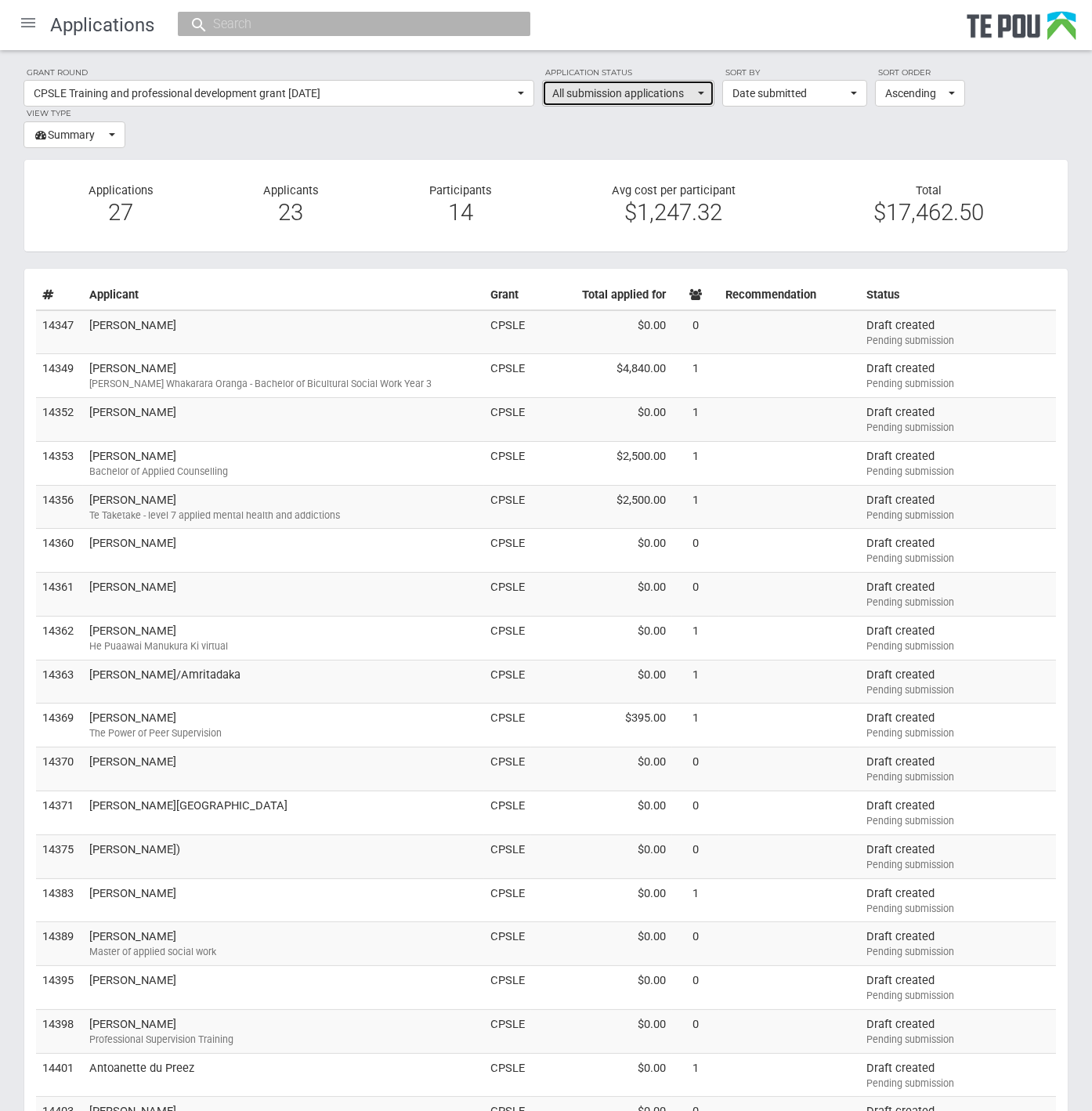
click at [677, 81] on button "All submission applications" at bounding box center [628, 93] width 173 height 26
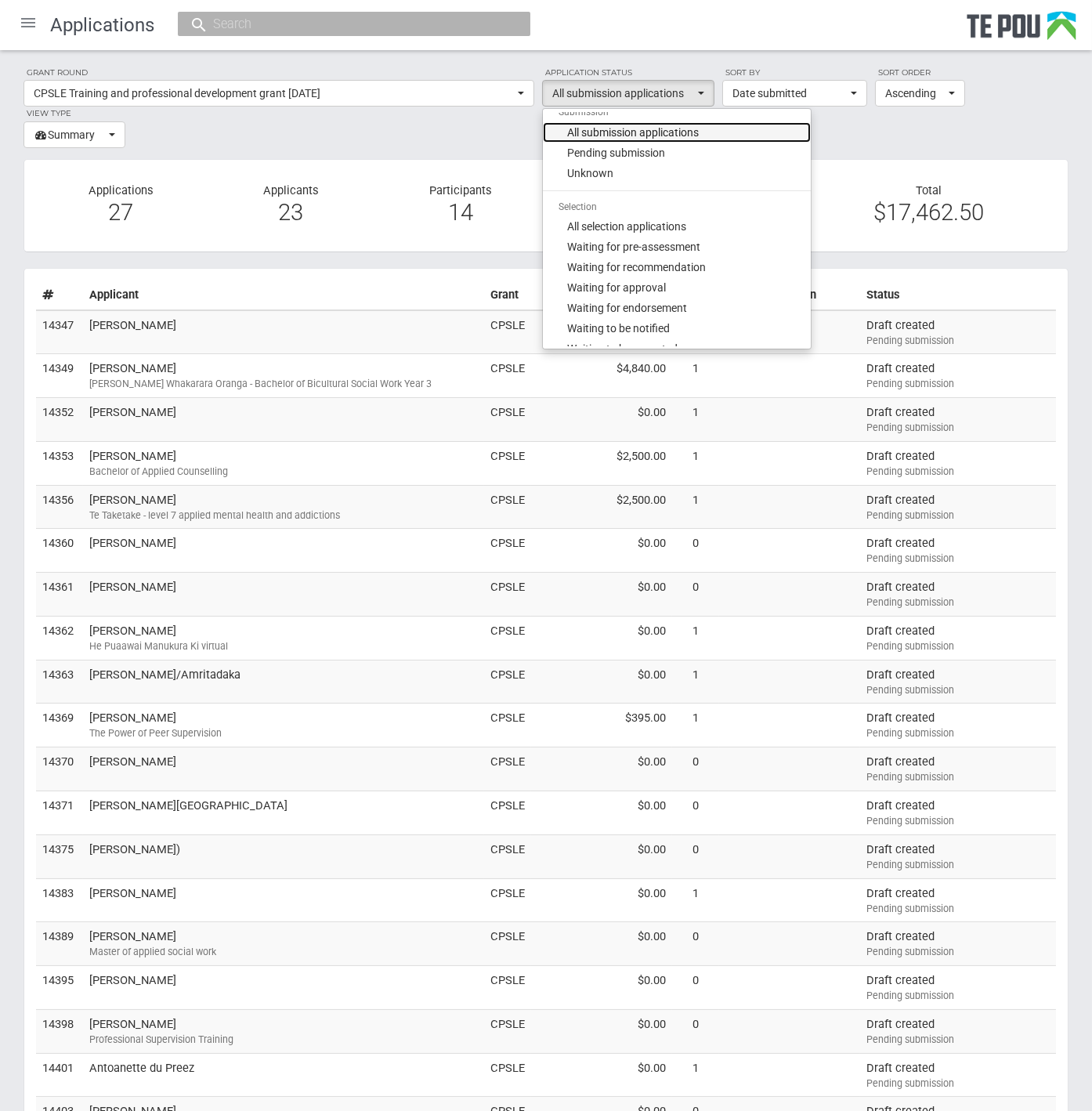
scroll to position [67, 0]
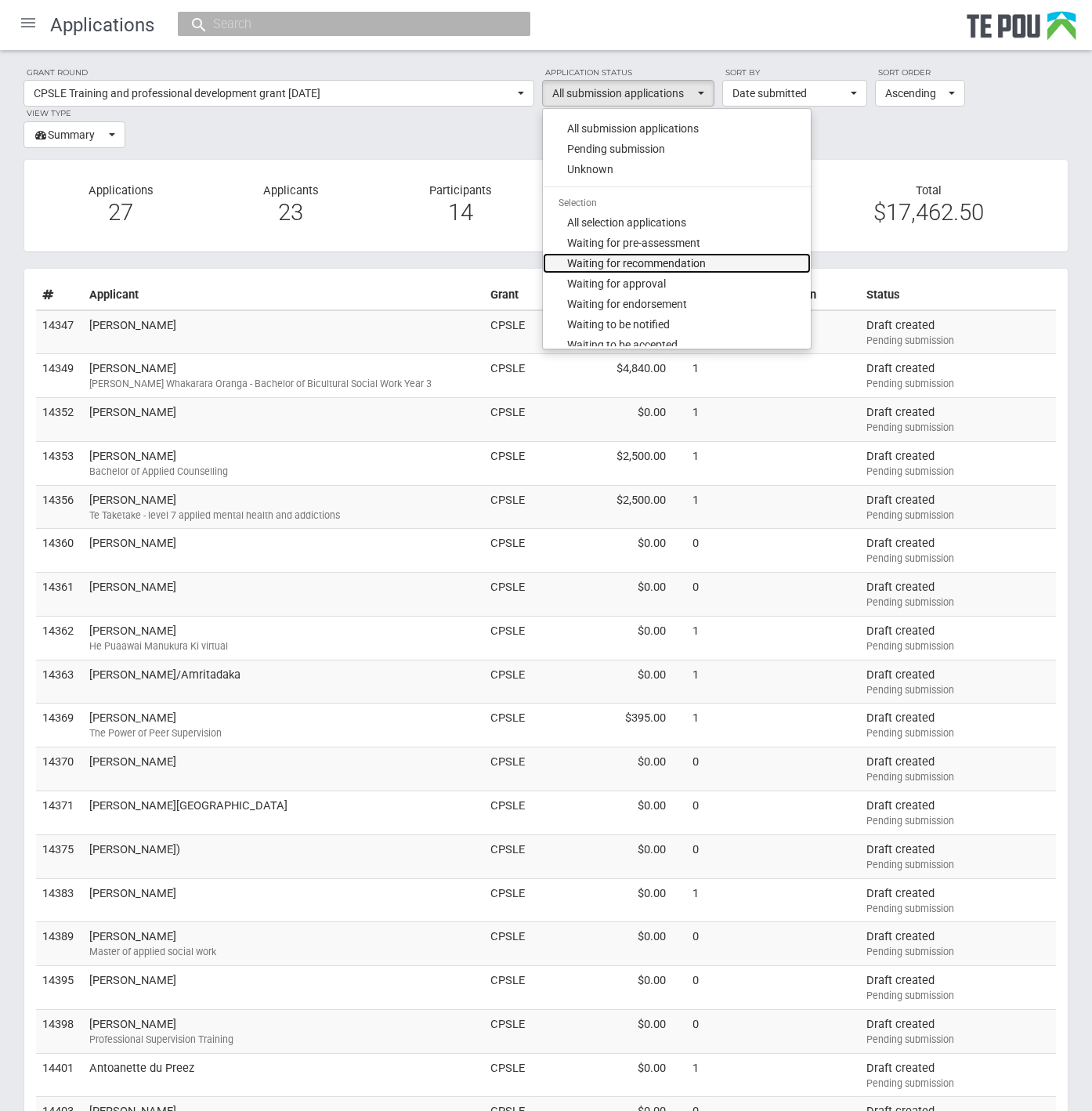
click at [730, 253] on link "Waiting for recommendation" at bounding box center [677, 262] width 268 height 20
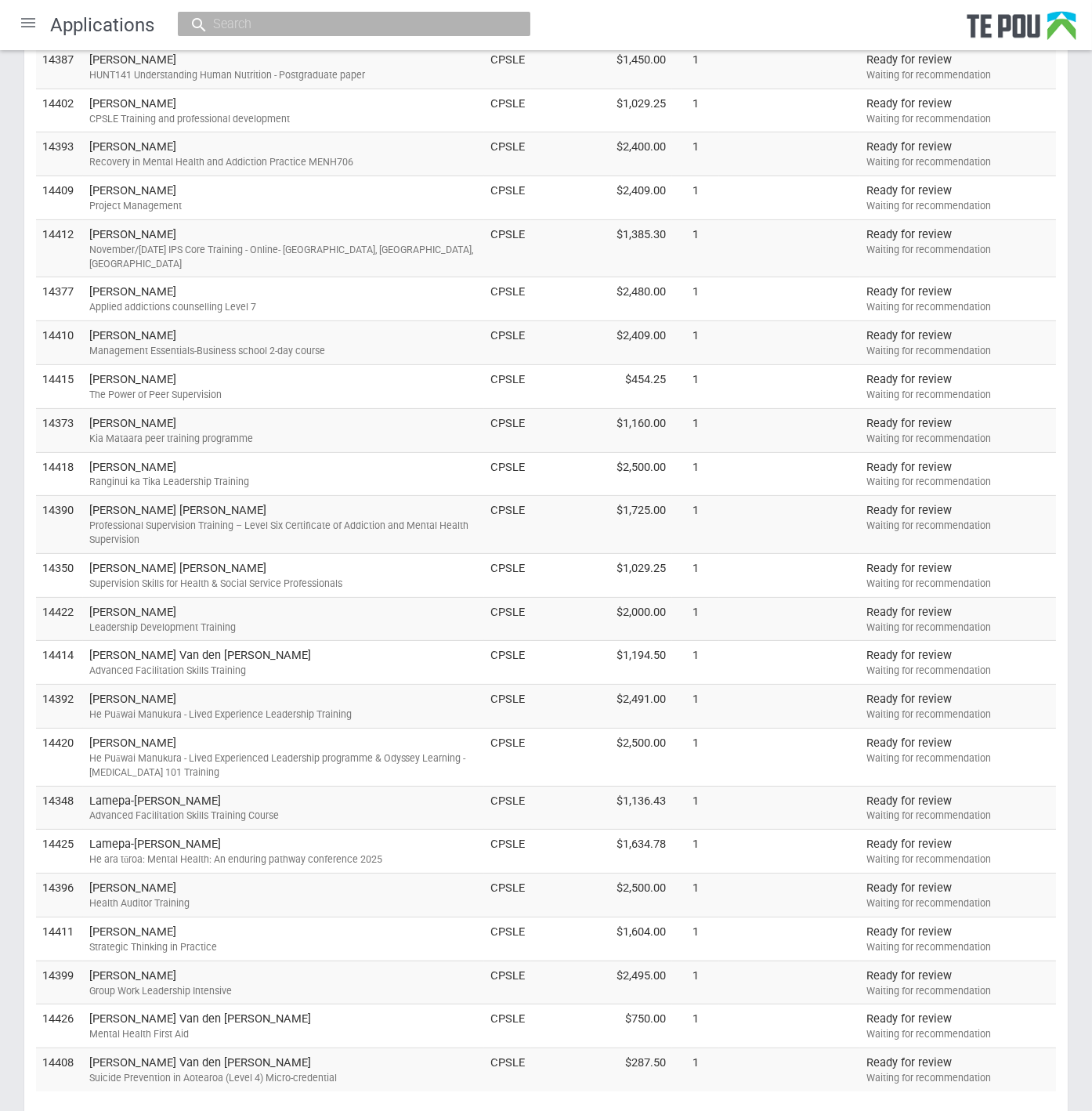
scroll to position [1089, 0]
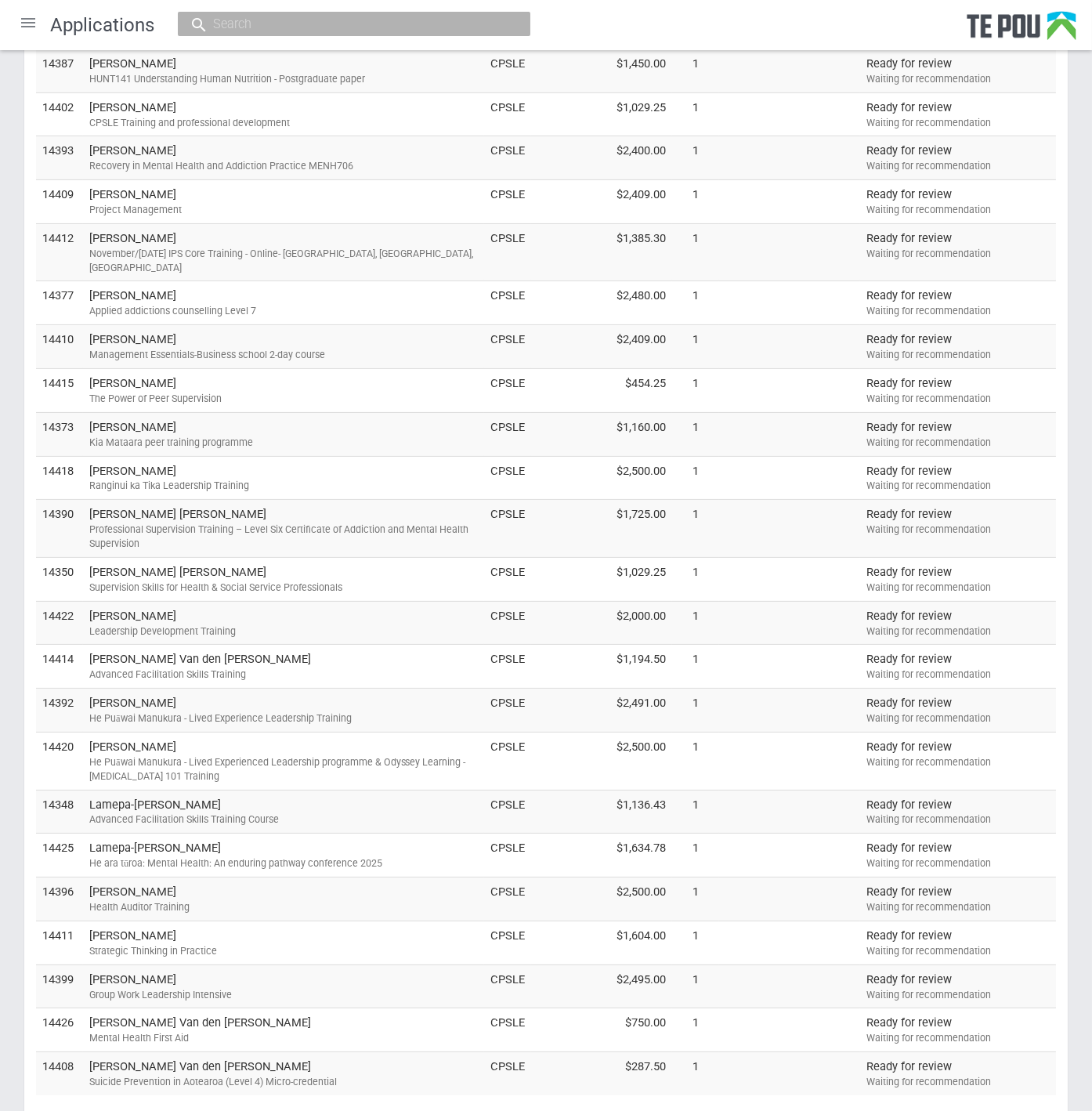
click at [2, 755] on div "Grant round CPSLE Training and professional development grant September 2025 Al…" at bounding box center [546, 57] width 1092 height 2194
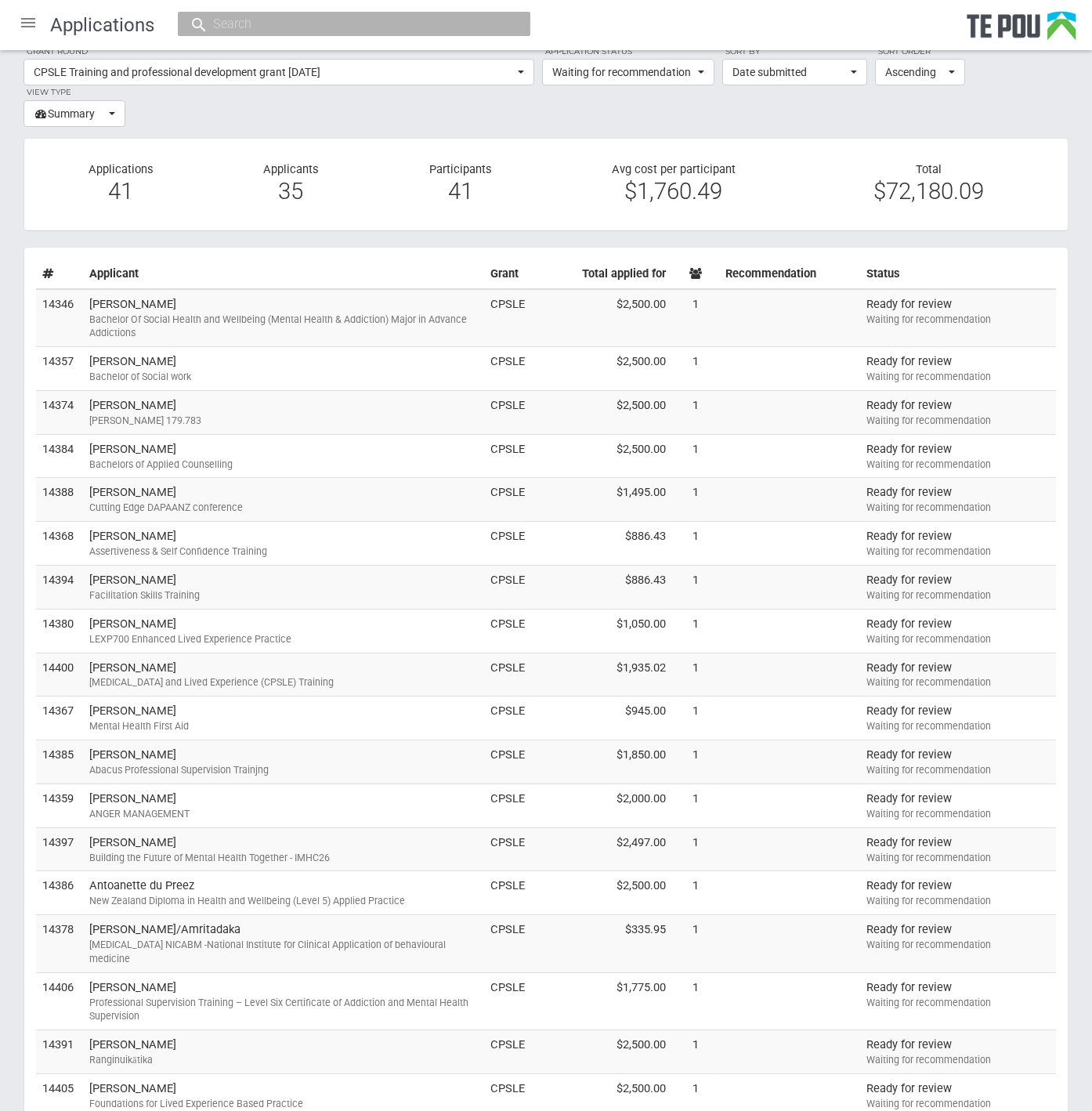
scroll to position [8, 0]
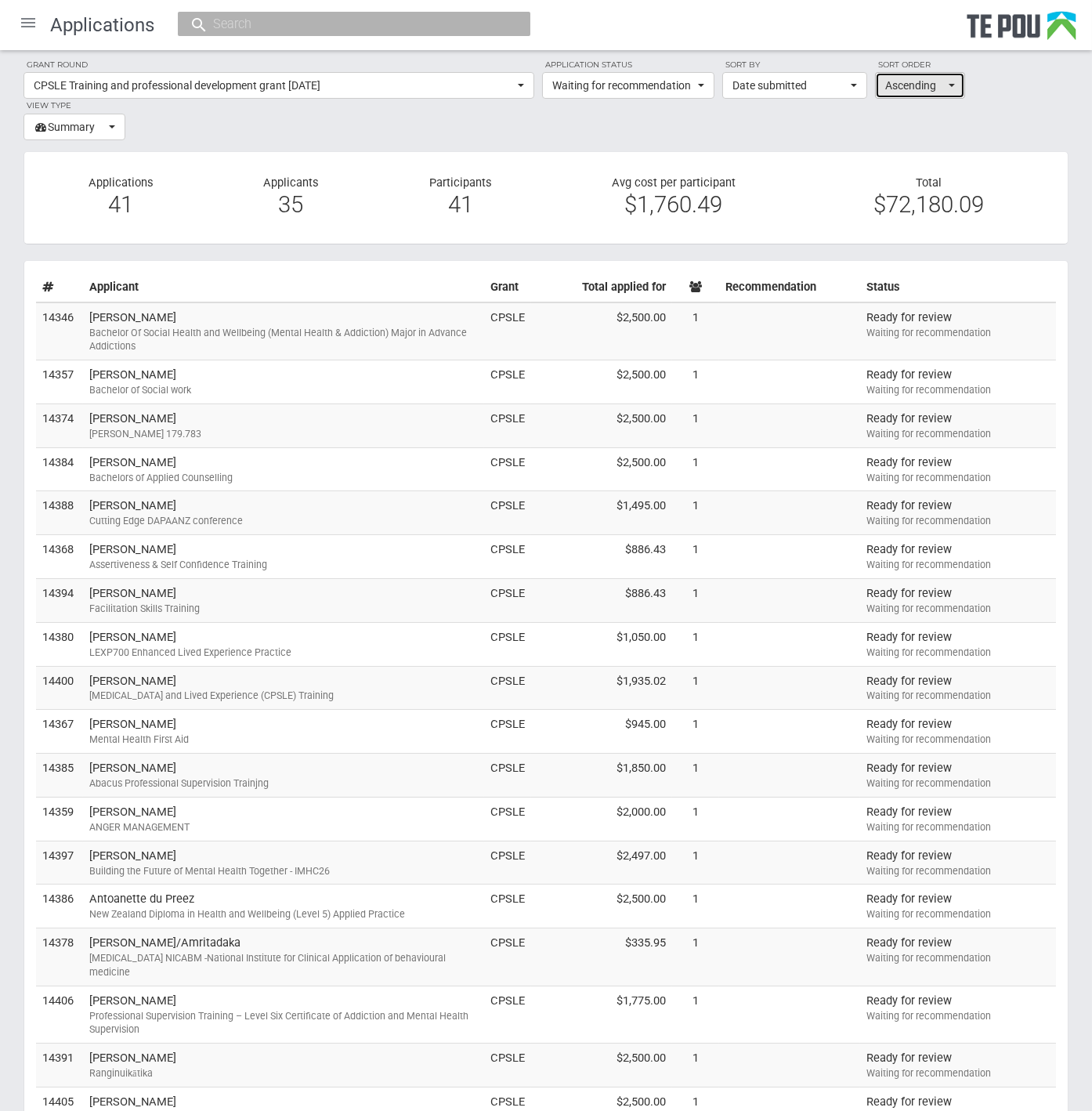
click at [944, 83] on span "Ascending" at bounding box center [915, 86] width 59 height 16
click at [824, 87] on span "Date submitted" at bounding box center [789, 86] width 114 height 16
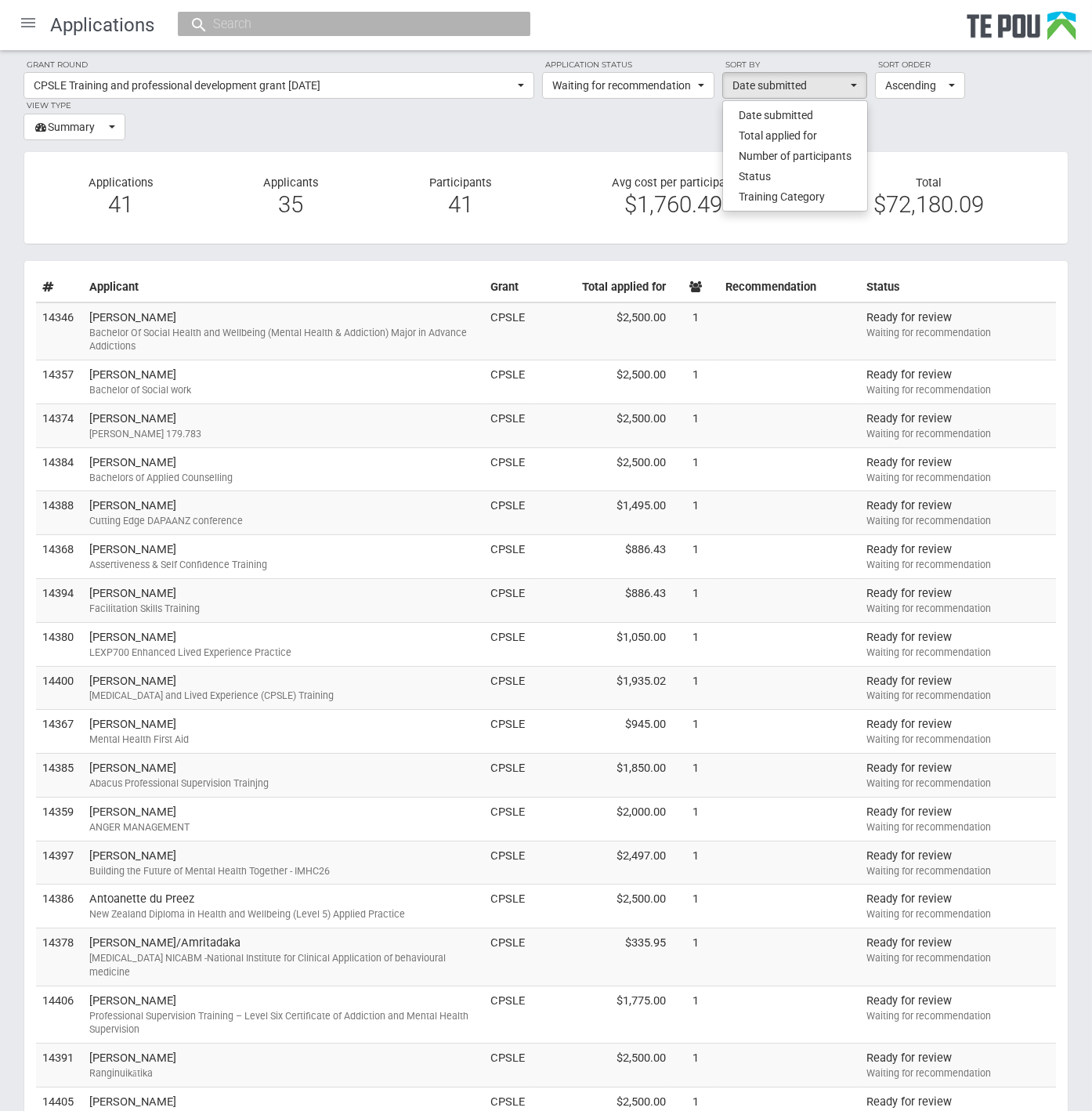
click at [976, 117] on section "Grant round CPSLE Training and professional development grant [DATE] All All [P…" at bounding box center [546, 99] width 1045 height 82
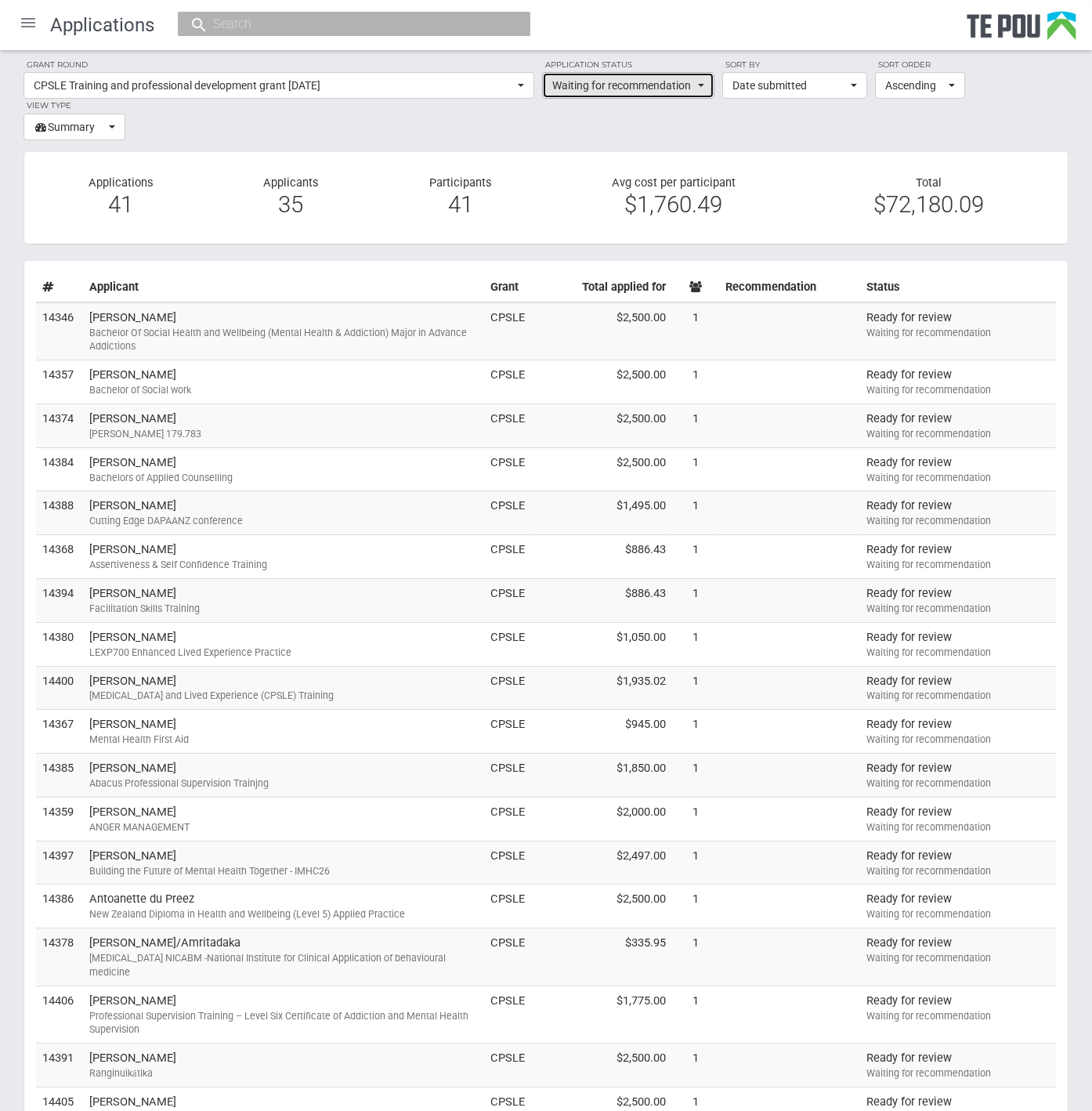
click at [661, 79] on span "Waiting for recommendation" at bounding box center [623, 86] width 142 height 16
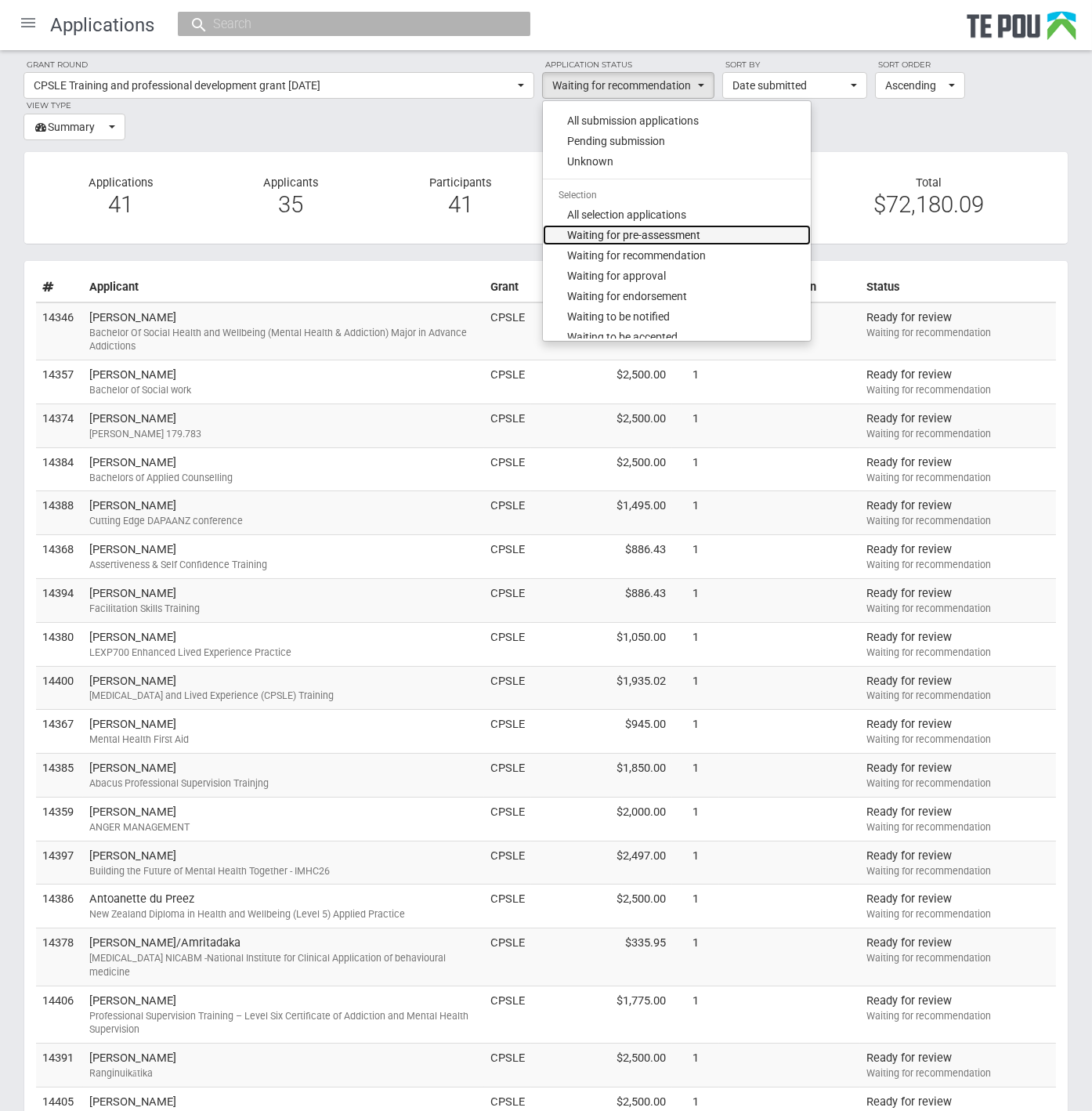
click at [687, 227] on span "Waiting for pre-assessment" at bounding box center [634, 235] width 133 height 16
select select "100"
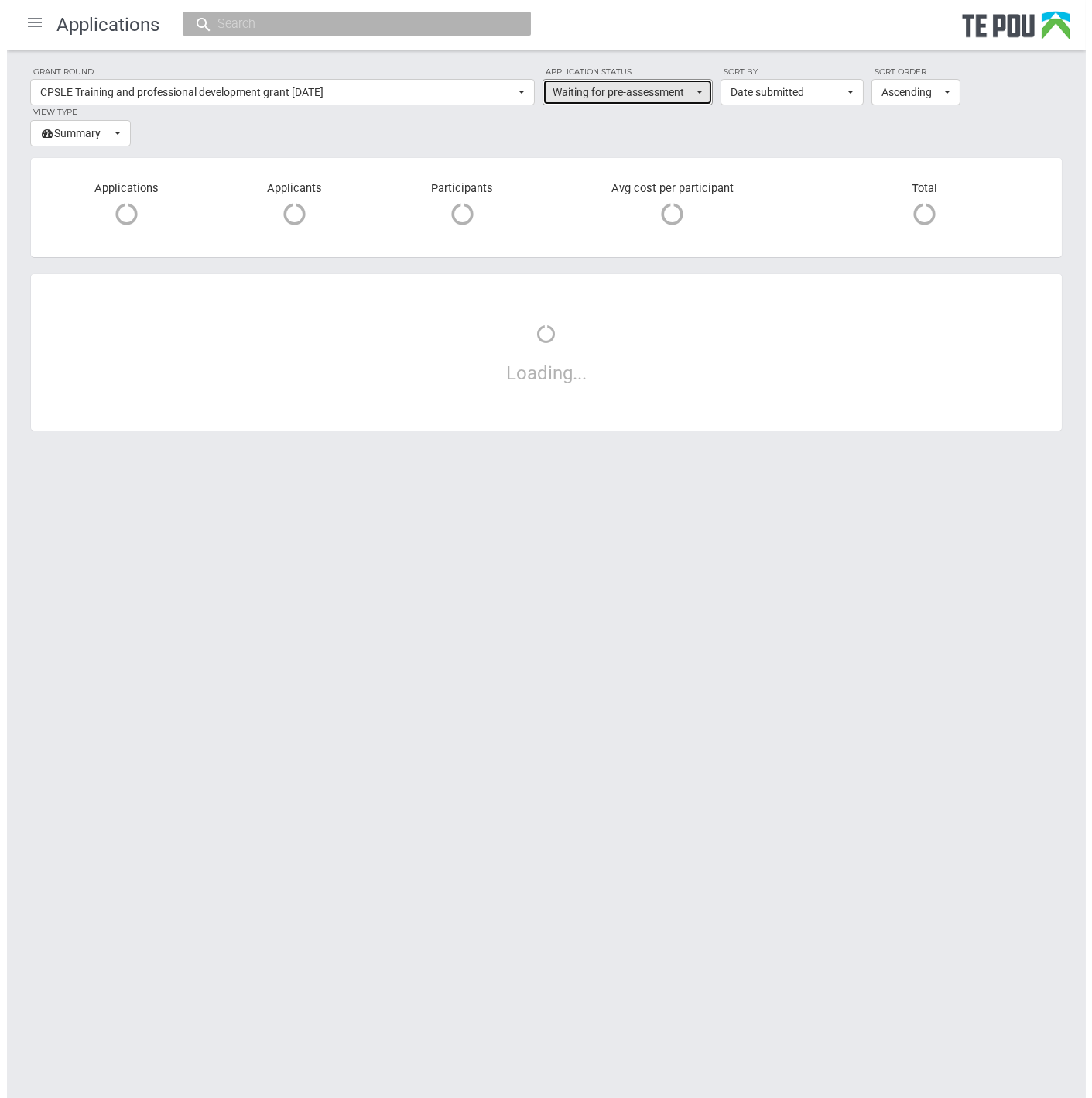
scroll to position [0, 0]
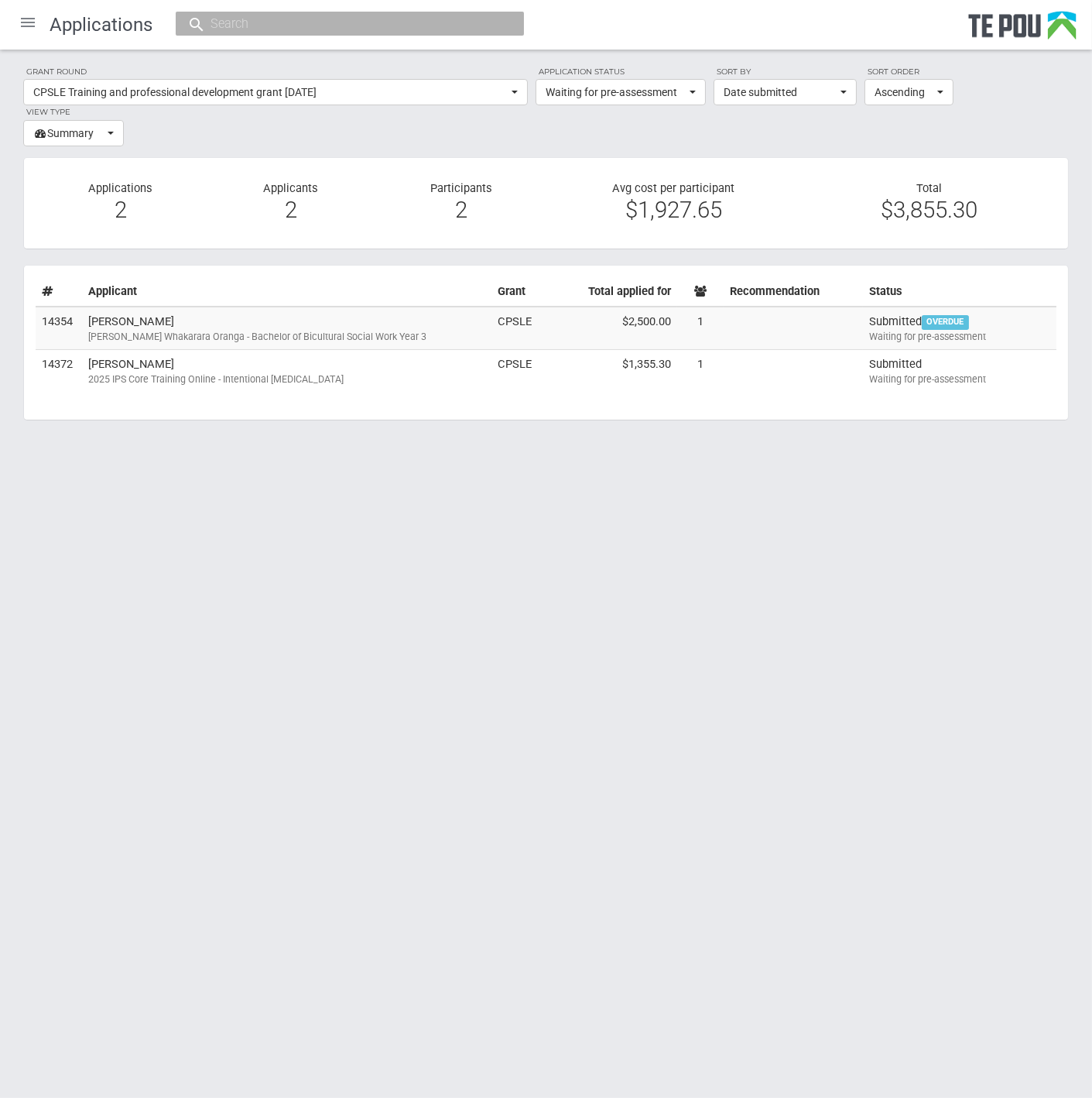
click at [634, 117] on section "Grant round CPSLE Training and professional development grant [DATE] All All [P…" at bounding box center [546, 106] width 1045 height 81
click at [937, 334] on div "Waiting for pre-assessment" at bounding box center [960, 337] width 181 height 14
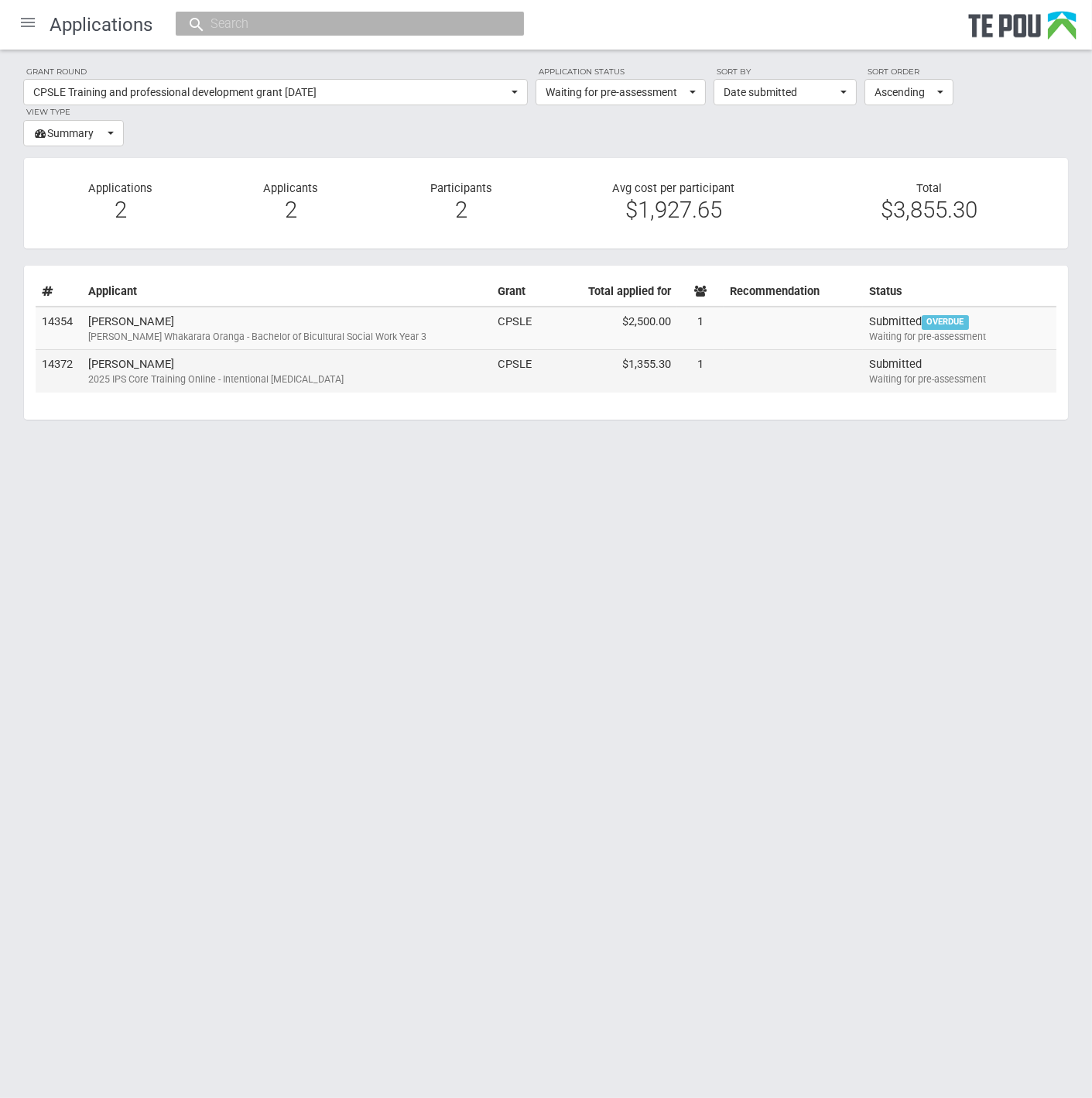
click at [176, 376] on div "2025 IPS Core Training Online - Intentional [MEDICAL_DATA]" at bounding box center [286, 379] width 397 height 14
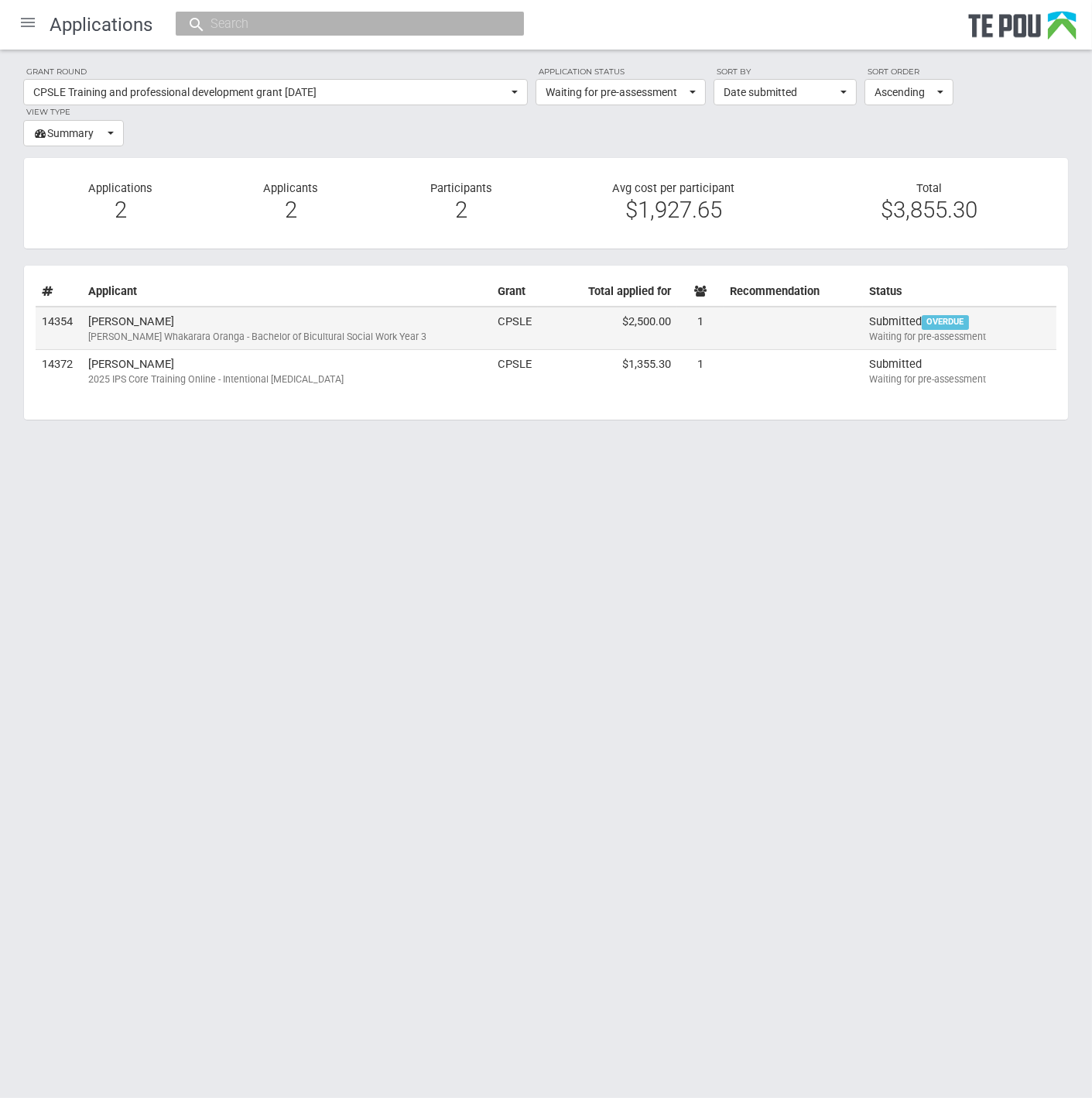
click at [125, 324] on td "Fran Mackay Ngā Poutoko Whakarara Oranga - Bachelor of Bicultural Social Work Y…" at bounding box center [286, 328] width 409 height 44
click at [554, 126] on section "Grant round CPSLE Training and professional development grant [DATE] All All [P…" at bounding box center [546, 106] width 1045 height 81
click at [193, 317] on td "Fran Mackay Ngā Poutoko Whakarara Oranga - Bachelor of Bicultural Social Work Y…" at bounding box center [286, 328] width 409 height 44
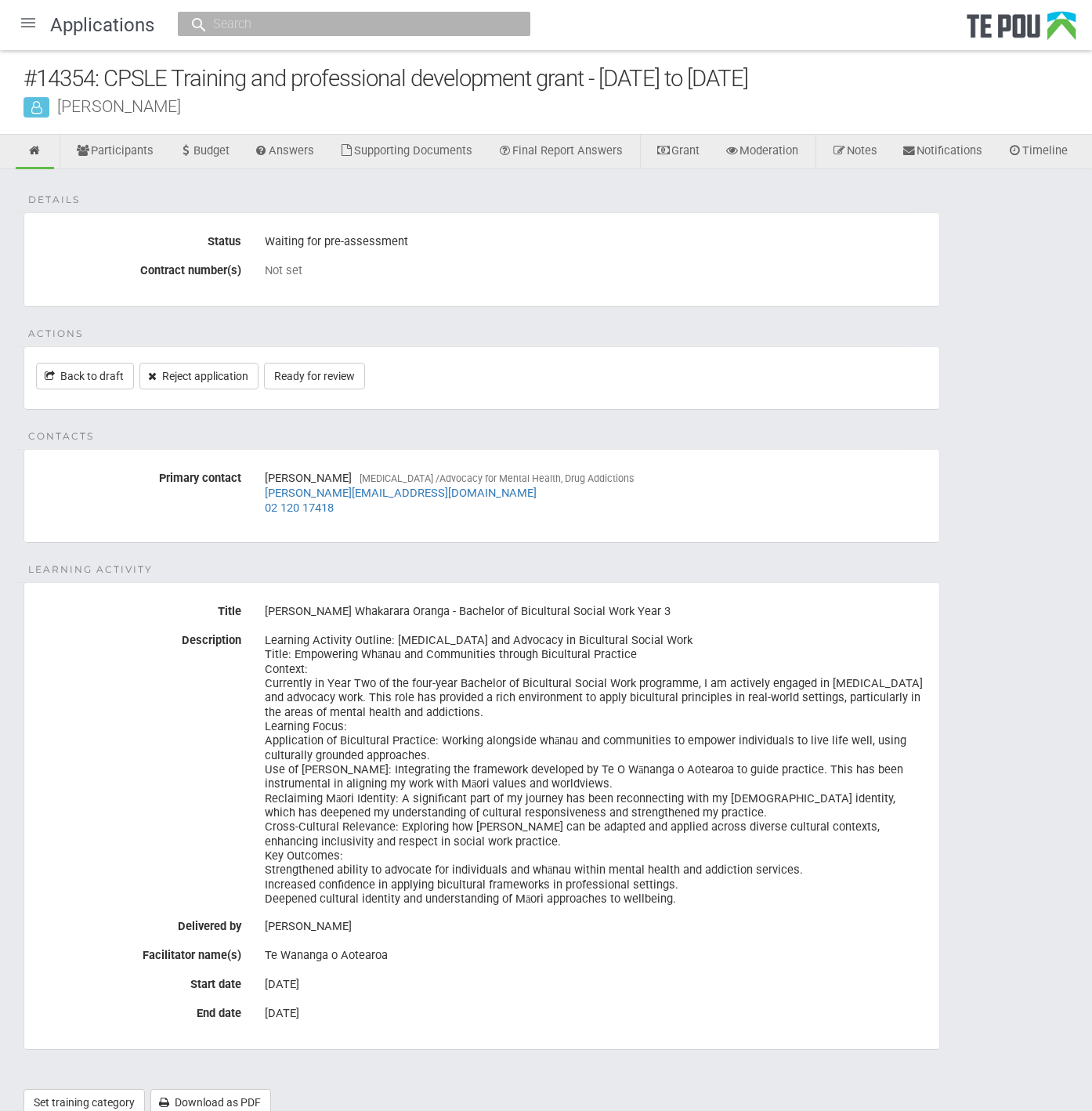
click at [255, 228] on div "Details Status Waiting for pre-assessment Contract number(s) Not set Actions Ba…" at bounding box center [546, 650] width 1092 height 962
click at [382, 213] on div "Details Status Waiting for pre-assessment Contract number(s) Not set Actions Ba…" at bounding box center [546, 650] width 1092 height 962
click at [382, 210] on div "Details Status Waiting for pre-assessment Contract number(s) Not set Actions Ba…" at bounding box center [546, 650] width 1092 height 962
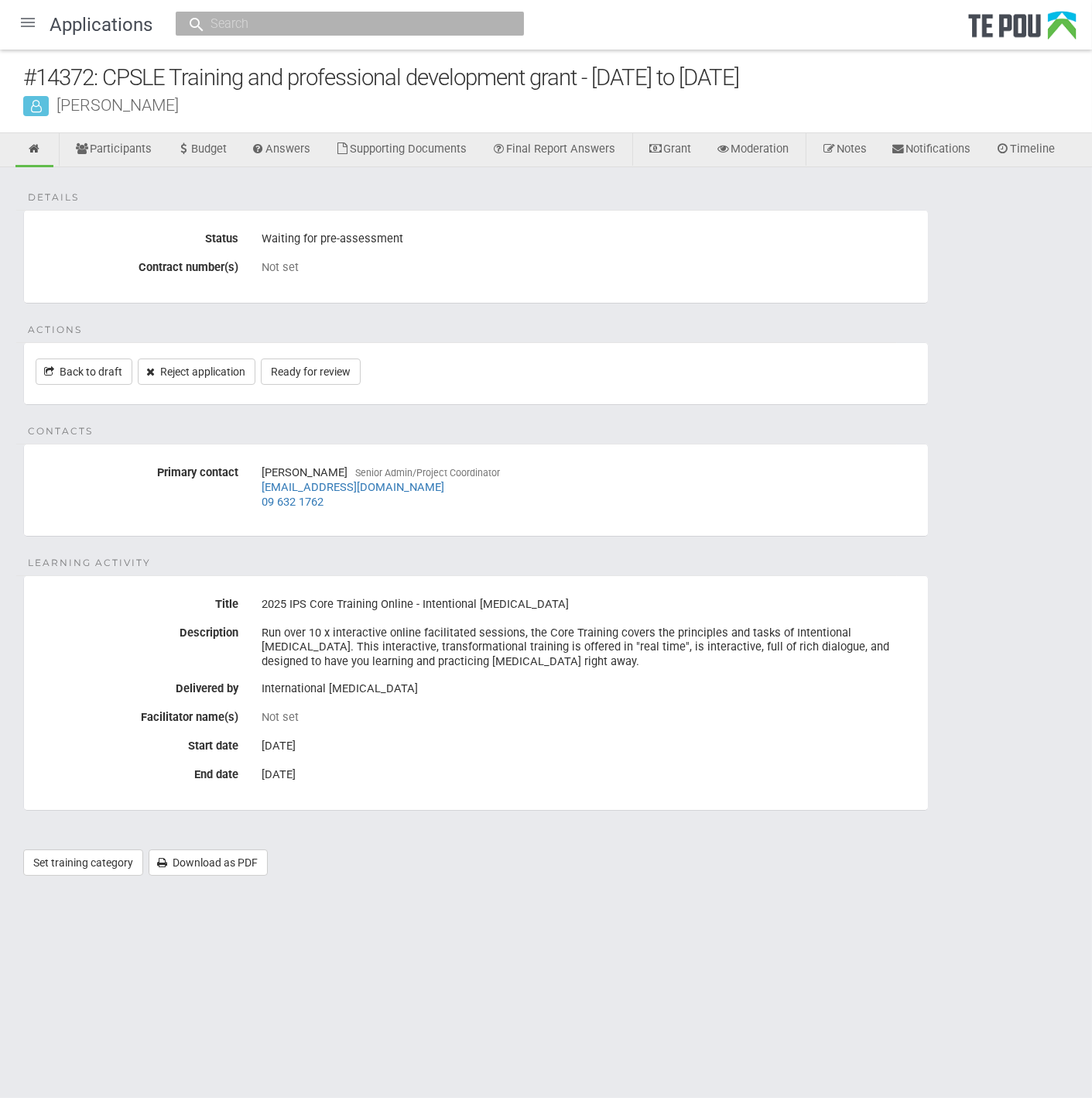
click at [692, 412] on div "Details Status Waiting for pre-assessment Contract number(s) Not set Actions Ba…" at bounding box center [546, 529] width 1092 height 724
click at [349, 199] on div "Details Status Waiting for pre-assessment Contract number(s) Not set Actions Ba…" at bounding box center [546, 529] width 1092 height 724
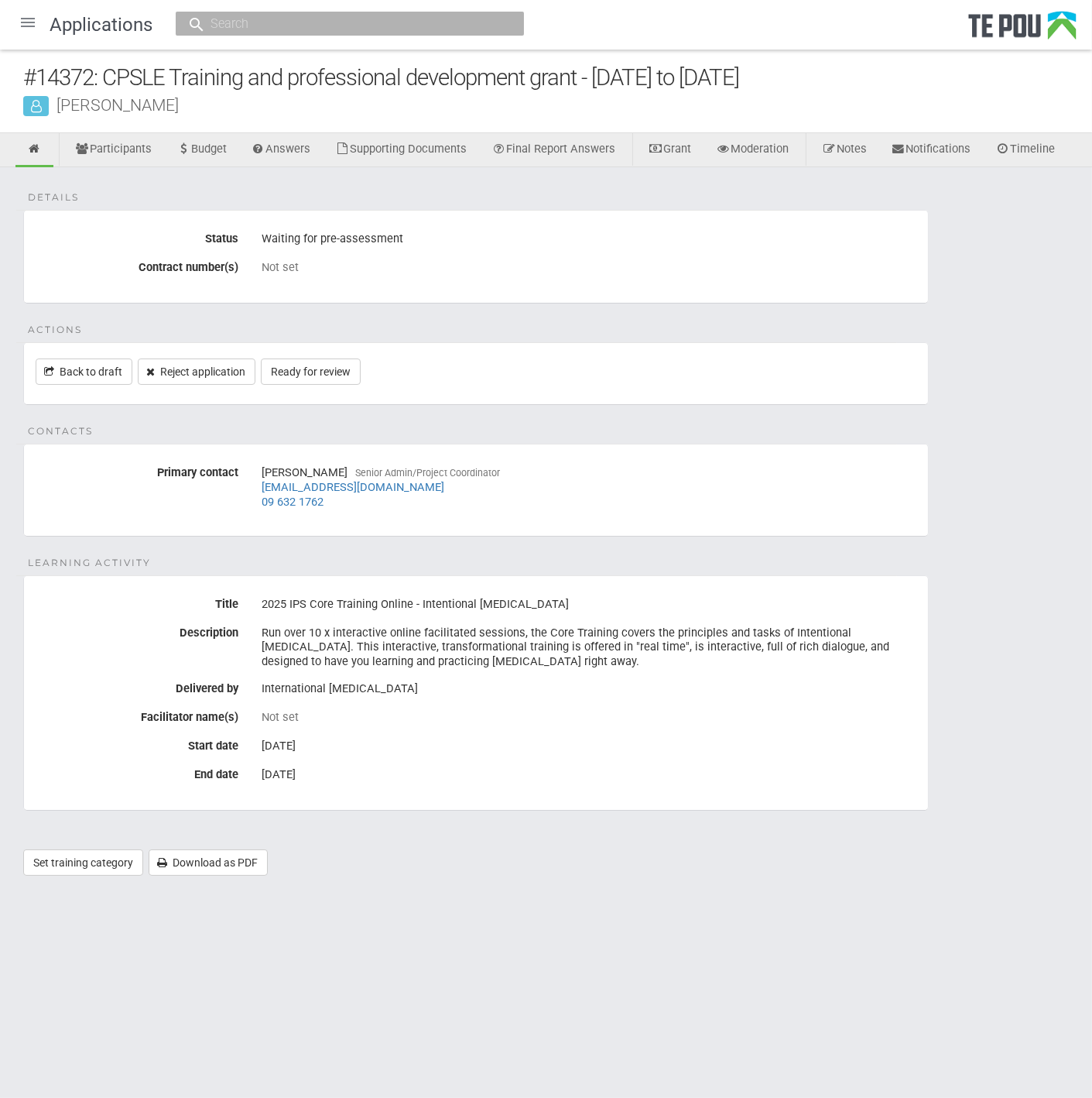
click at [337, 190] on div "Details Status Waiting for pre-assessment Contract number(s) Not set Actions Ba…" at bounding box center [546, 529] width 1092 height 724
click at [337, 189] on div "Details Status Waiting for pre-assessment Contract number(s) Not set Actions Ba…" at bounding box center [546, 529] width 1092 height 724
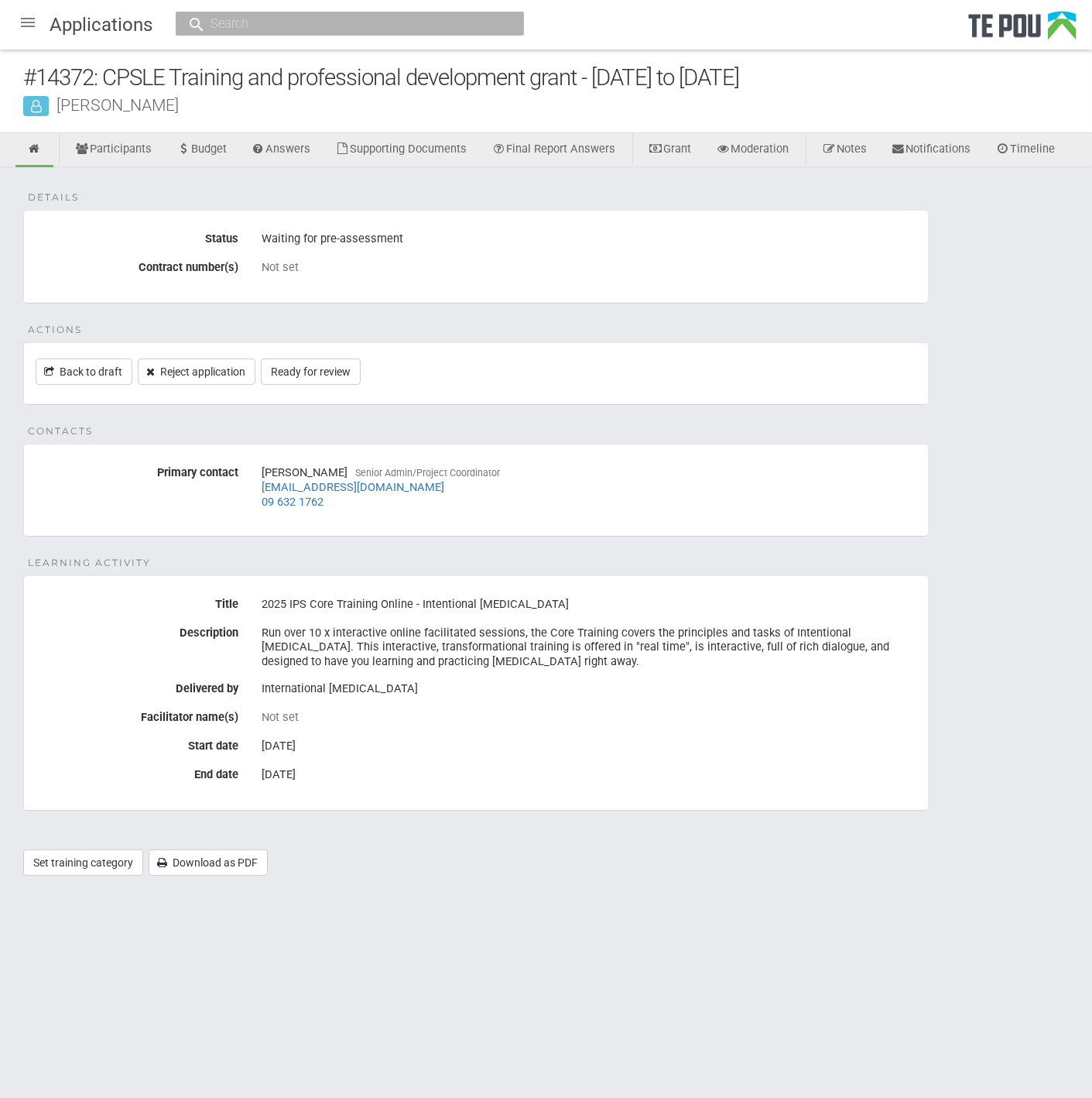
click at [336, 188] on div "Details Status Waiting for pre-assessment Contract number(s) Not set Actions Ba…" at bounding box center [546, 529] width 1092 height 724
click at [329, 364] on link "Ready for review" at bounding box center [311, 371] width 100 height 26
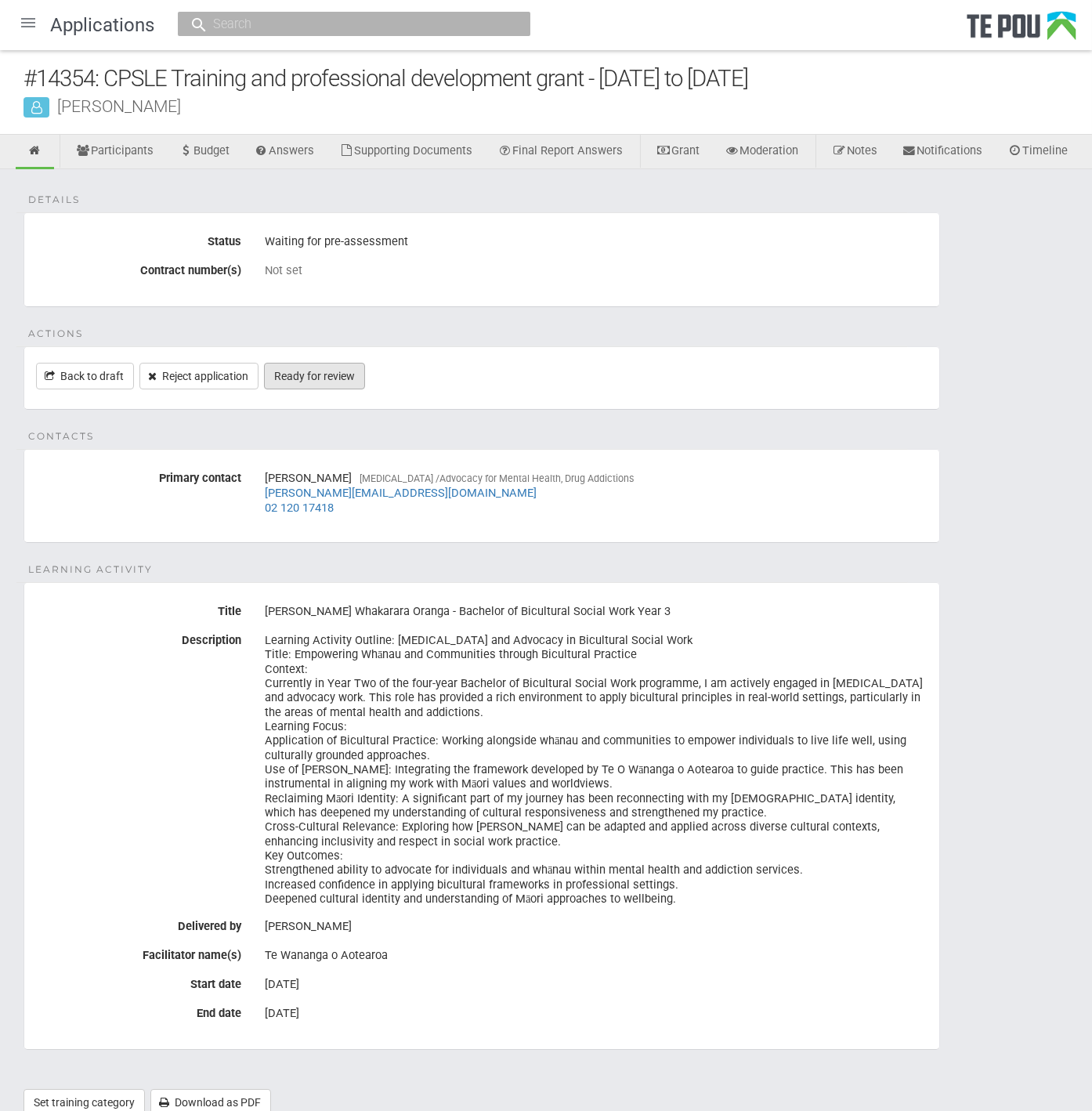
click at [334, 389] on link "Ready for review" at bounding box center [315, 376] width 101 height 26
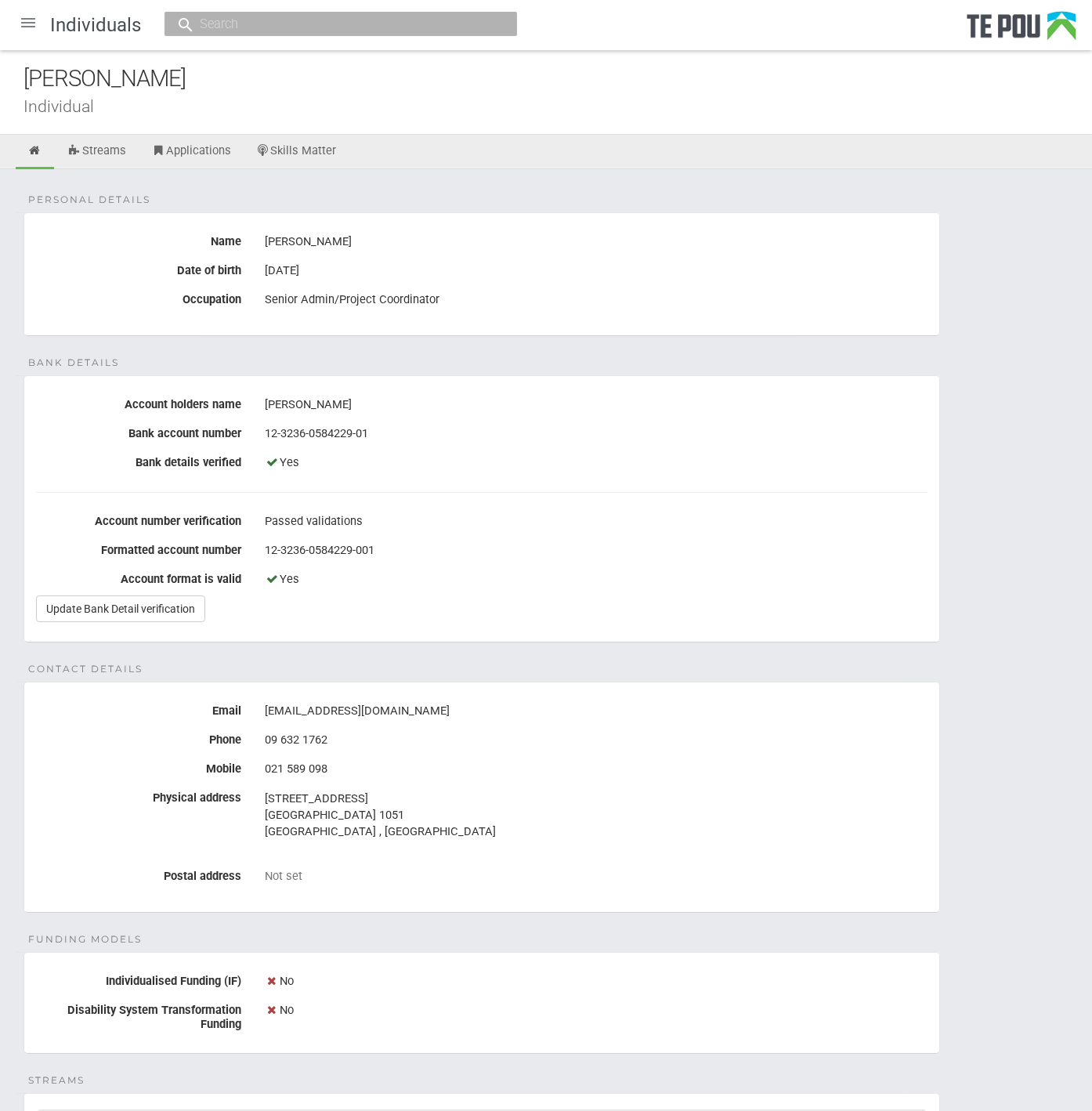
click at [1034, 688] on div "Personal details Name Shiona Quayle Date of birth 14 Jun 1977 Occupation Senior…" at bounding box center [546, 822] width 1092 height 1306
click at [1025, 682] on div "Personal details Name Shiona Quayle Date of birth 14 Jun 1977 Occupation Senior…" at bounding box center [546, 822] width 1092 height 1306
click at [676, 106] on div "Individual" at bounding box center [557, 106] width 1069 height 16
click at [34, 26] on div at bounding box center [28, 22] width 38 height 38
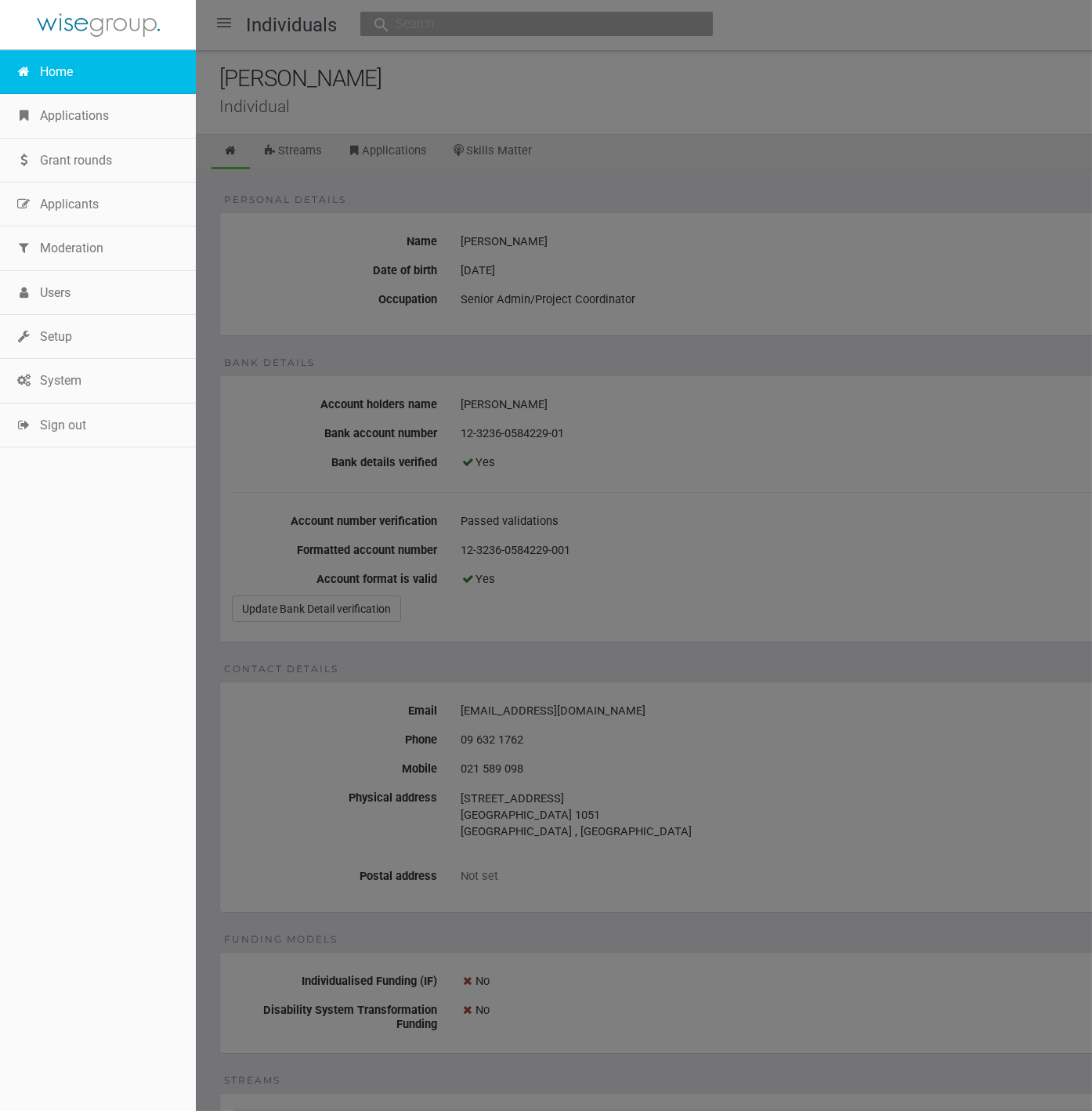
click at [59, 66] on link "Home" at bounding box center [98, 71] width 196 height 44
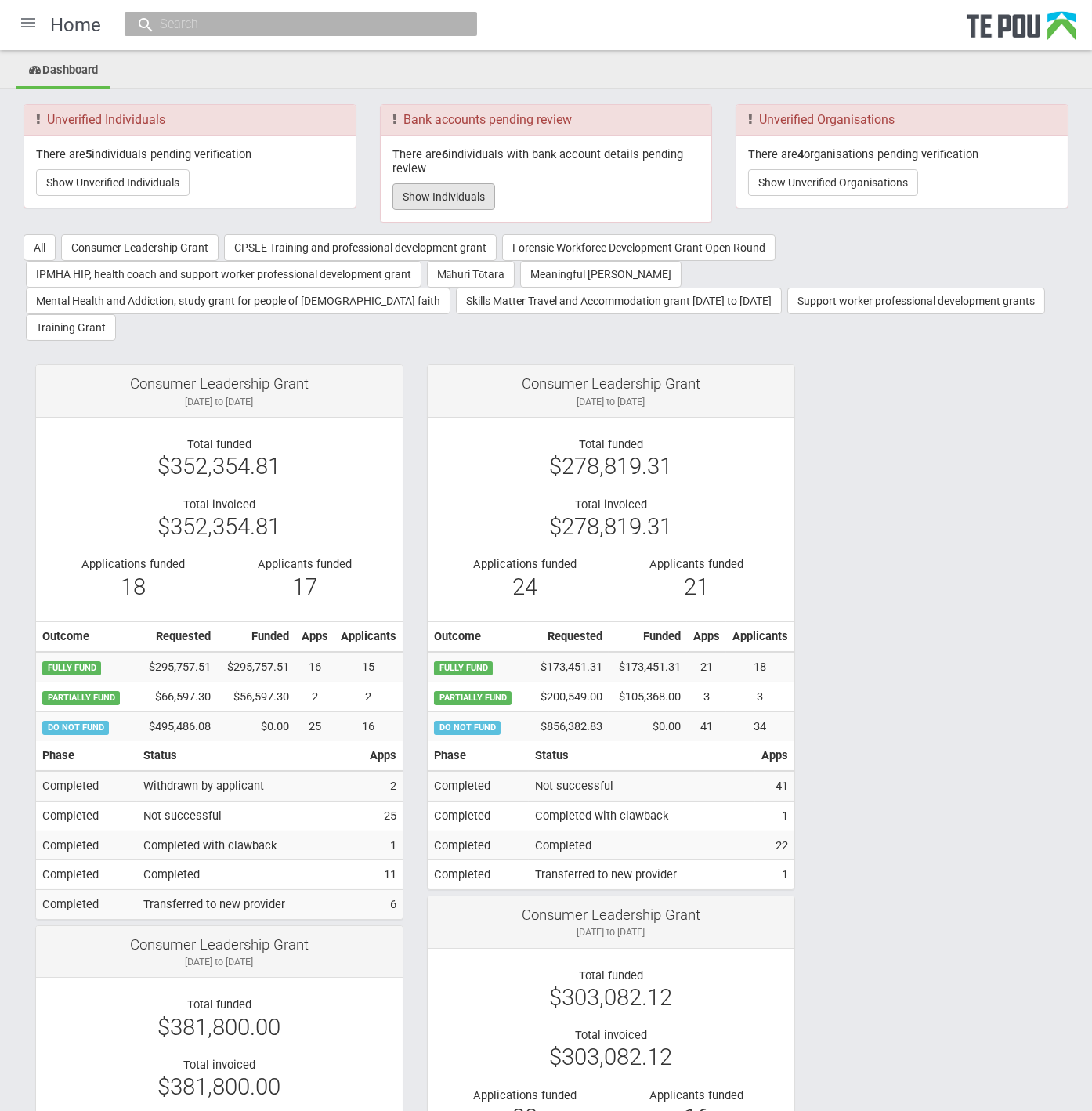
click at [427, 183] on button "Show Individuals" at bounding box center [444, 196] width 103 height 26
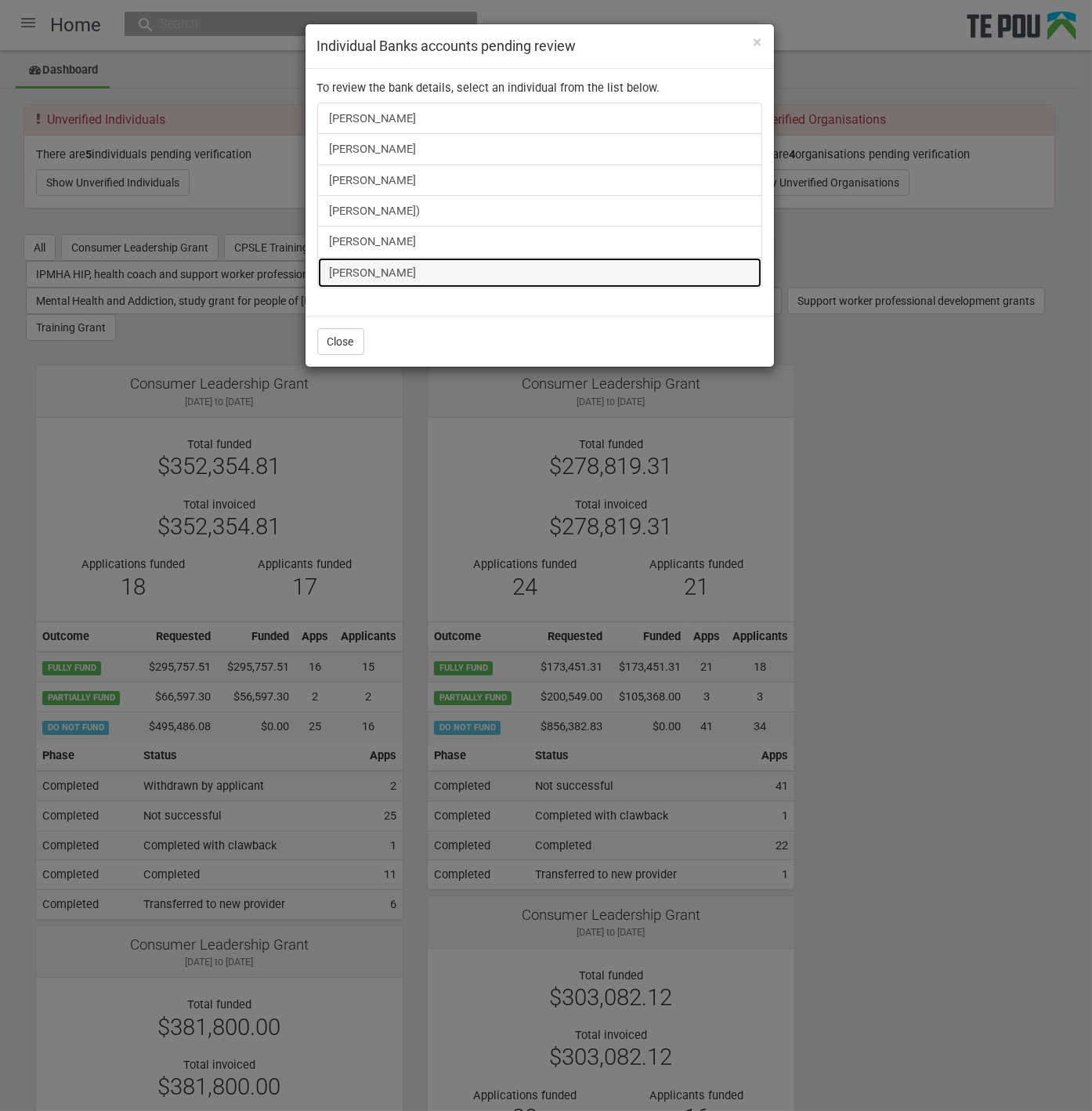
click at [390, 263] on link "Gregory Lane" at bounding box center [540, 272] width 445 height 31
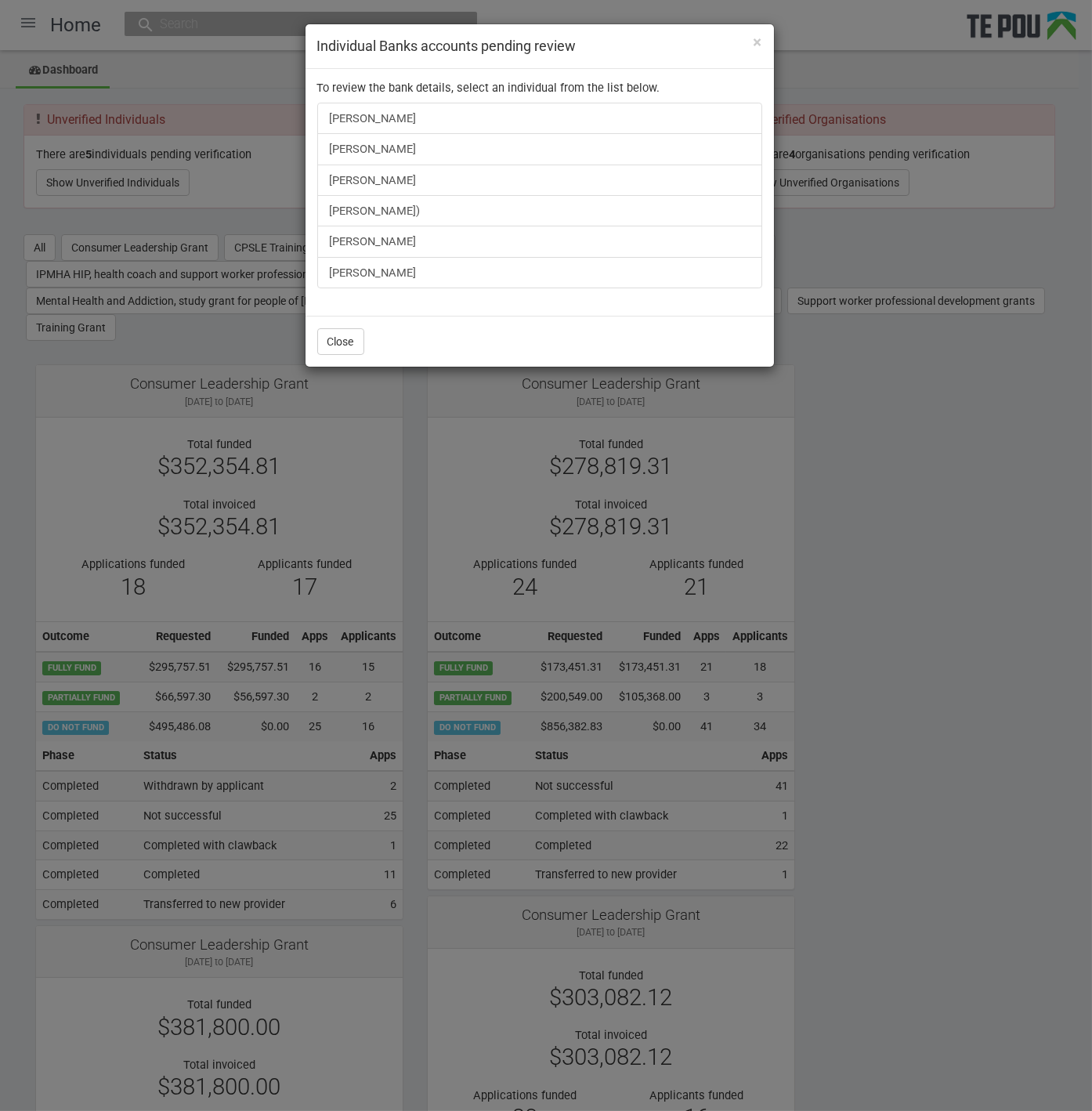
click at [858, 418] on div "× Individual Banks accounts pending review To review the bank details, select a…" at bounding box center [546, 556] width 1092 height 1111
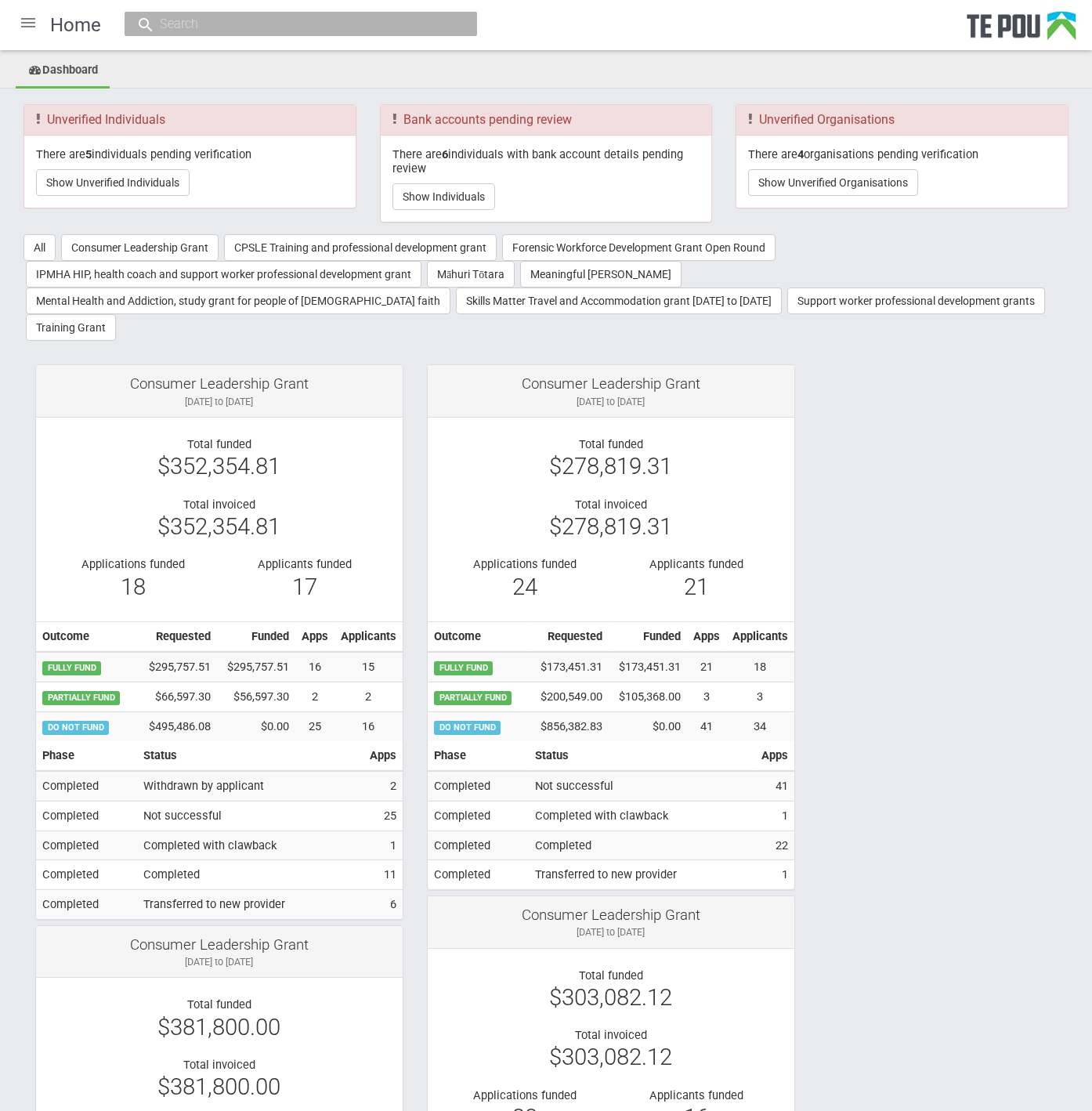
click at [691, 67] on ul "Dashboard" at bounding box center [546, 71] width 1092 height 35
drag, startPoint x: 980, startPoint y: 633, endPoint x: 960, endPoint y: 547, distance: 88.3
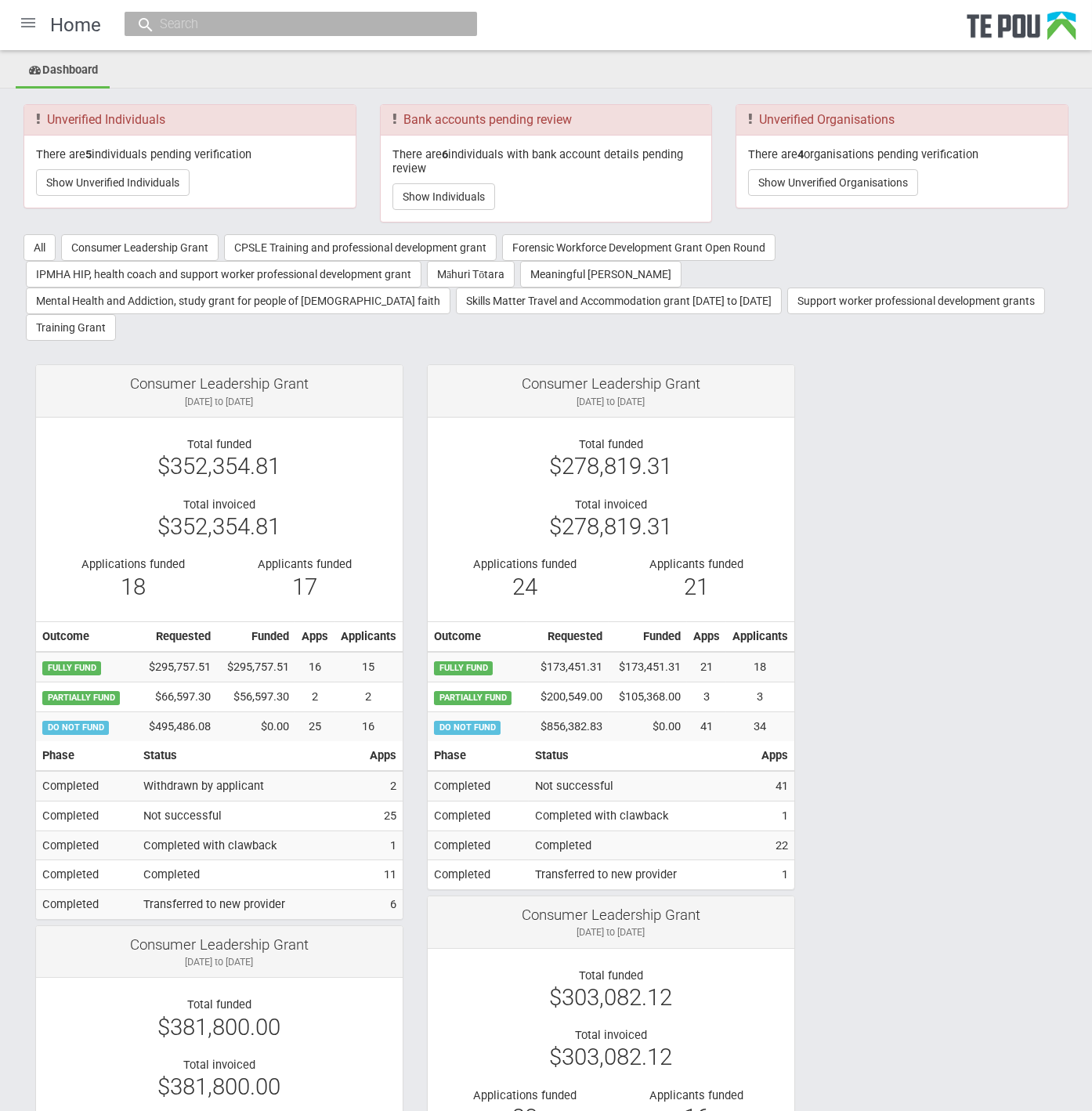
click at [719, 80] on ul "Dashboard" at bounding box center [546, 71] width 1092 height 35
click at [35, 23] on div at bounding box center [28, 22] width 38 height 38
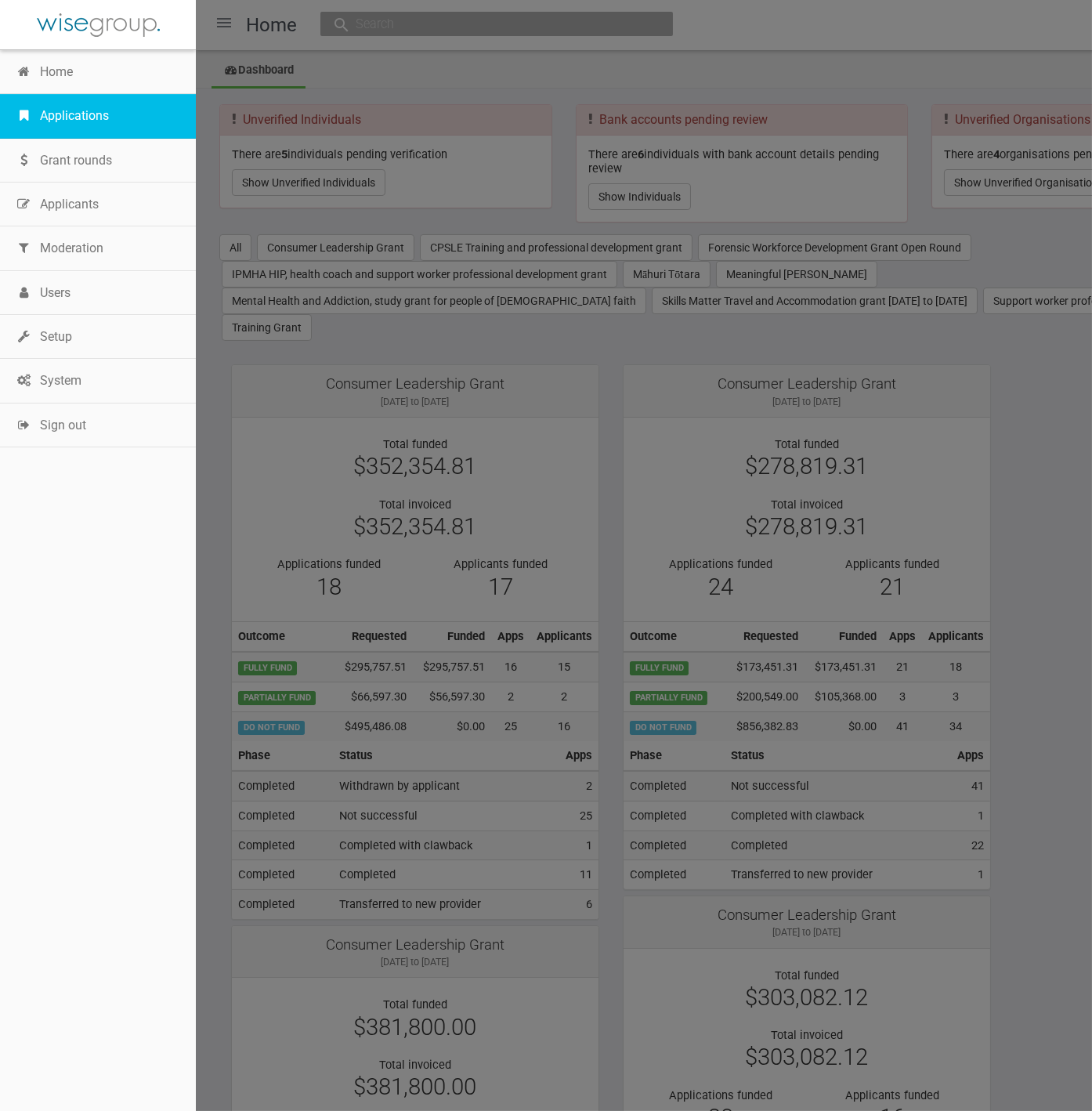
click at [87, 117] on link "Applications" at bounding box center [98, 116] width 196 height 44
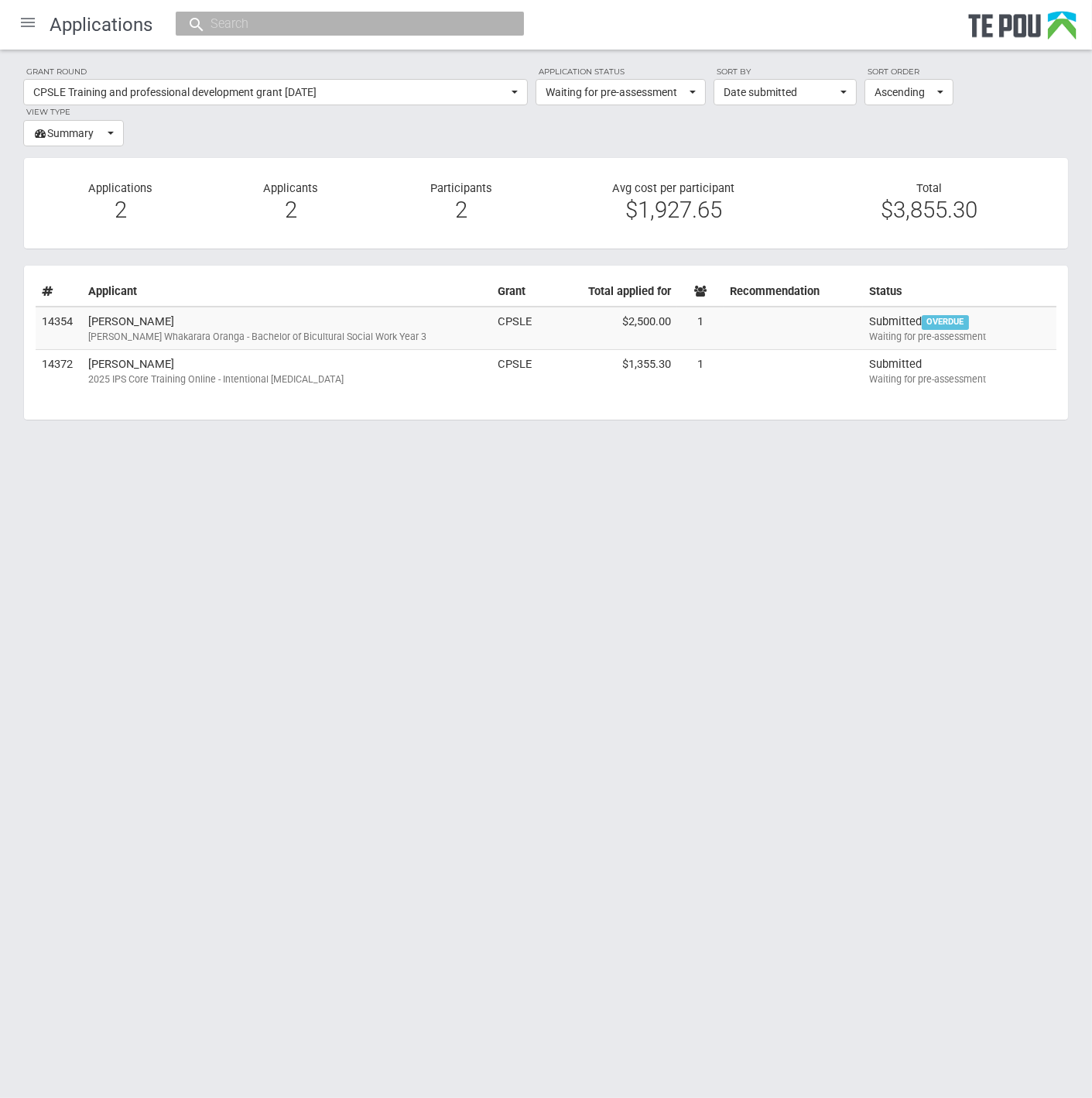
click at [358, 125] on section "Grant round CPSLE Training and professional development grant [DATE] All All [P…" at bounding box center [546, 106] width 1045 height 81
click at [832, 621] on html "Home Applications [PERSON_NAME] Applicants Organisations Individuals Moderation…" at bounding box center [546, 549] width 1092 height 1098
